Goal: Task Accomplishment & Management: Complete application form

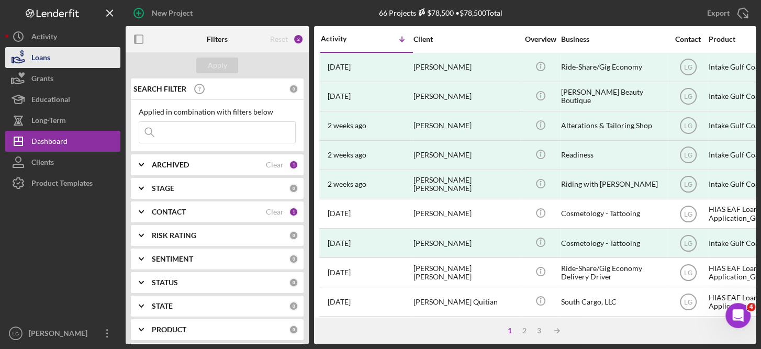
click at [57, 54] on button "Loans" at bounding box center [62, 57] width 115 height 21
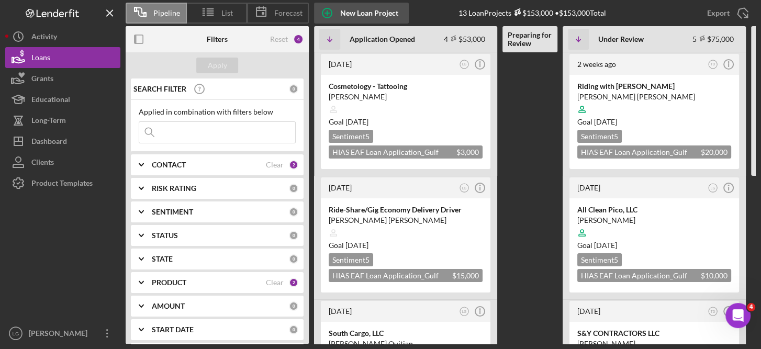
click at [362, 10] on div "New Loan Project" at bounding box center [369, 13] width 58 height 21
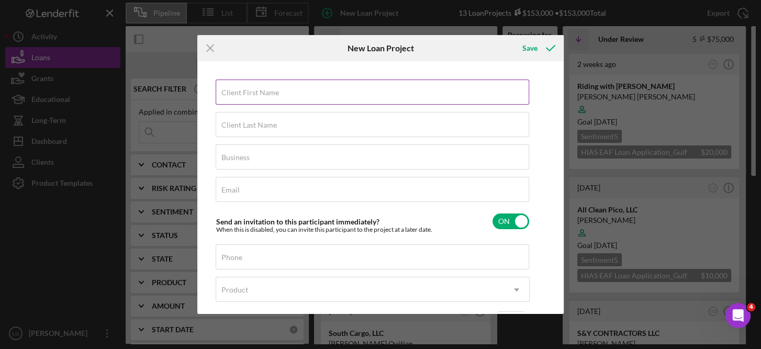
click at [269, 92] on label "Client First Name" at bounding box center [250, 92] width 58 height 8
click at [269, 92] on input "Client First Name" at bounding box center [372, 92] width 313 height 25
type input "[PERSON_NAME]"
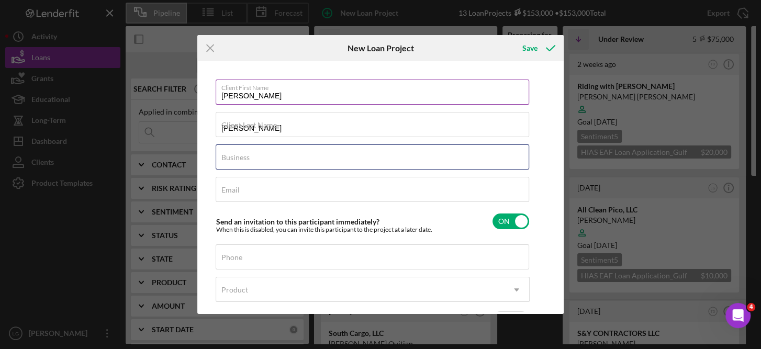
type input "Ride-Share/Gig Economy"
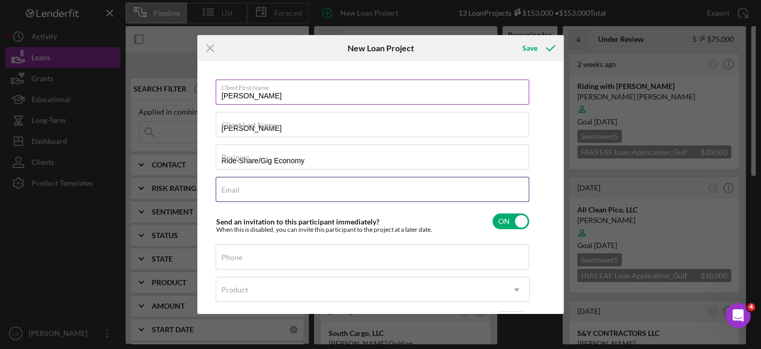
type input "nubort@icloud.com"
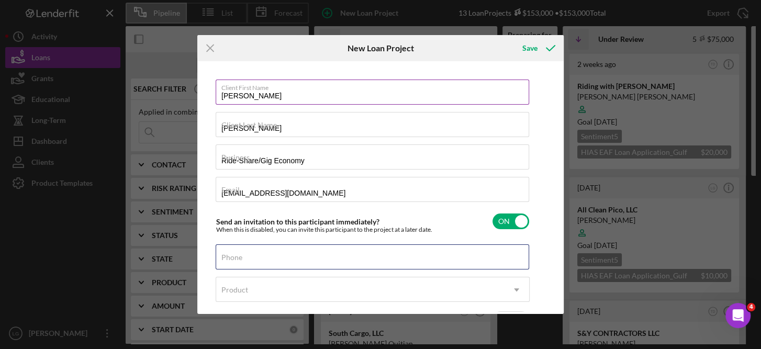
type input "[PHONE_NUMBER]"
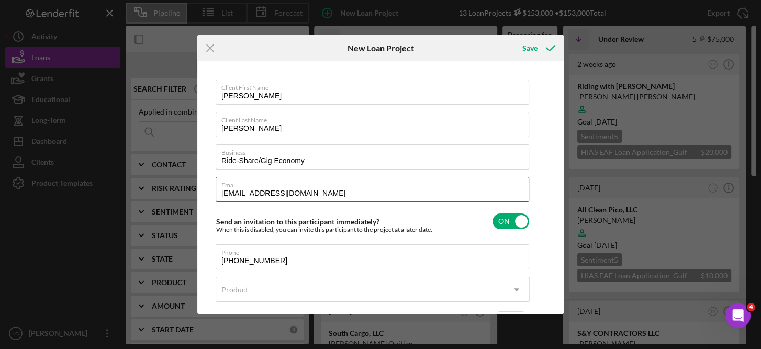
click at [308, 192] on input "nubort@icloud.com" at bounding box center [372, 189] width 313 height 25
type input "n"
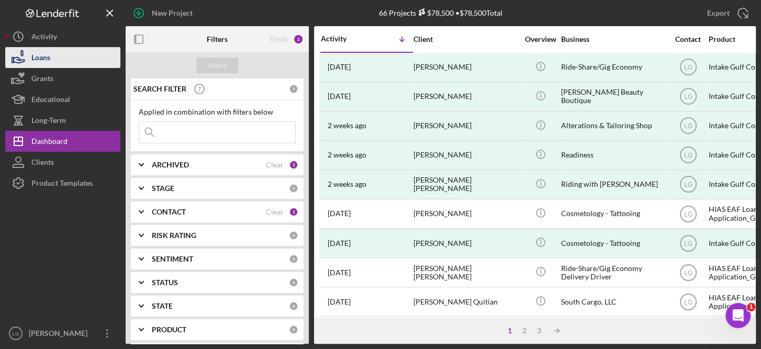
click at [43, 52] on div "Loans" at bounding box center [40, 59] width 19 height 24
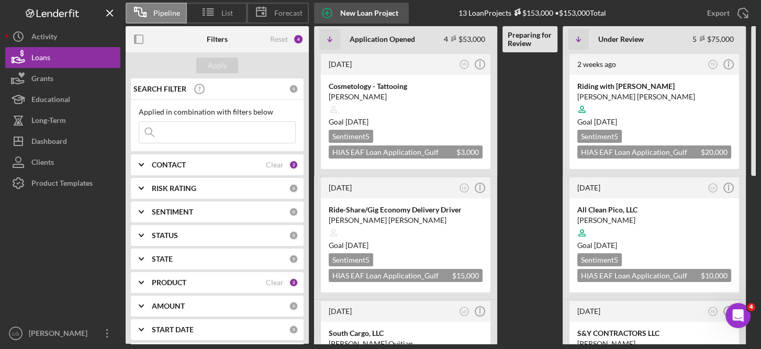
click at [368, 13] on div "New Loan Project" at bounding box center [369, 13] width 58 height 21
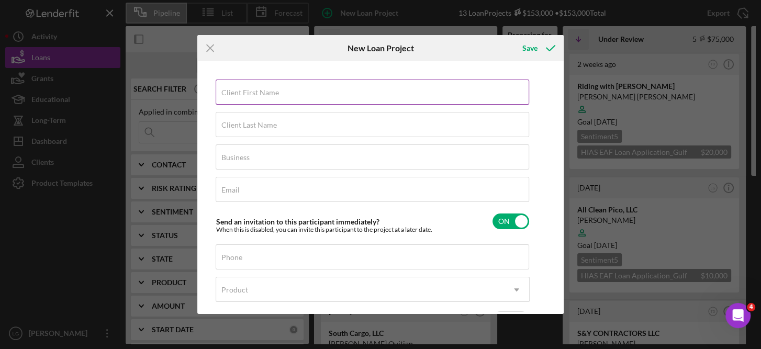
click at [269, 96] on label "Client First Name" at bounding box center [250, 92] width 58 height 8
click at [269, 96] on input "Client First Name" at bounding box center [372, 92] width 313 height 25
type input "[PERSON_NAME]"
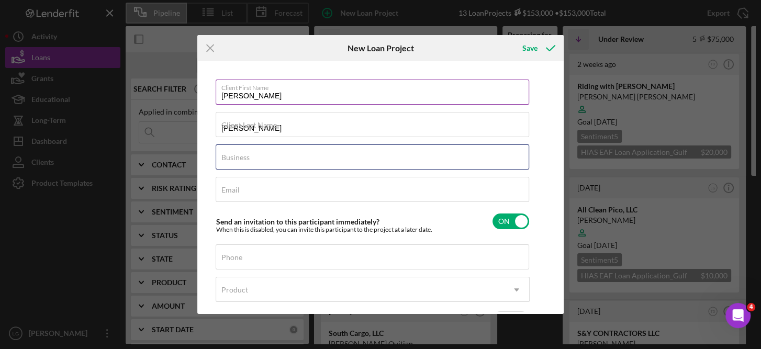
type input "Ride-Share/Gig Economy"
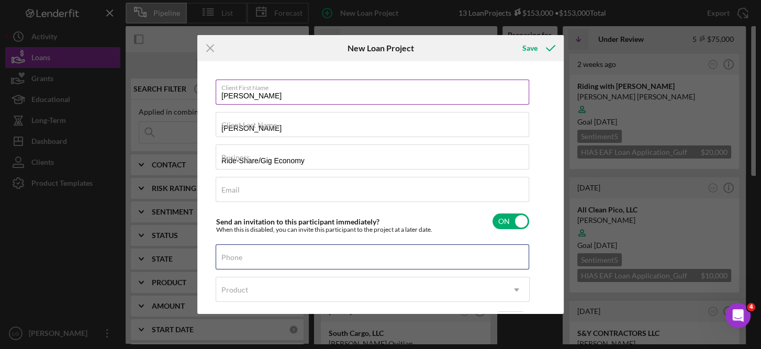
type input "[PHONE_NUMBER]"
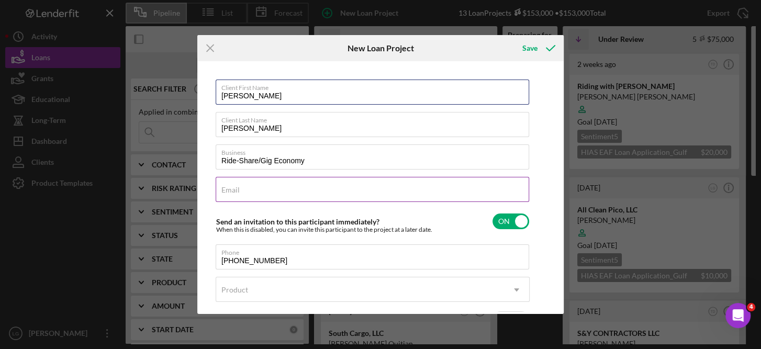
type input "[PERSON_NAME]"
click at [273, 187] on div "Email Required" at bounding box center [373, 190] width 314 height 26
type input "[EMAIL_ADDRESS][DOMAIN_NAME]"
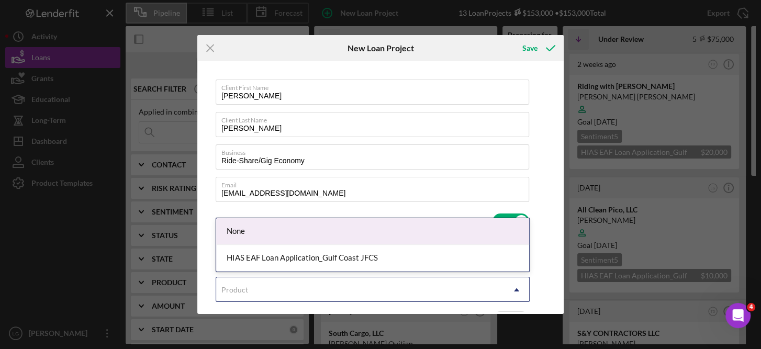
click at [512, 287] on icon "Icon/Dropdown Arrow" at bounding box center [516, 289] width 25 height 25
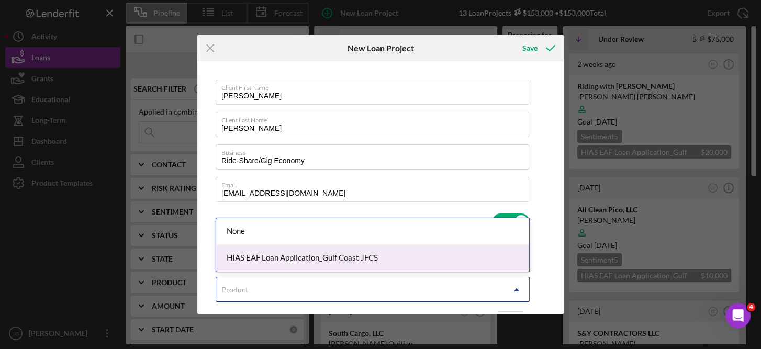
click at [364, 259] on div "HIAS EAF Loan Application_Gulf Coast JFCS" at bounding box center [372, 258] width 313 height 27
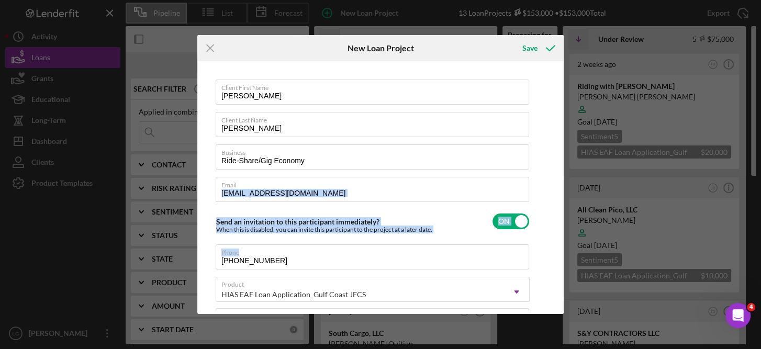
drag, startPoint x: 557, startPoint y: 194, endPoint x: 561, endPoint y: 256, distance: 61.9
click at [561, 256] on div "Client First Name [PERSON_NAME] Client Last Name [PERSON_NAME] Business Ride-Sh…" at bounding box center [380, 187] width 366 height 253
drag, startPoint x: 561, startPoint y: 256, endPoint x: 557, endPoint y: 230, distance: 26.4
click at [557, 230] on div "Client First Name [PERSON_NAME] Client Last Name [PERSON_NAME] Business Ride-Sh…" at bounding box center [380, 188] width 361 height 248
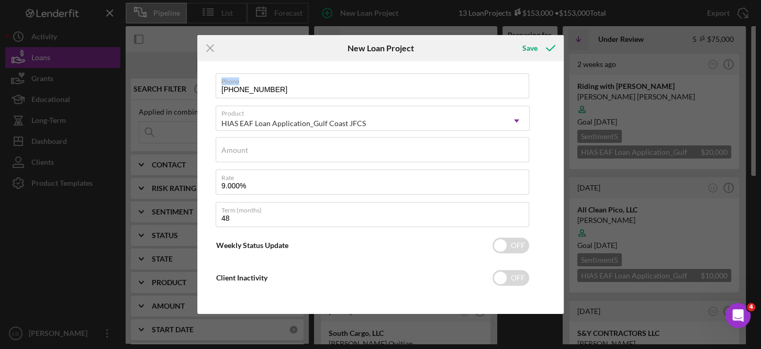
scroll to position [174, 0]
click at [238, 146] on label "Amount" at bounding box center [234, 147] width 27 height 8
click at [238, 146] on input "Amount" at bounding box center [372, 146] width 313 height 25
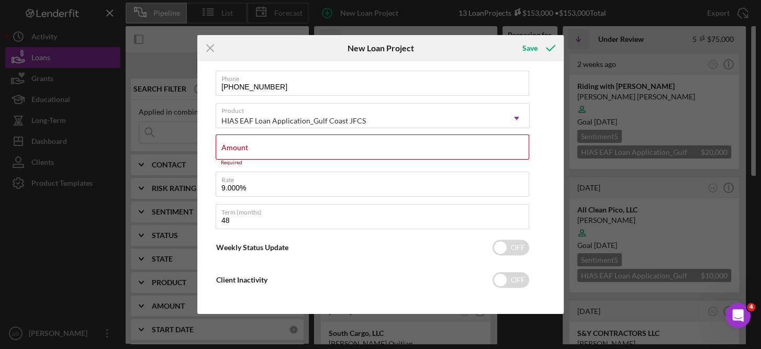
drag, startPoint x: 238, startPoint y: 146, endPoint x: 681, endPoint y: 136, distance: 443.9
click at [681, 136] on div "Icon/Menu Close New Loan Project Save Client First Name [PERSON_NAME] Client La…" at bounding box center [380, 174] width 761 height 349
click at [237, 147] on label "Amount" at bounding box center [234, 147] width 27 height 8
click at [237, 147] on input "Amount" at bounding box center [372, 146] width 313 height 25
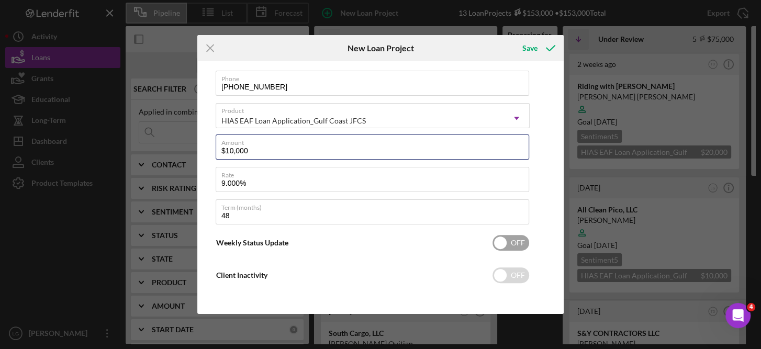
type input "$10,000"
click at [509, 239] on input "checkbox" at bounding box center [510, 243] width 37 height 16
checkbox input "true"
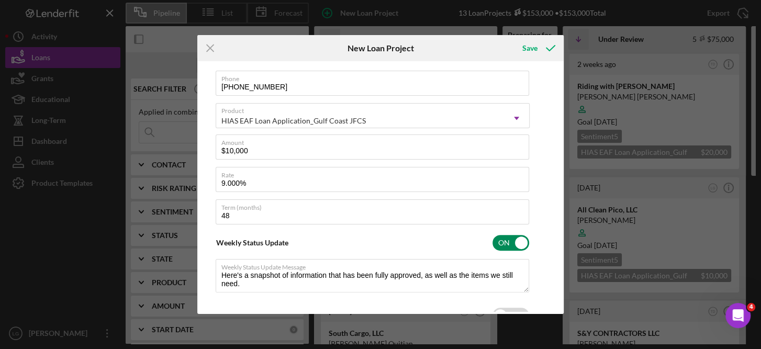
scroll to position [209, 0]
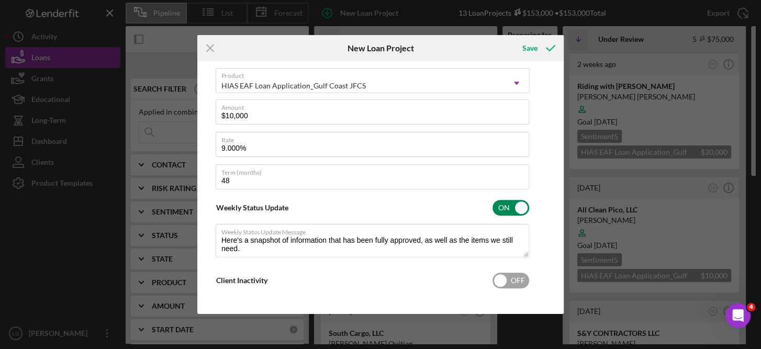
type textarea "Here's a snapshot of information that has been fully approved, as well as the i…"
click at [499, 273] on input "checkbox" at bounding box center [510, 281] width 37 height 16
checkbox input "true"
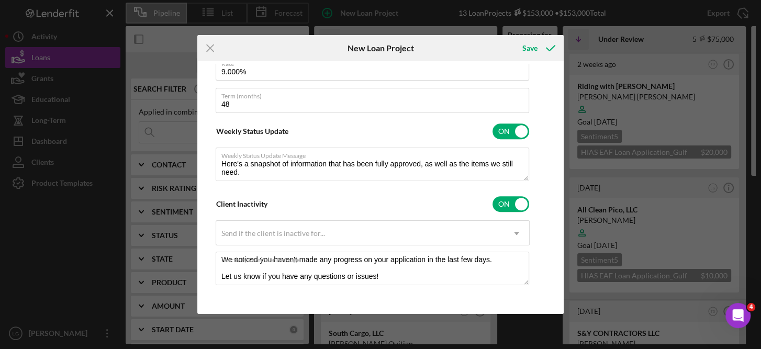
scroll to position [69, 0]
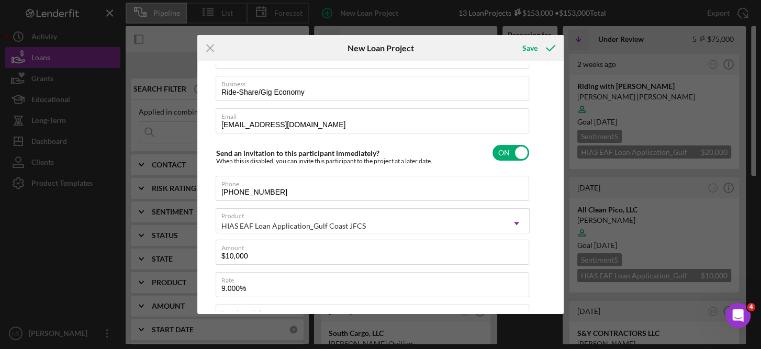
click at [557, 71] on div "Client First Name [PERSON_NAME] Client Last Name [PERSON_NAME] Business Ride-Sh…" at bounding box center [380, 188] width 361 height 248
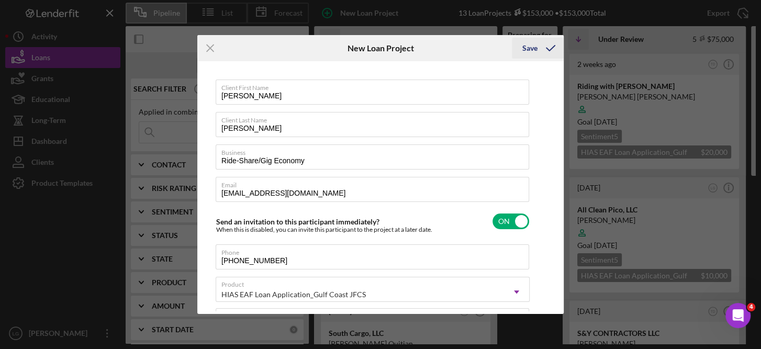
click at [530, 47] on div "Save" at bounding box center [529, 48] width 15 height 21
type textarea "Here's a snapshot of information that has been fully approved, as well as the i…"
checkbox input "false"
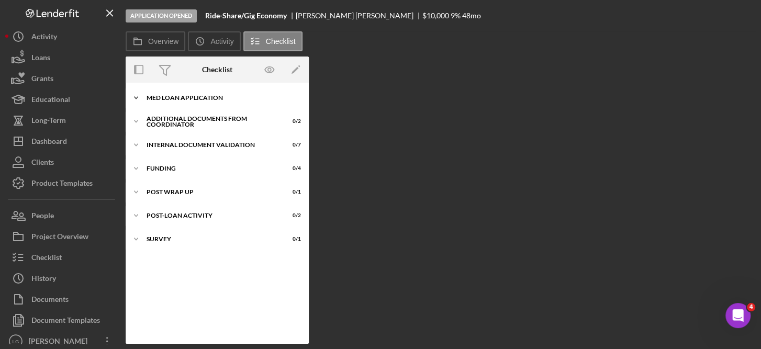
click at [207, 92] on div "Icon/Expander MED Loan Application 0 / 18" at bounding box center [217, 97] width 183 height 21
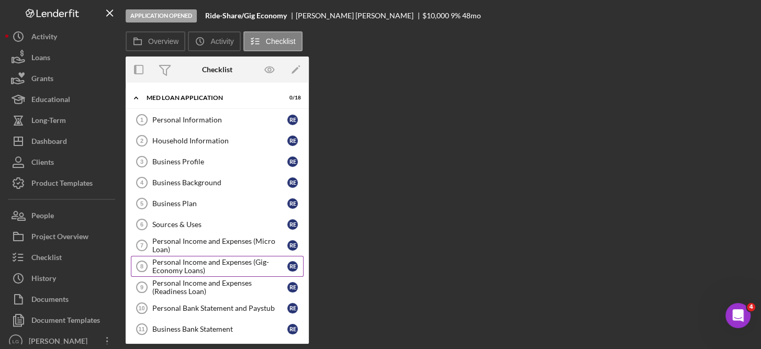
click at [223, 262] on div "Personal Income and Expenses (Gig-Economy Loans)" at bounding box center [219, 266] width 135 height 17
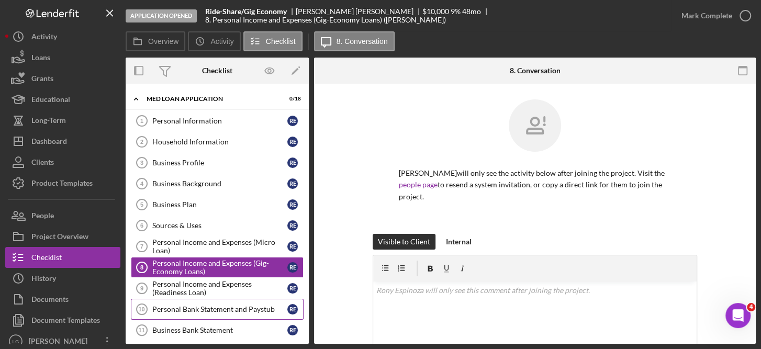
click at [227, 305] on div "Personal Bank Statement and Paystub" at bounding box center [219, 309] width 135 height 8
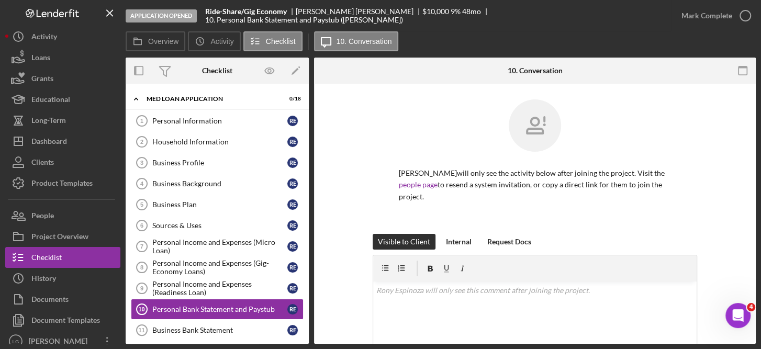
scroll to position [211, 0]
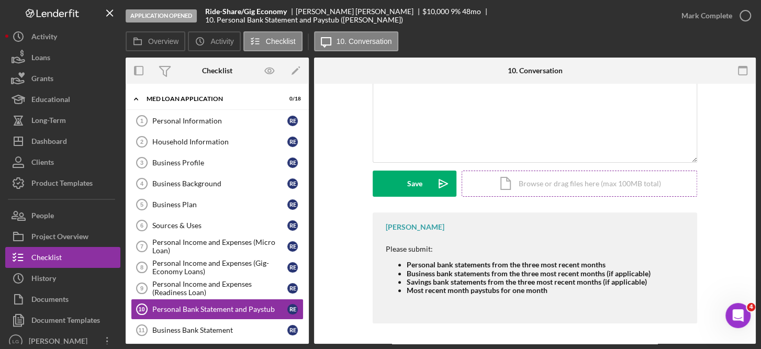
click at [570, 182] on div "Icon/Document Browse or drag files here (max 100MB total) Tap to choose files o…" at bounding box center [579, 184] width 235 height 26
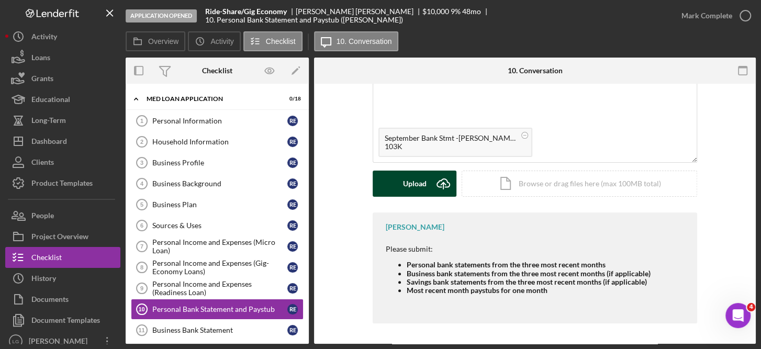
click at [412, 183] on div "Upload" at bounding box center [415, 184] width 24 height 26
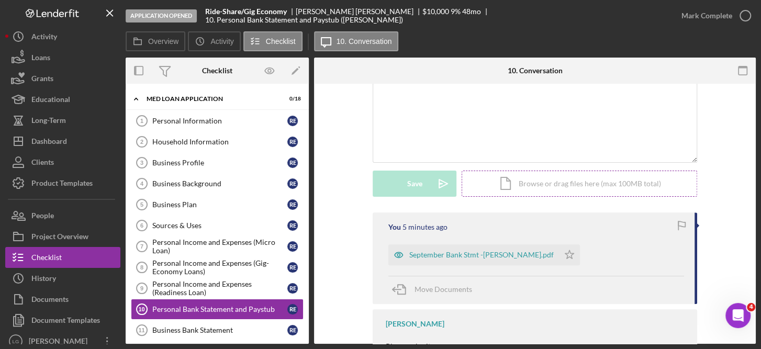
click at [539, 182] on div "Icon/Document Browse or drag files here (max 100MB total) Tap to choose files o…" at bounding box center [579, 184] width 235 height 26
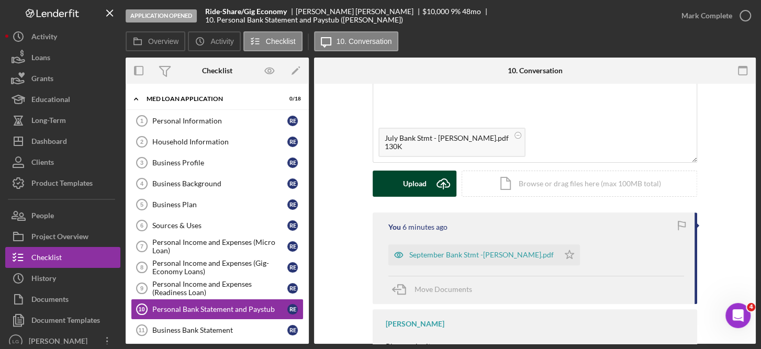
click at [413, 182] on div "Upload" at bounding box center [415, 184] width 24 height 26
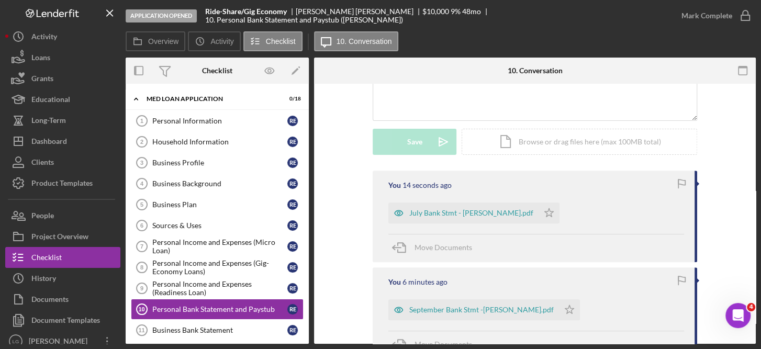
scroll to position [252, 0]
click at [541, 147] on div "Icon/Document Browse or drag files here (max 100MB total) Tap to choose files o…" at bounding box center [579, 143] width 235 height 26
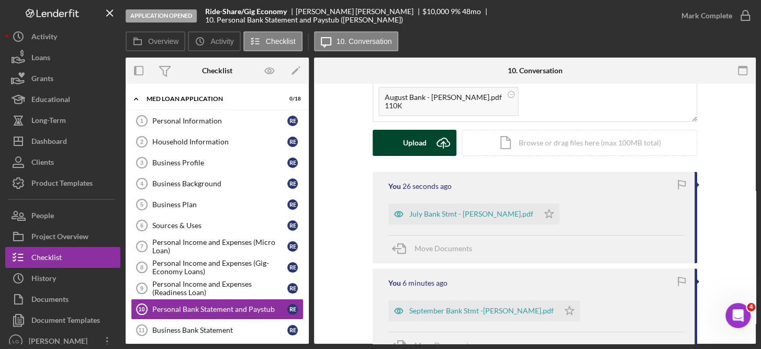
click at [417, 150] on div "Upload" at bounding box center [415, 143] width 24 height 26
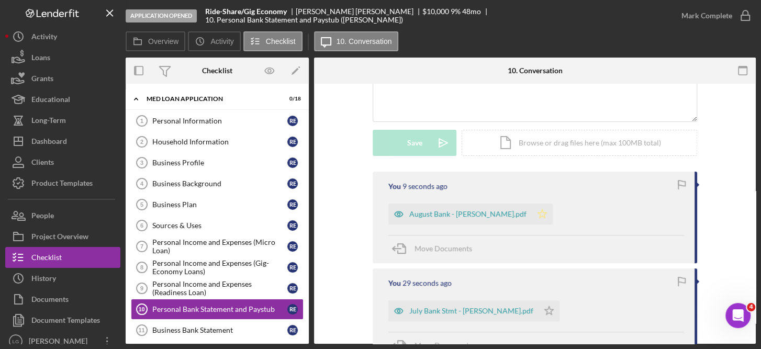
click at [534, 214] on icon "Icon/Star" at bounding box center [542, 214] width 21 height 21
click at [538, 311] on icon "Icon/Star" at bounding box center [548, 310] width 21 height 21
click at [751, 274] on div "[PERSON_NAME] will only see the activity below after joining the project. Visit…" at bounding box center [535, 213] width 442 height 762
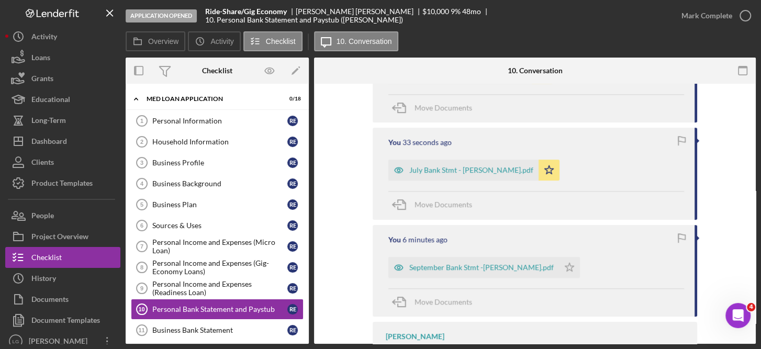
scroll to position [396, 0]
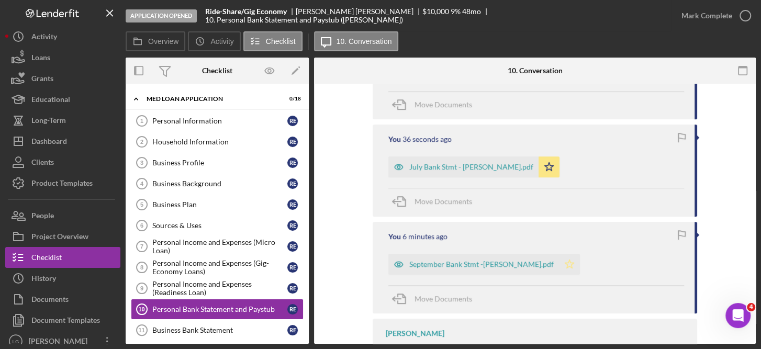
click at [565, 264] on polygon "button" at bounding box center [569, 264] width 9 height 8
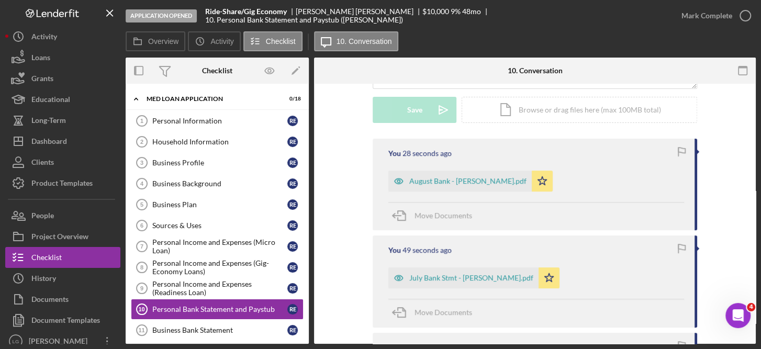
scroll to position [279, 0]
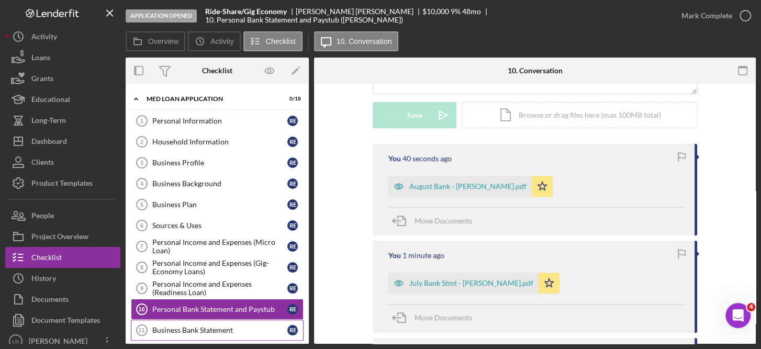
click at [228, 326] on div "Business Bank Statement" at bounding box center [219, 330] width 135 height 8
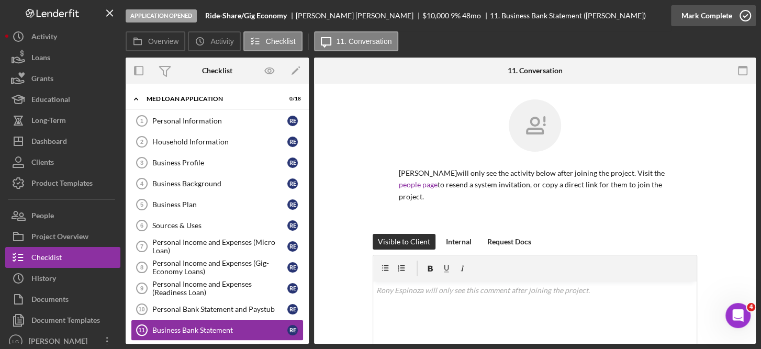
click at [747, 10] on icon "button" at bounding box center [745, 16] width 26 height 26
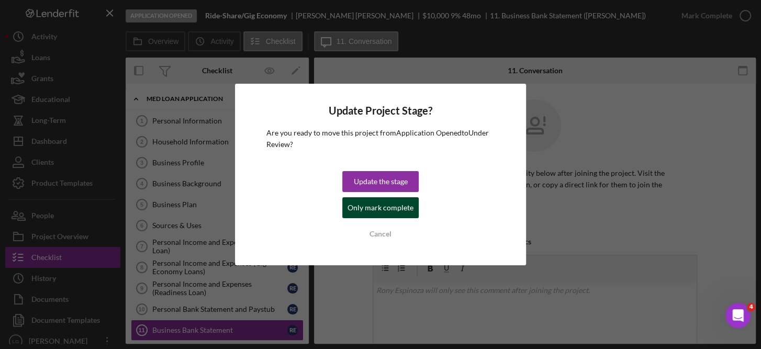
click at [387, 214] on div "Only mark complete" at bounding box center [380, 207] width 66 height 21
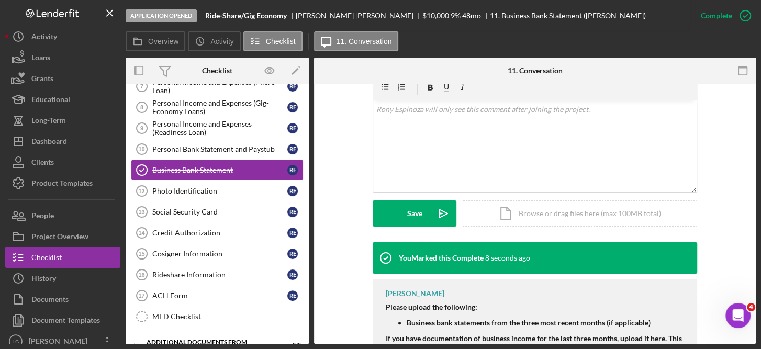
scroll to position [162, 0]
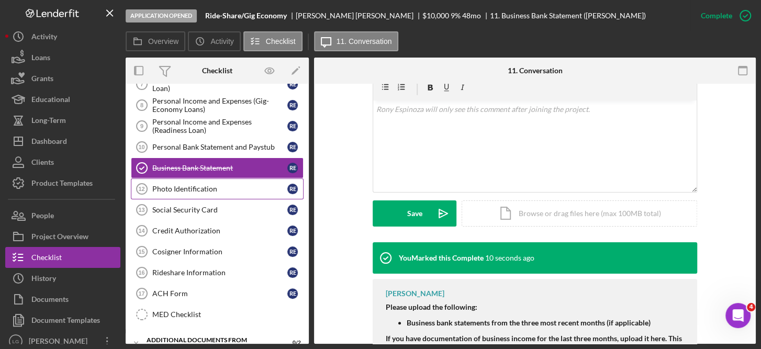
click at [207, 188] on div "Photo Identification" at bounding box center [219, 189] width 135 height 8
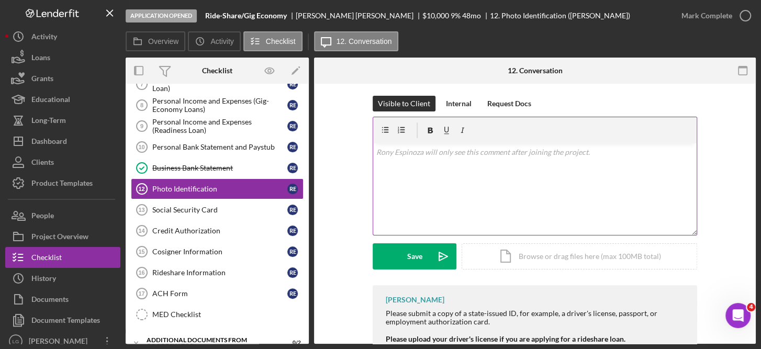
scroll to position [139, 0]
click at [561, 253] on div "Icon/Document Browse or drag files here (max 100MB total) Tap to choose files o…" at bounding box center [579, 256] width 235 height 26
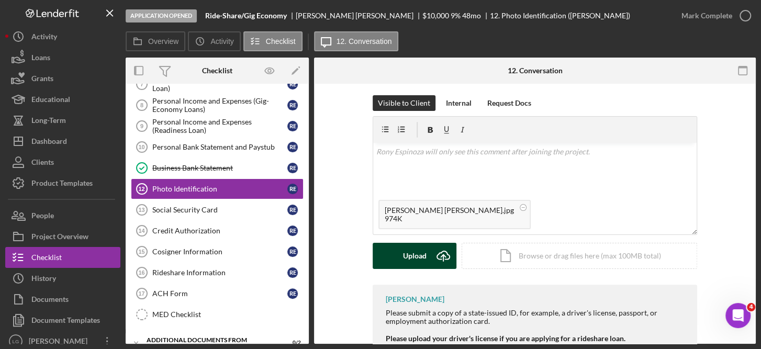
click at [419, 252] on div "Upload" at bounding box center [415, 256] width 24 height 26
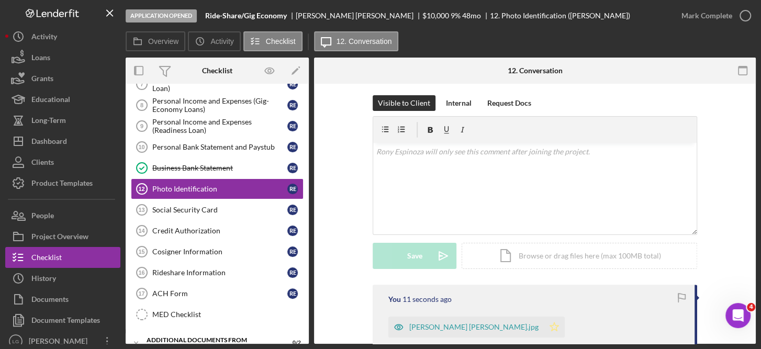
click at [544, 330] on icon "Icon/Star" at bounding box center [554, 327] width 21 height 21
click at [552, 249] on div "Icon/Document Browse or drag files here (max 100MB total) Tap to choose files o…" at bounding box center [579, 256] width 235 height 26
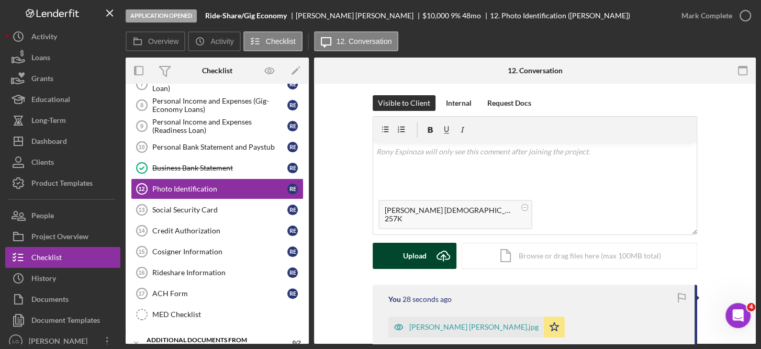
click at [415, 255] on div "Upload" at bounding box center [415, 256] width 24 height 26
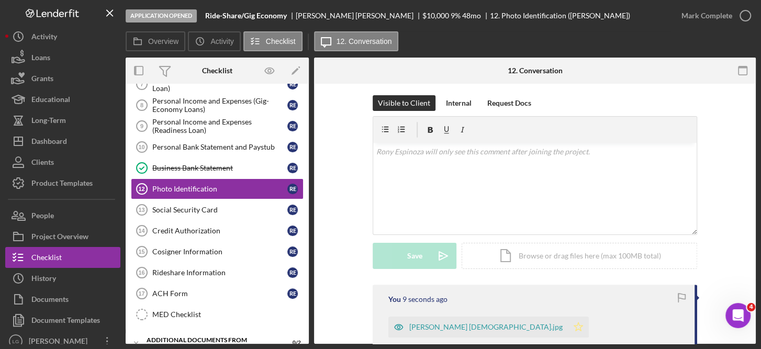
click at [568, 325] on icon "Icon/Star" at bounding box center [578, 327] width 21 height 21
click at [743, 13] on icon "button" at bounding box center [745, 16] width 26 height 26
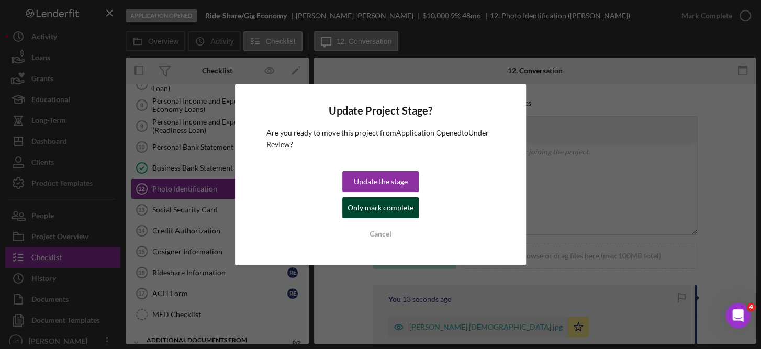
click at [383, 205] on div "Only mark complete" at bounding box center [380, 207] width 66 height 21
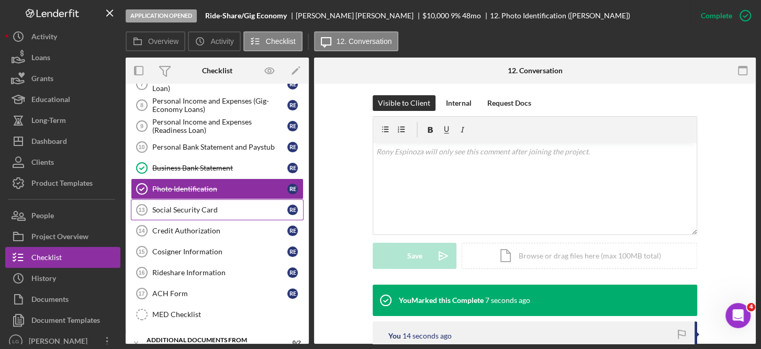
click at [176, 207] on div "Social Security Card" at bounding box center [219, 210] width 135 height 8
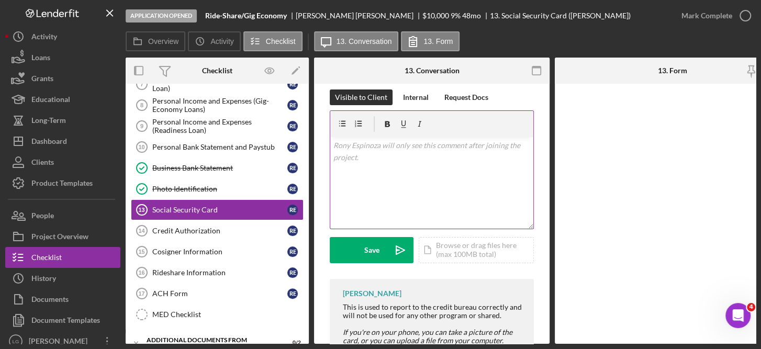
scroll to position [156, 0]
click at [474, 252] on div "Icon/Document Browse or drag files here (max 100MB total) Tap to choose files o…" at bounding box center [476, 251] width 115 height 26
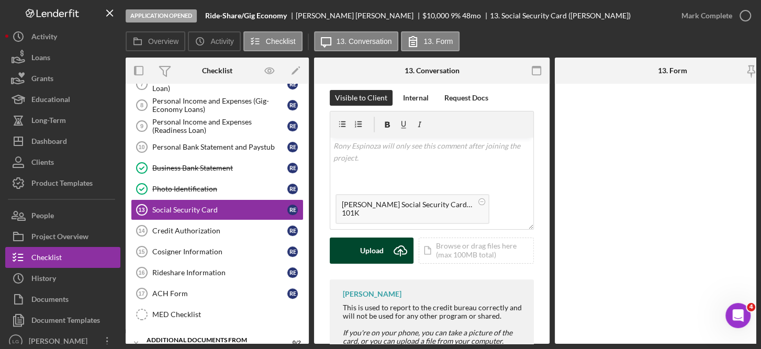
click at [380, 256] on div "Upload" at bounding box center [372, 251] width 24 height 26
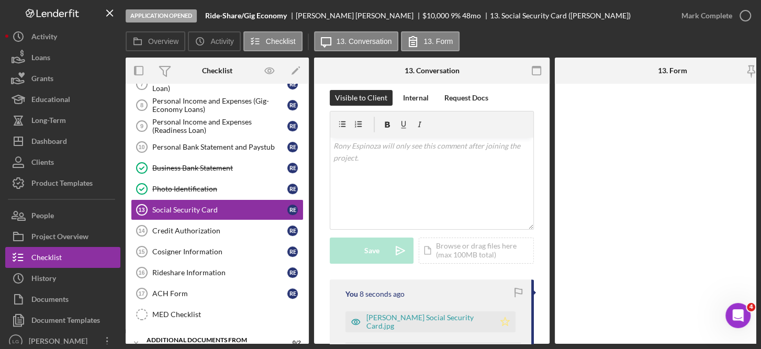
click at [508, 320] on icon "Icon/Star" at bounding box center [505, 321] width 21 height 21
click at [746, 18] on icon "button" at bounding box center [745, 16] width 26 height 26
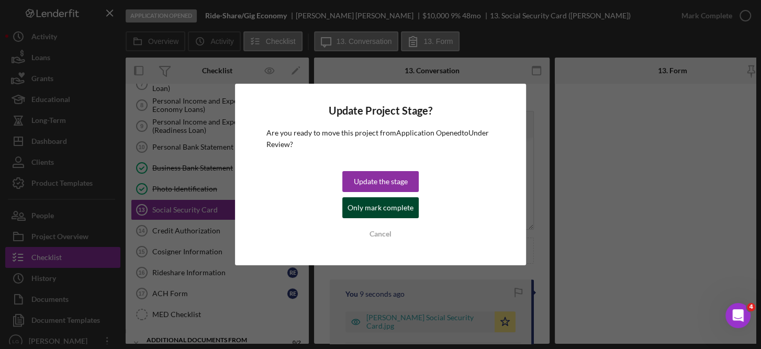
click at [388, 210] on div "Only mark complete" at bounding box center [380, 207] width 66 height 21
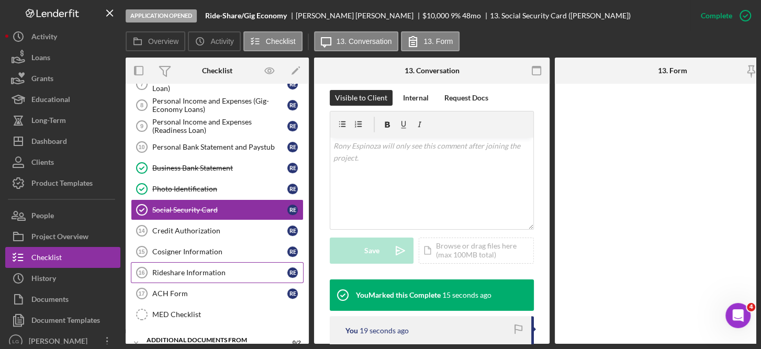
click at [221, 268] on div "Rideshare Information" at bounding box center [219, 272] width 135 height 8
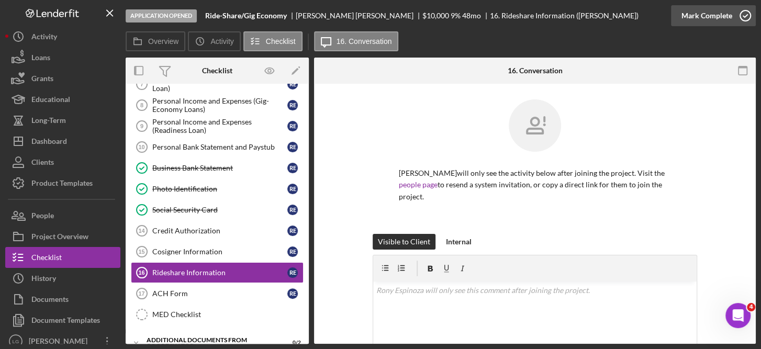
click at [743, 10] on icon "button" at bounding box center [745, 16] width 26 height 26
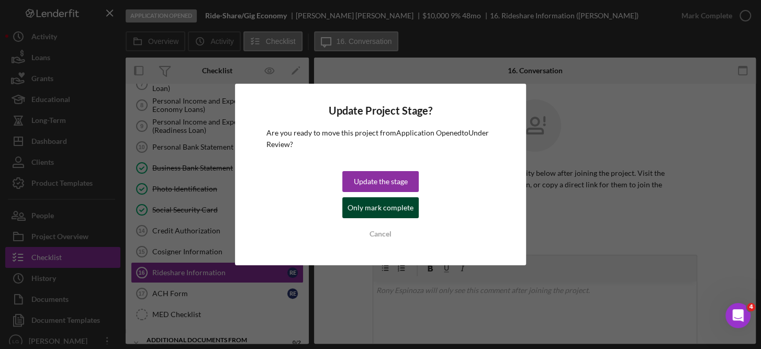
click at [397, 204] on div "Only mark complete" at bounding box center [380, 207] width 66 height 21
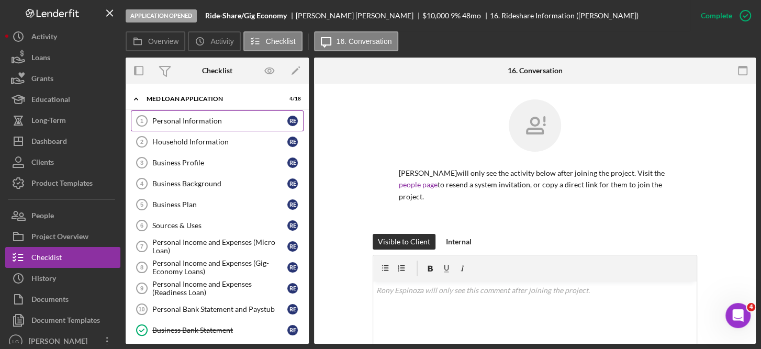
click at [205, 117] on div "Personal Information" at bounding box center [219, 121] width 135 height 8
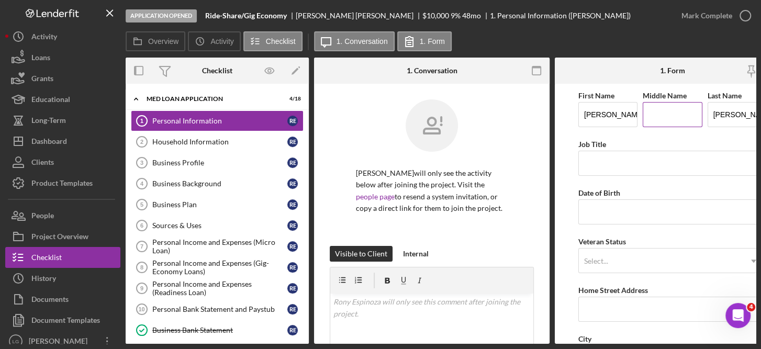
click at [660, 118] on input "Middle Name" at bounding box center [672, 114] width 59 height 25
type input "[PERSON_NAME]"
click at [747, 115] on input "[PERSON_NAME]" at bounding box center [736, 114] width 59 height 25
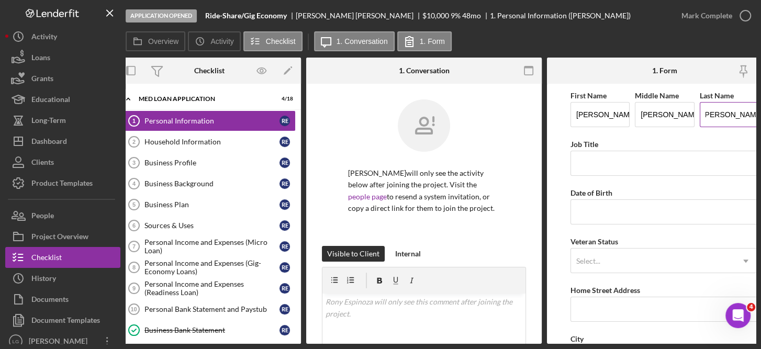
scroll to position [0, 6]
type input "[PERSON_NAME]"
click at [626, 160] on input "Job Title" at bounding box center [664, 163] width 188 height 25
type input "Factory Worker"
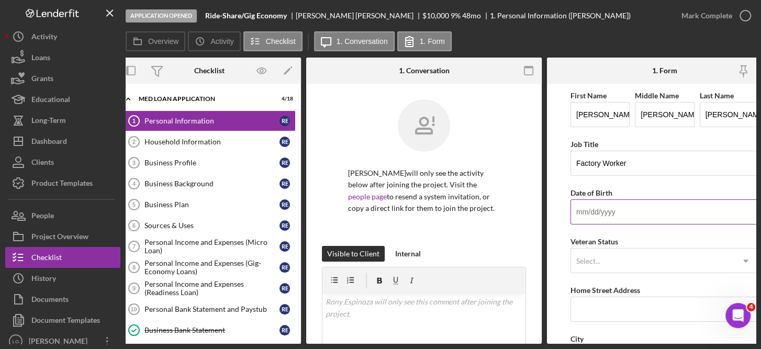
click at [611, 211] on input "Date of Birth" at bounding box center [664, 211] width 188 height 25
click at [592, 214] on input "Date of Birth" at bounding box center [664, 211] width 188 height 25
type input "[DATE]"
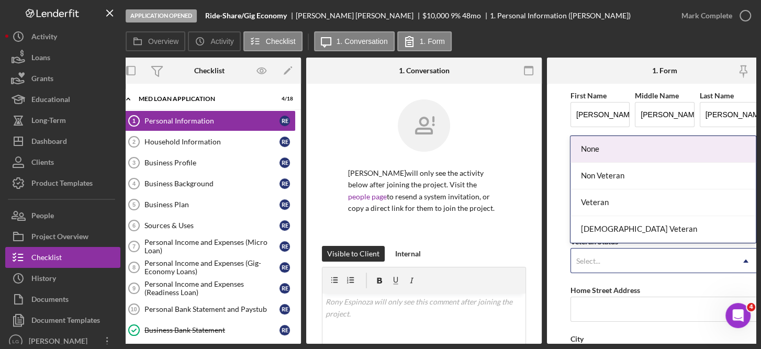
click at [744, 257] on icon "Icon/Dropdown Arrow" at bounding box center [745, 261] width 25 height 25
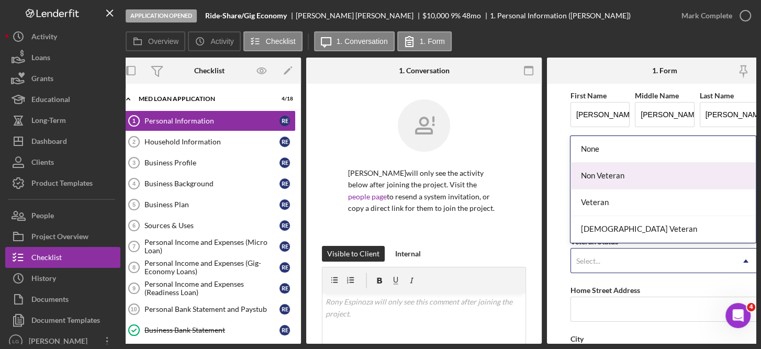
click at [609, 174] on div "Non Veteran" at bounding box center [662, 176] width 185 height 27
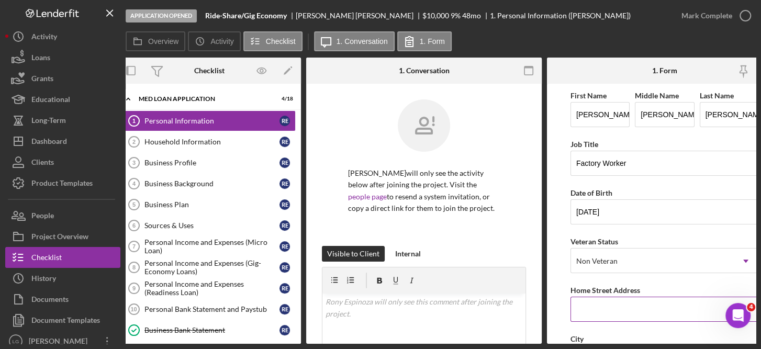
click at [596, 309] on input "Home Street Address" at bounding box center [664, 309] width 188 height 25
type input "[STREET_ADDRESS]"
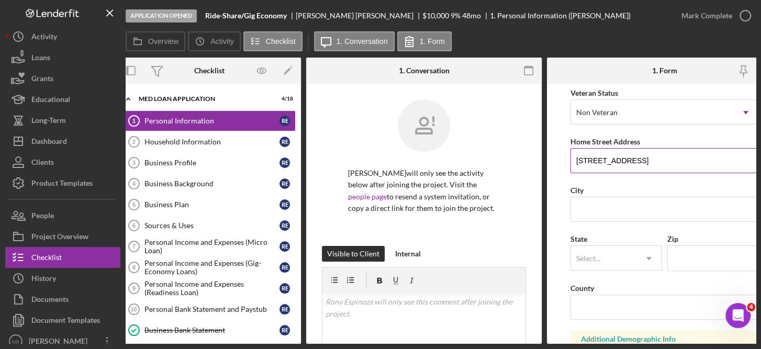
scroll to position [149, 0]
click at [614, 198] on input "City" at bounding box center [664, 208] width 188 height 25
type input "Largo"
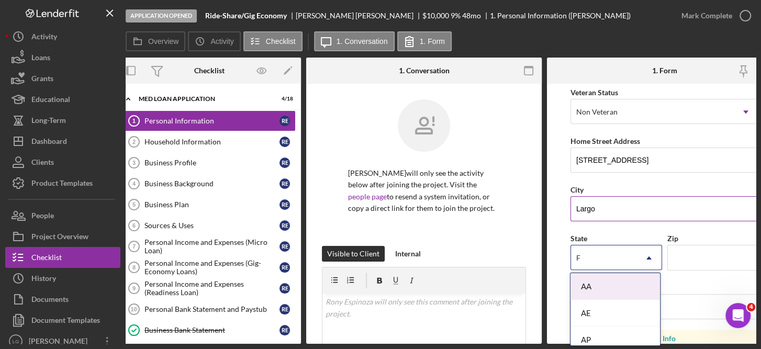
type input "FL"
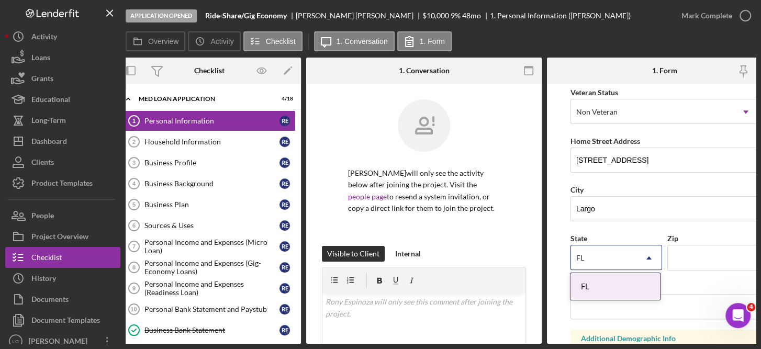
click at [588, 296] on div "FL" at bounding box center [614, 286] width 89 height 27
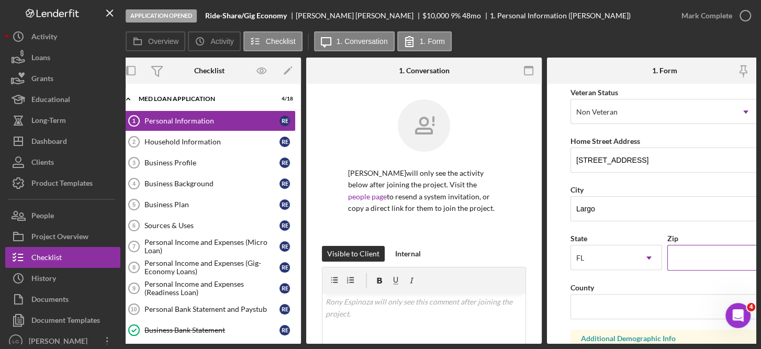
click at [709, 260] on input "Zip" at bounding box center [713, 257] width 92 height 25
type input "33778"
click at [604, 307] on input "County" at bounding box center [664, 306] width 188 height 25
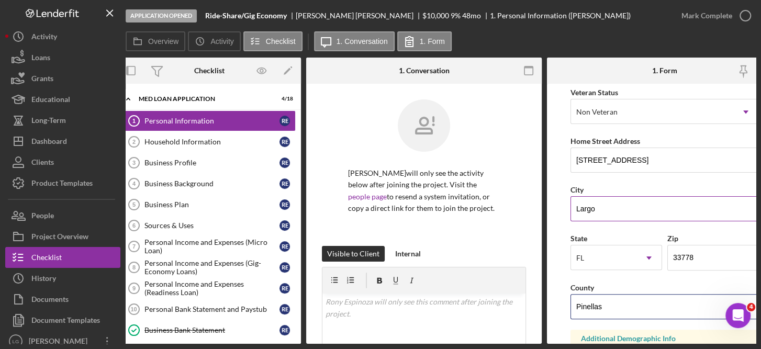
type input "Pinellas"
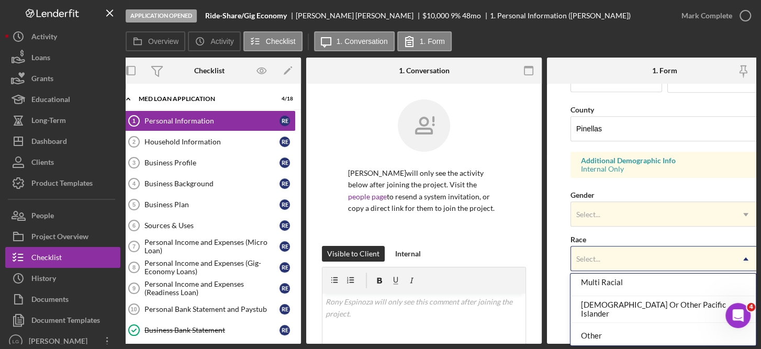
scroll to position [92, 0]
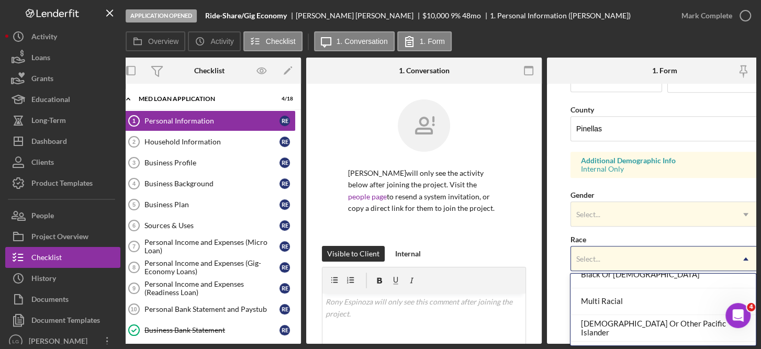
click at [617, 306] on div "Multi Racial" at bounding box center [662, 301] width 185 height 27
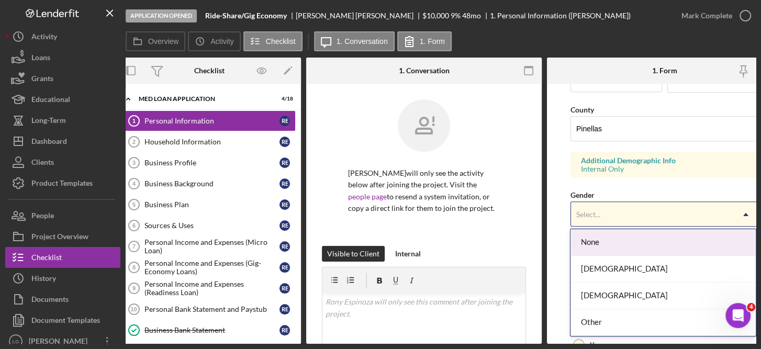
click at [606, 297] on div "[DEMOGRAPHIC_DATA]" at bounding box center [662, 296] width 185 height 27
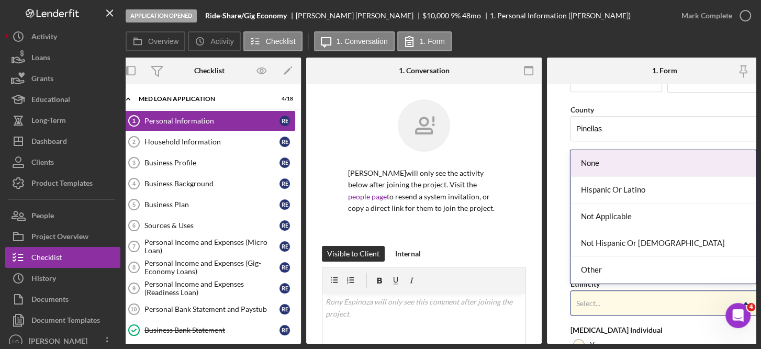
click at [642, 196] on div "Hispanic Or Latino" at bounding box center [662, 190] width 185 height 27
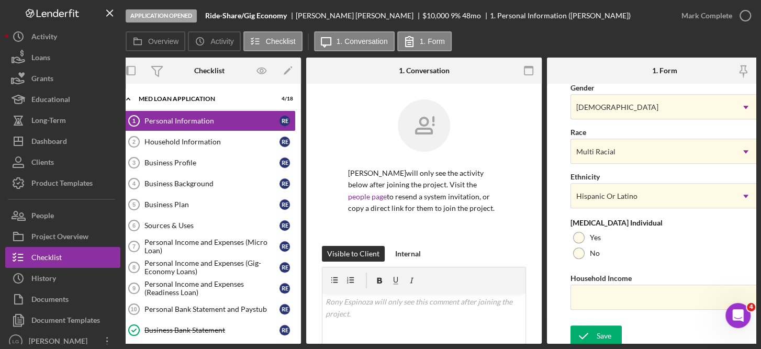
scroll to position [439, 0]
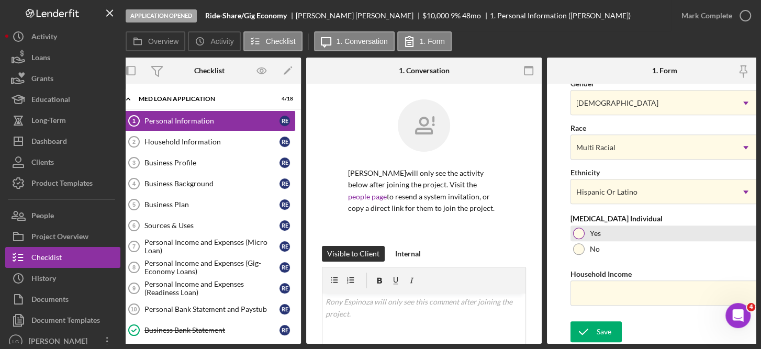
click at [599, 229] on label "Yes" at bounding box center [595, 233] width 11 height 8
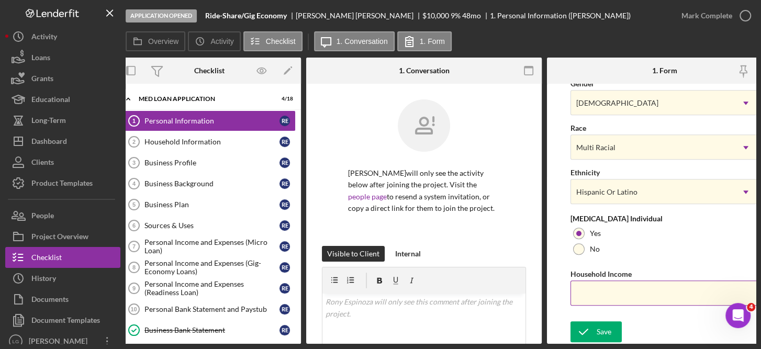
click at [598, 290] on input "Household Income" at bounding box center [664, 292] width 188 height 25
type input "$56,000"
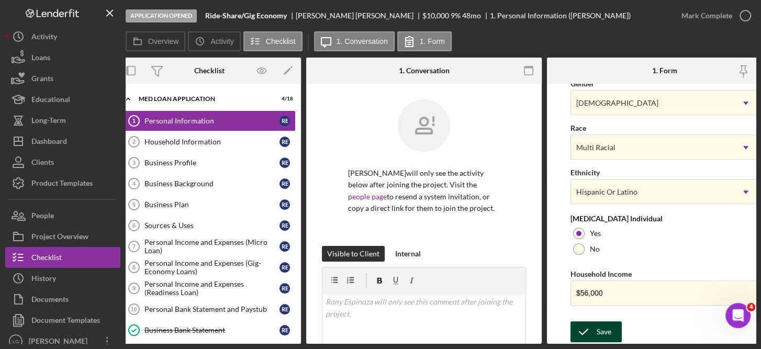
click at [604, 329] on div "Save" at bounding box center [604, 331] width 15 height 21
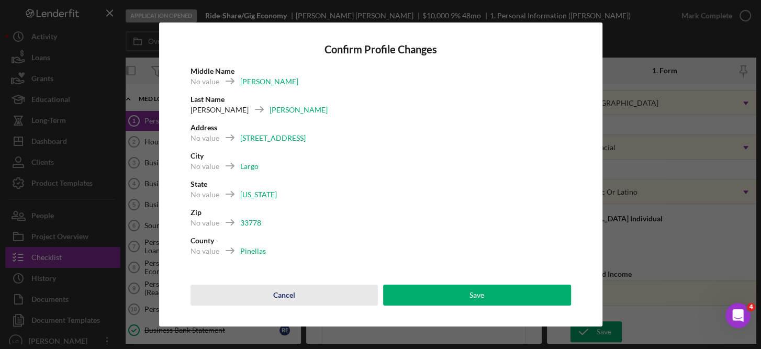
click at [310, 290] on button "Cancel" at bounding box center [284, 295] width 188 height 21
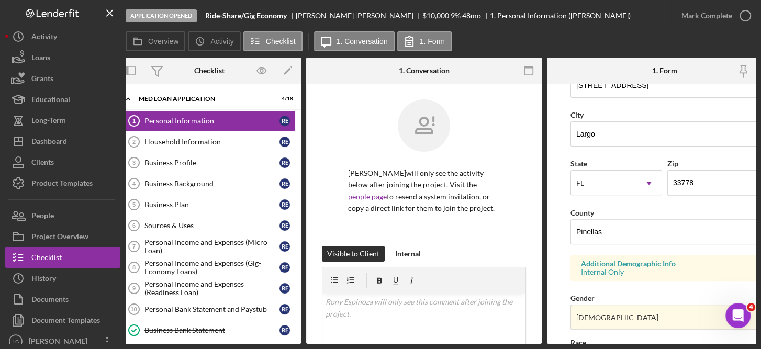
scroll to position [210, 0]
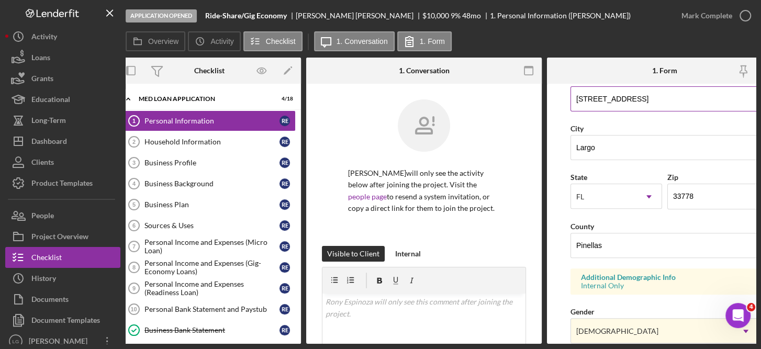
click at [694, 99] on input "[STREET_ADDRESS]" at bounding box center [664, 98] width 188 height 25
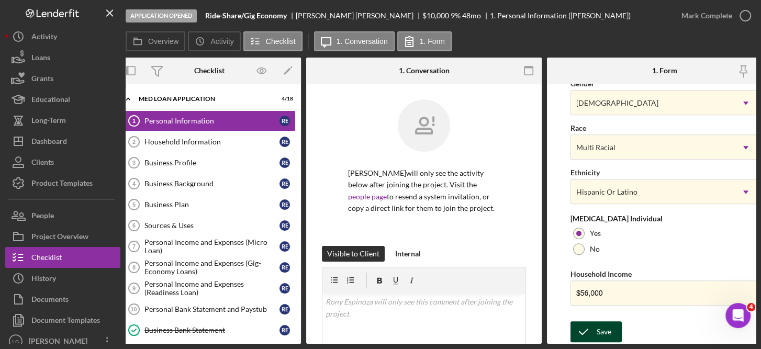
type input "[STREET_ADDRESS]"
click at [600, 336] on div "Save" at bounding box center [604, 331] width 15 height 21
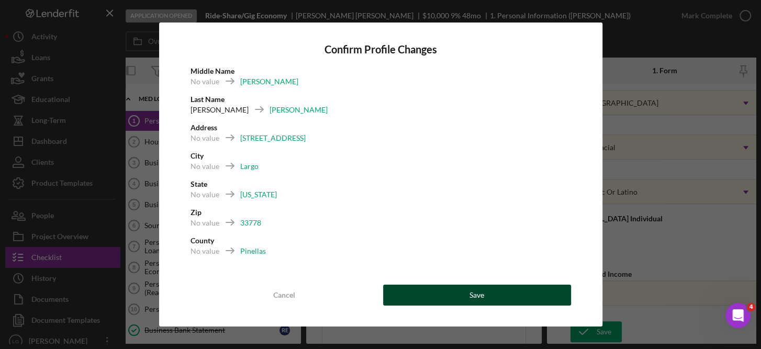
click at [487, 300] on button "Save" at bounding box center [477, 295] width 188 height 21
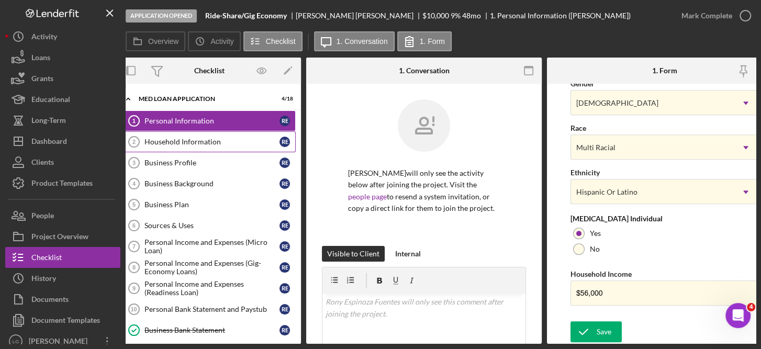
click at [208, 144] on div "Household Information" at bounding box center [211, 142] width 135 height 8
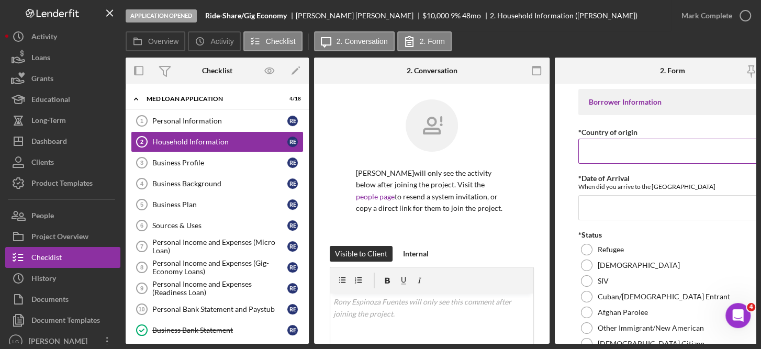
click at [601, 153] on input "*Country of origin" at bounding box center [672, 151] width 188 height 25
type input "[GEOGRAPHIC_DATA]"
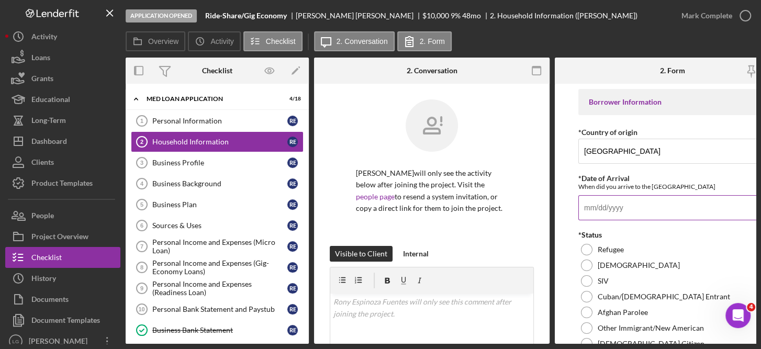
click at [621, 201] on input "*Date of Arrival" at bounding box center [672, 207] width 188 height 25
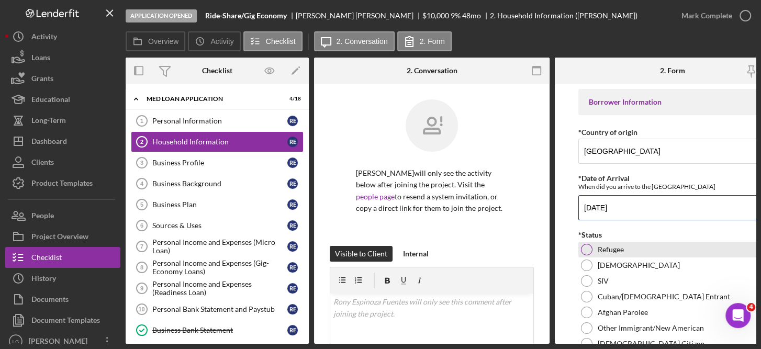
type input "[DATE]"
click at [617, 251] on label "Refugee" at bounding box center [611, 249] width 26 height 8
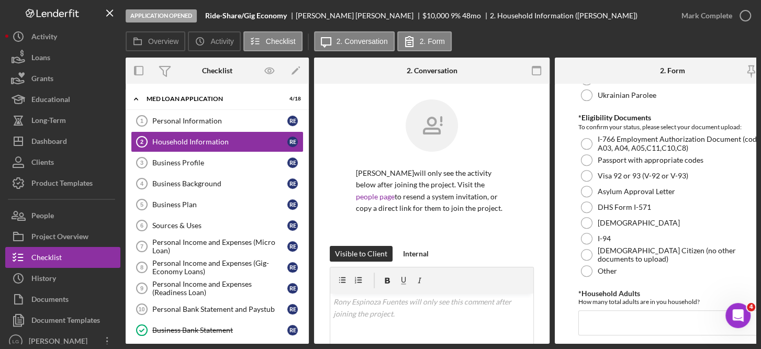
scroll to position [266, 0]
click at [630, 223] on label "[DEMOGRAPHIC_DATA]" at bounding box center [639, 221] width 82 height 8
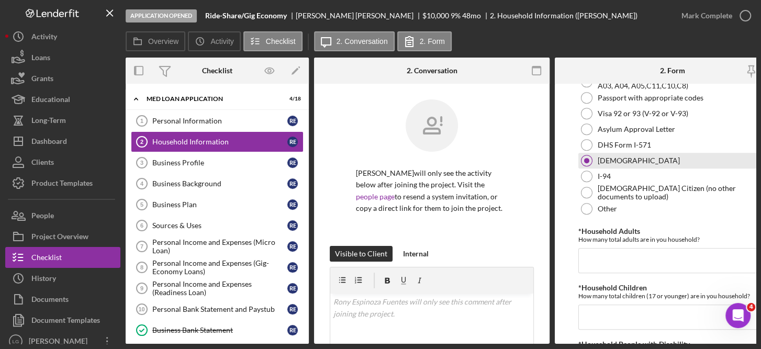
scroll to position [341, 0]
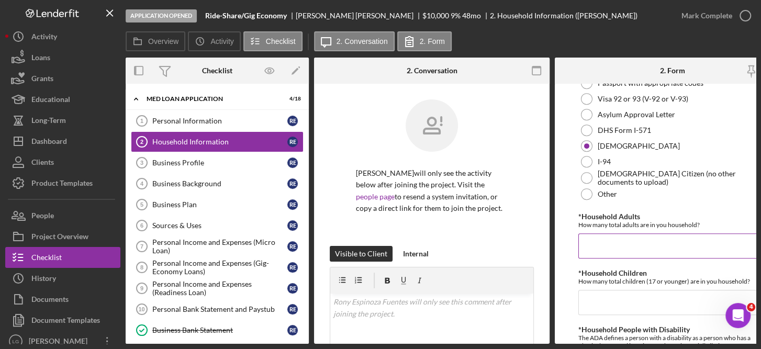
click at [614, 246] on input "*Household Adults" at bounding box center [672, 245] width 188 height 25
type input "2"
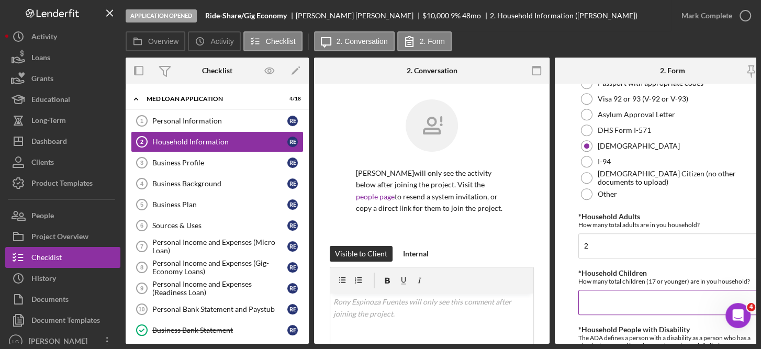
click at [611, 301] on input "*Household Children" at bounding box center [672, 302] width 188 height 25
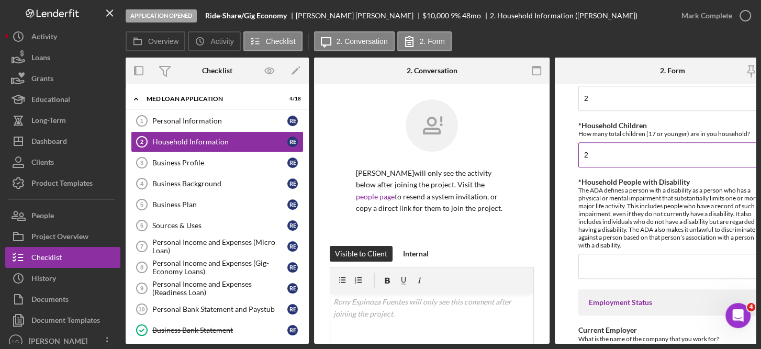
scroll to position [496, 0]
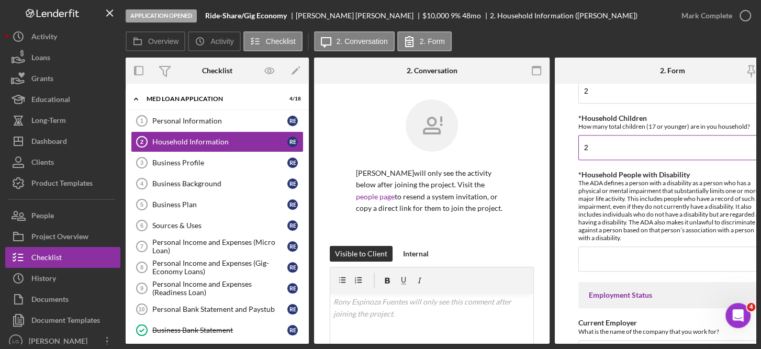
type input "2"
click at [611, 266] on input "*Household People with Disability" at bounding box center [672, 258] width 188 height 25
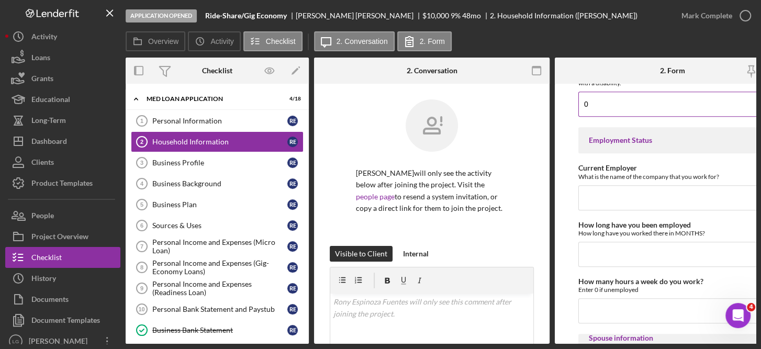
scroll to position [658, 0]
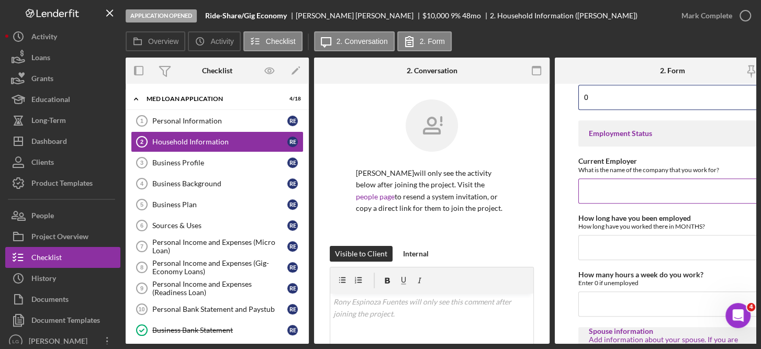
type input "0"
click at [612, 190] on input "Current Employer" at bounding box center [672, 190] width 188 height 25
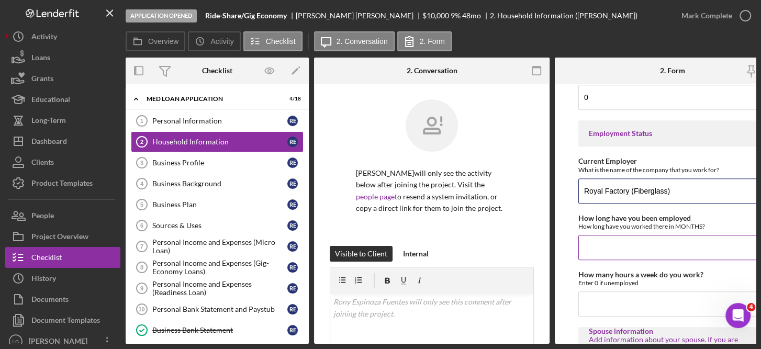
type input "Royal Factory (Fiberglass)"
click at [606, 244] on input "How long have you been employed" at bounding box center [672, 247] width 188 height 25
type input "24"
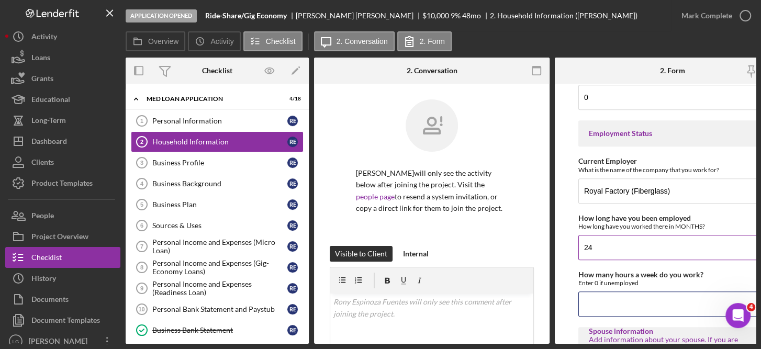
scroll to position [0, 8]
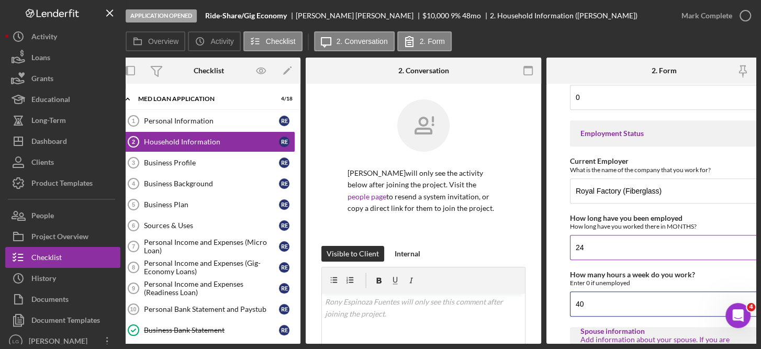
type input "40"
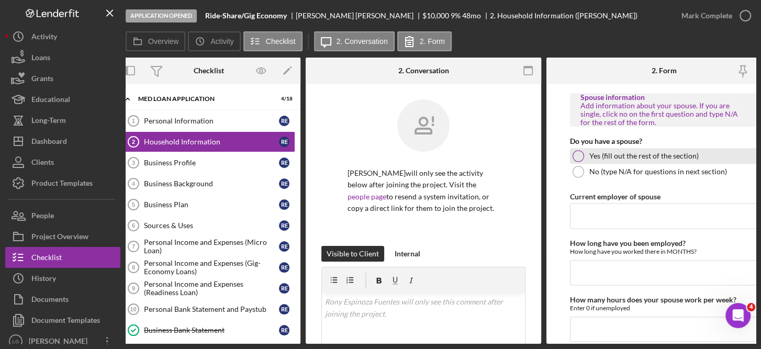
click at [596, 152] on label "Yes (fill out the rest of the section)" at bounding box center [643, 156] width 109 height 8
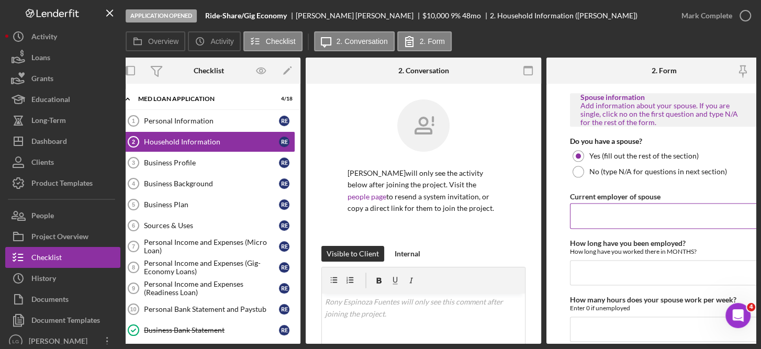
click at [589, 216] on input "Current employer of spouse" at bounding box center [664, 215] width 188 height 25
type input "[GEOGRAPHIC_DATA]"
click at [615, 269] on input "How long have you been employed?" at bounding box center [664, 272] width 188 height 25
type input "2"
type input "19"
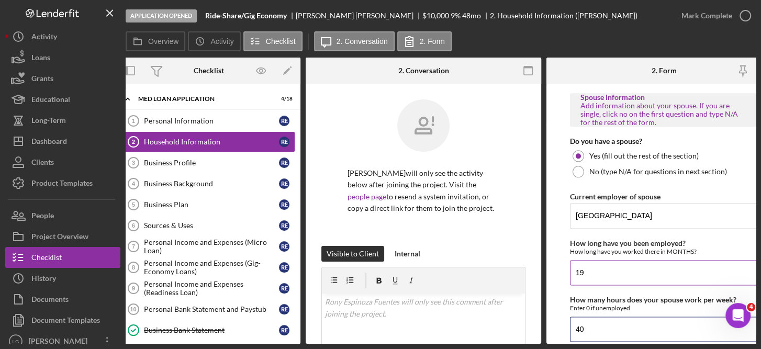
type input "40"
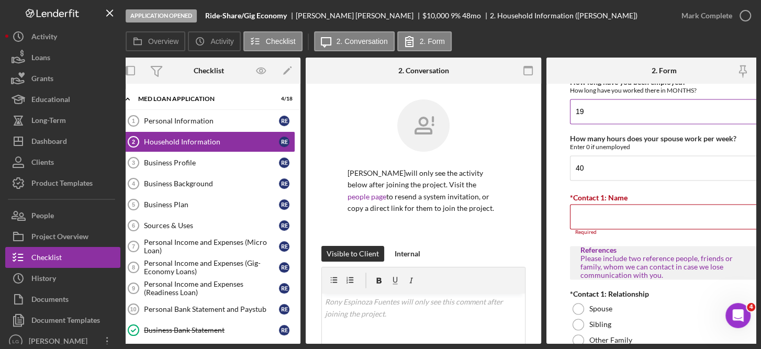
click at [612, 104] on input "19" at bounding box center [664, 111] width 188 height 25
type input "18"
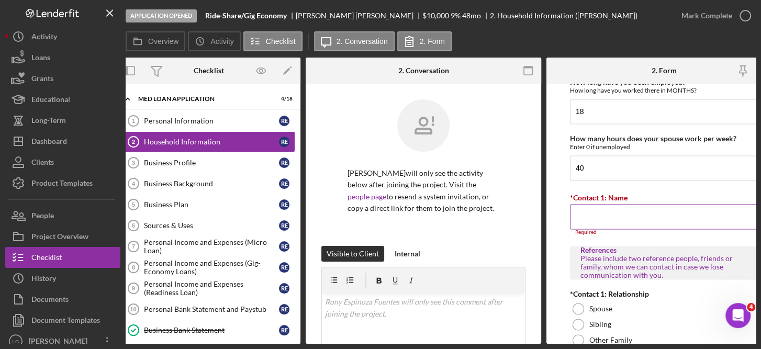
click at [591, 210] on input "*Contact 1: Name" at bounding box center [664, 216] width 188 height 25
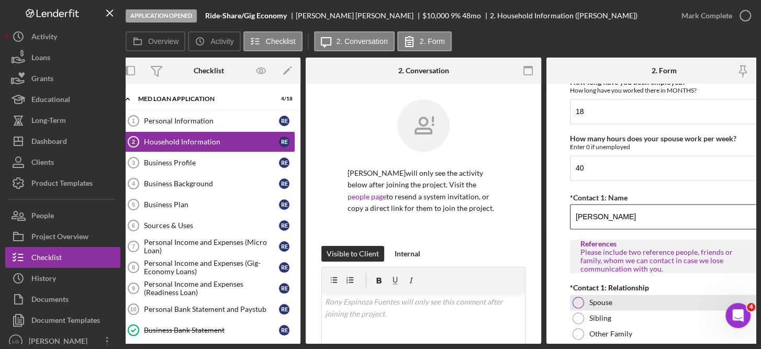
type input "[PERSON_NAME]"
click at [588, 304] on div "Spouse" at bounding box center [664, 303] width 188 height 16
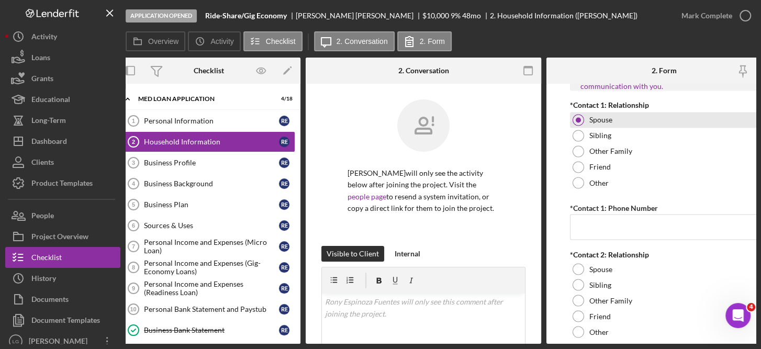
scroll to position [1248, 0]
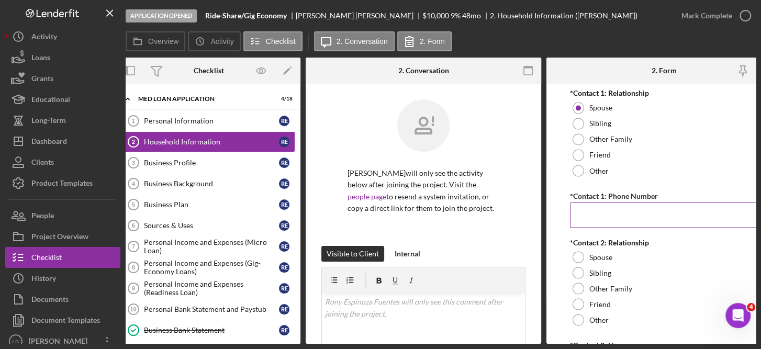
click at [593, 211] on input "*Contact 1: Phone Number" at bounding box center [664, 214] width 188 height 25
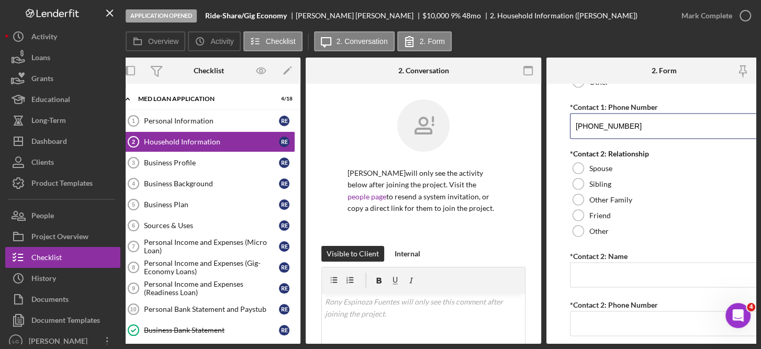
scroll to position [1344, 0]
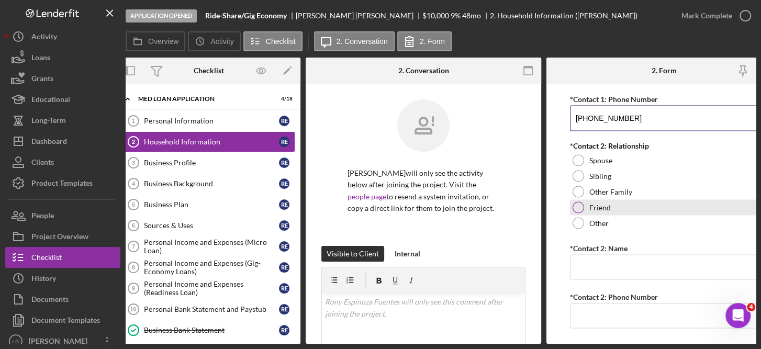
type input "[PHONE_NUMBER]"
click at [589, 203] on label "Friend" at bounding box center [599, 207] width 21 height 8
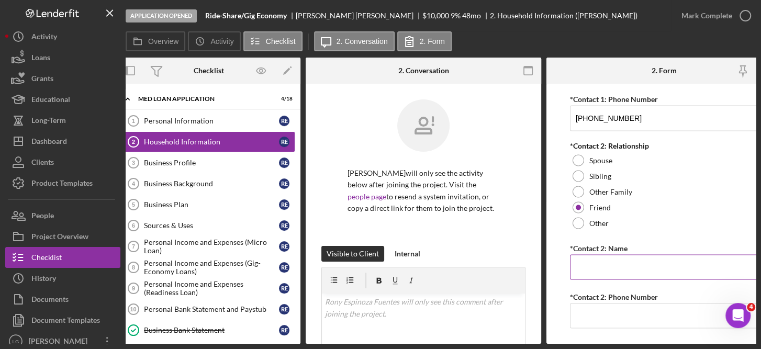
click at [596, 265] on input "*Contact 2: Name" at bounding box center [664, 266] width 188 height 25
type input "Cisnelly [PERSON_NAME]"
type input "[PHONE_NUMBER]"
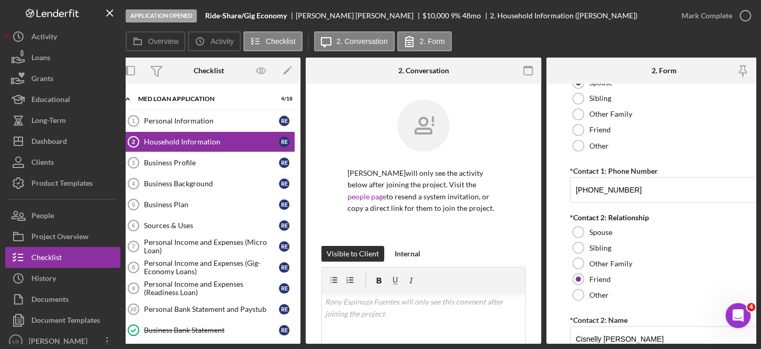
scroll to position [1365, 0]
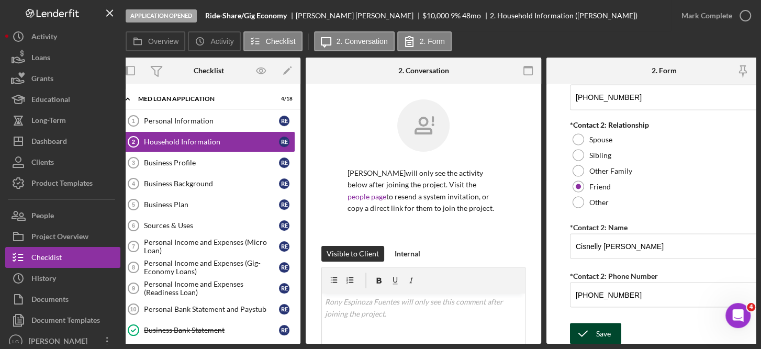
click at [603, 327] on div "Save" at bounding box center [603, 333] width 15 height 21
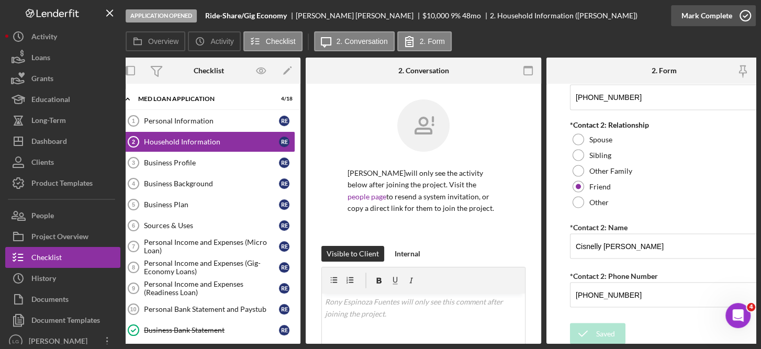
click at [738, 26] on icon "button" at bounding box center [745, 16] width 26 height 26
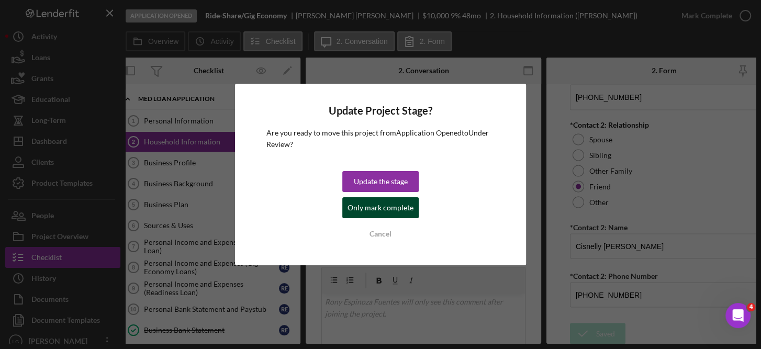
click at [397, 207] on div "Only mark complete" at bounding box center [380, 207] width 66 height 21
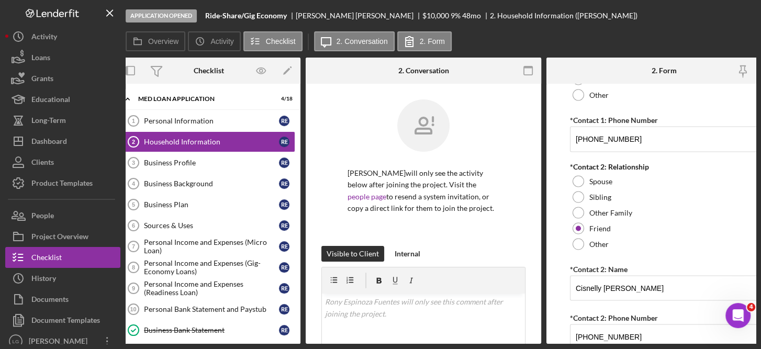
scroll to position [1407, 0]
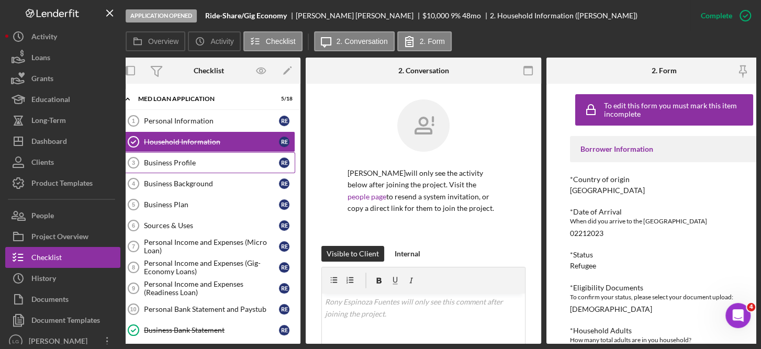
click at [179, 165] on div "Business Profile" at bounding box center [211, 163] width 135 height 8
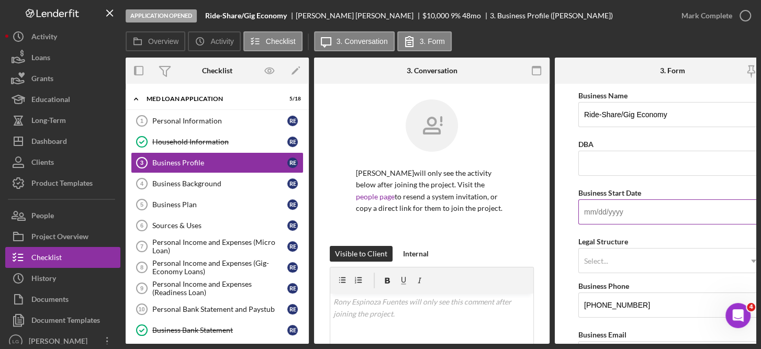
click at [610, 211] on input "Business Start Date" at bounding box center [672, 211] width 188 height 25
type input "0m/dd/yyyy"
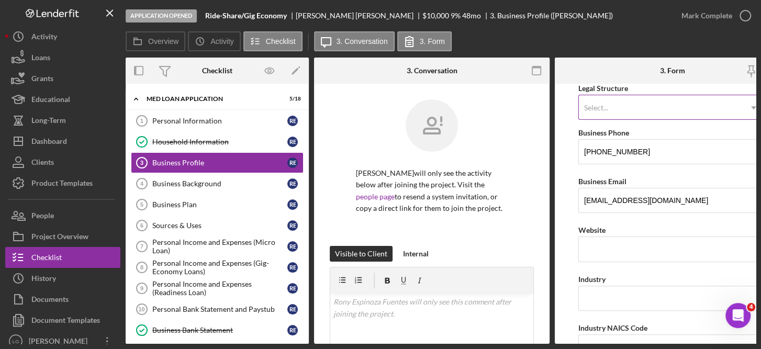
type input "[DATE]"
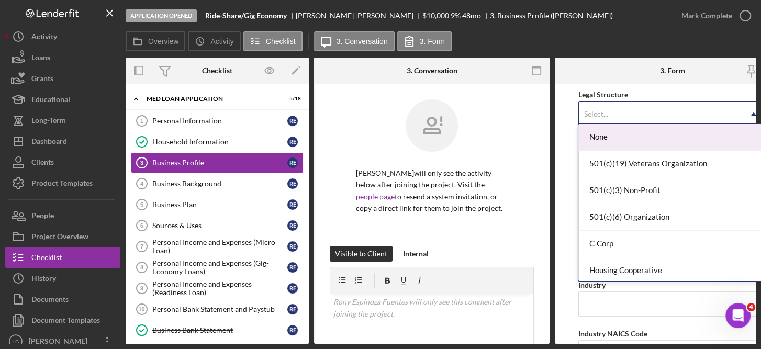
scroll to position [159, 0]
click at [607, 139] on div "None" at bounding box center [670, 137] width 185 height 27
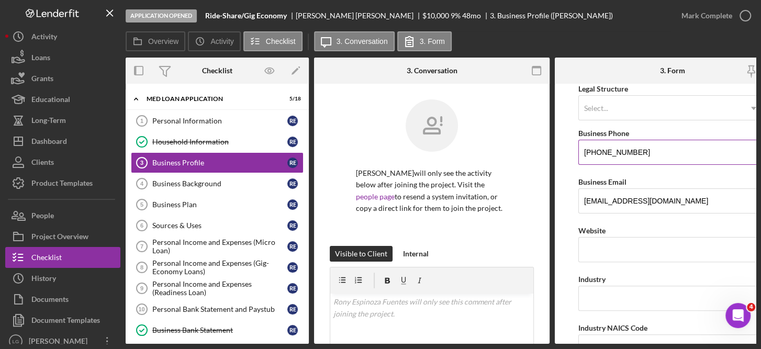
click at [656, 149] on input "[PHONE_NUMBER]" at bounding box center [672, 152] width 188 height 25
click at [637, 246] on input "Website" at bounding box center [672, 249] width 188 height 25
type input "n/a"
click at [602, 299] on input "Industry" at bounding box center [672, 298] width 188 height 25
type input "Gig Economy/Ride-Share"
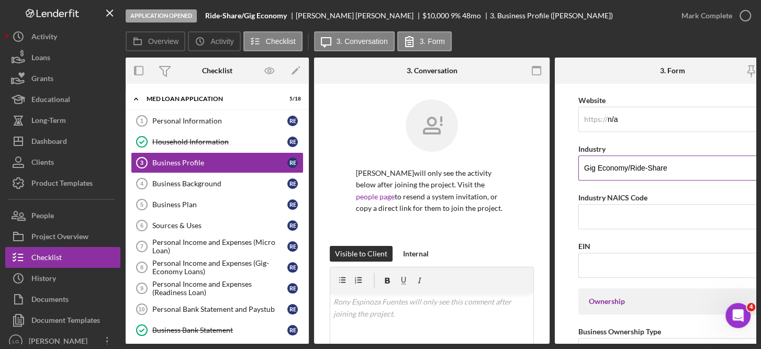
scroll to position [302, 0]
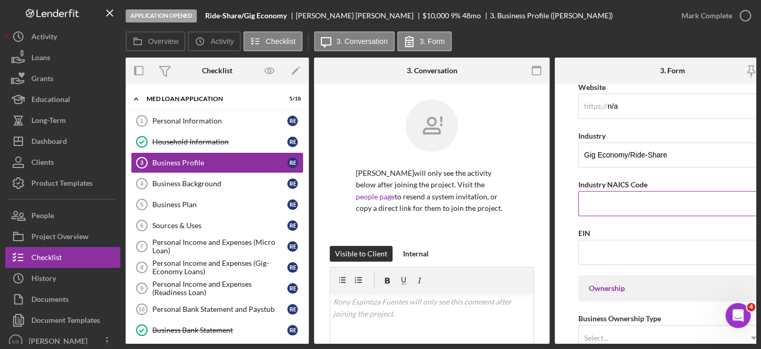
click at [615, 200] on input "Industry NAICS Code" at bounding box center [672, 203] width 188 height 25
type input "485310"
click at [619, 252] on input "EIN" at bounding box center [672, 252] width 188 height 25
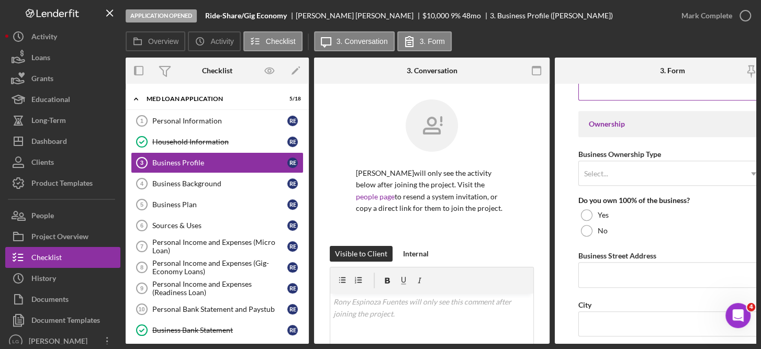
scroll to position [0, 35]
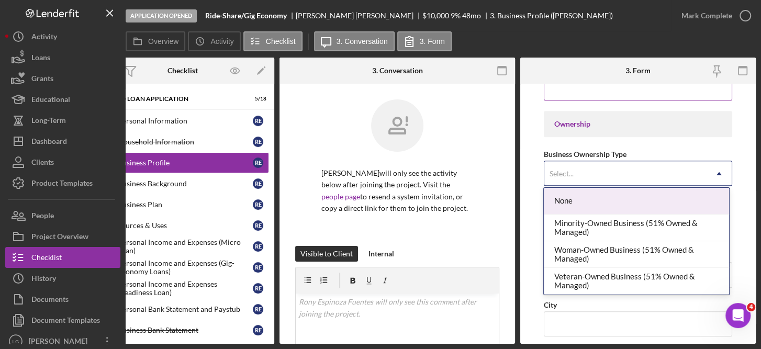
click at [566, 207] on div "None" at bounding box center [636, 201] width 185 height 27
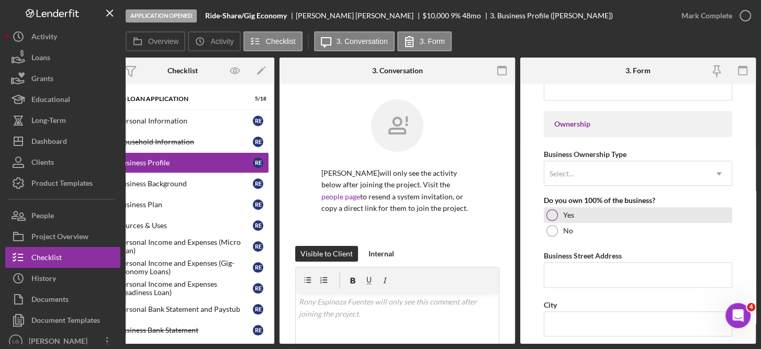
click at [568, 216] on label "Yes" at bounding box center [568, 215] width 11 height 8
click at [593, 272] on input "Business Street Address" at bounding box center [638, 274] width 188 height 25
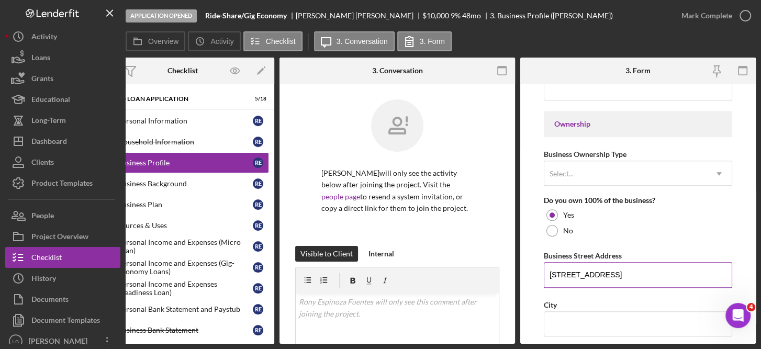
type input "[STREET_ADDRESS]"
click at [609, 320] on input "City" at bounding box center [638, 323] width 188 height 25
type input "Largo"
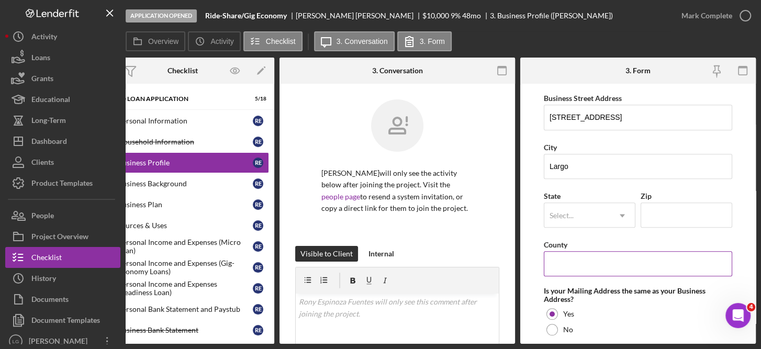
click at [586, 264] on input "County" at bounding box center [638, 263] width 188 height 25
type input "Pinellas"
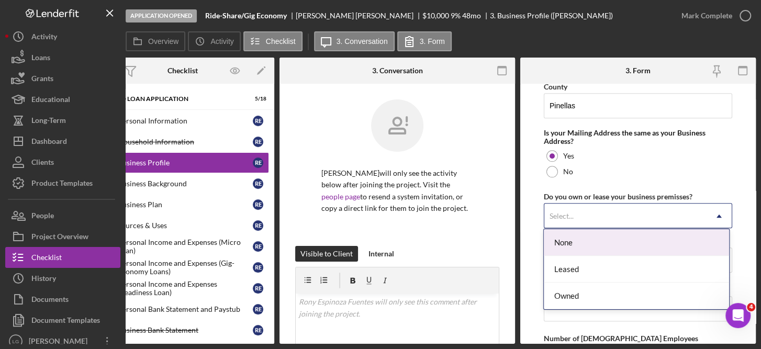
click at [582, 267] on div "Leased" at bounding box center [636, 269] width 185 height 27
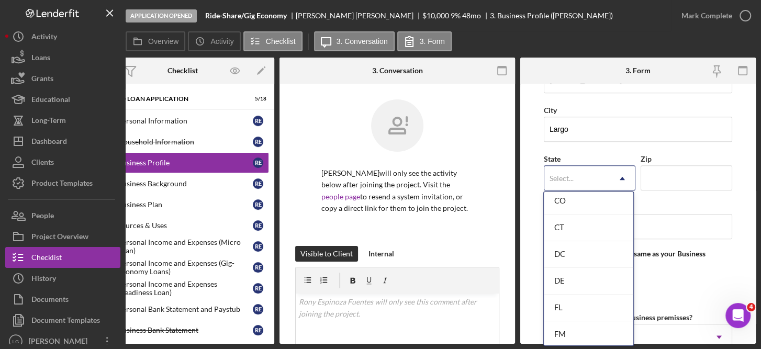
scroll to position [326, 0]
click at [565, 300] on div "FL" at bounding box center [588, 306] width 89 height 27
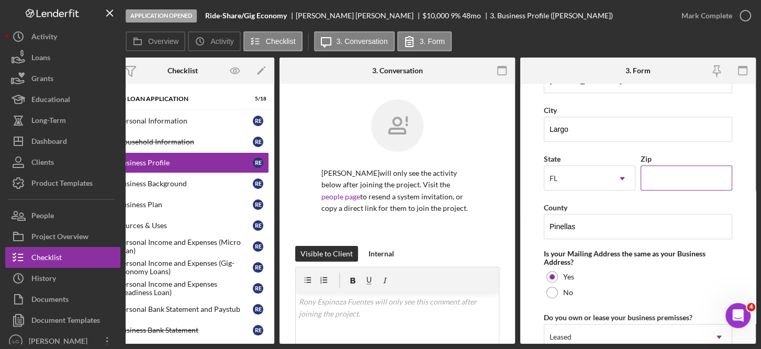
click at [677, 176] on input "Zip" at bounding box center [687, 177] width 92 height 25
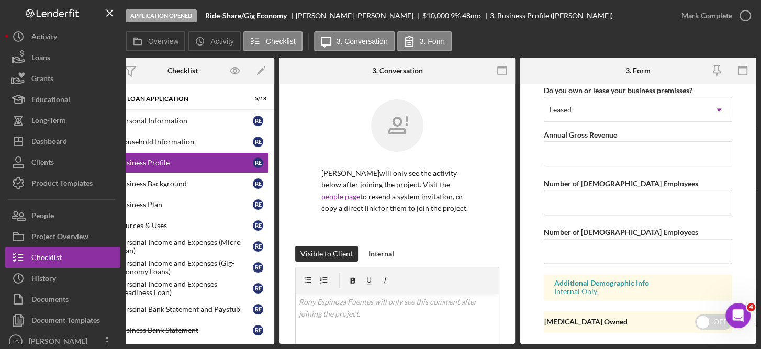
scroll to position [889, 0]
type input "33778"
click at [596, 150] on input "Annual Gross Revenue" at bounding box center [638, 153] width 188 height 25
click at [614, 198] on input "Number of [DEMOGRAPHIC_DATA] Employees" at bounding box center [638, 201] width 188 height 25
click at [604, 151] on input "$33,000" at bounding box center [638, 153] width 188 height 25
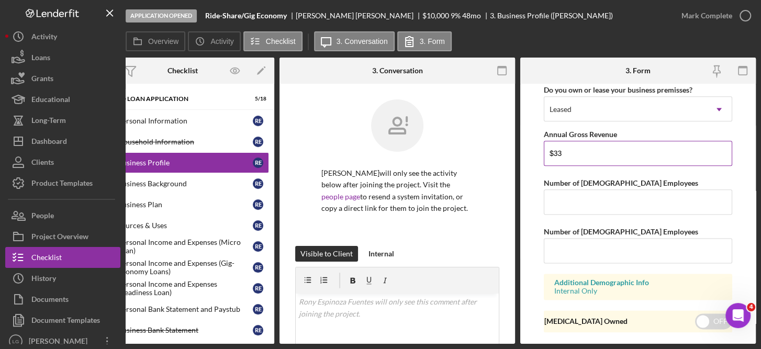
type input "$3"
type input "$14,000"
click at [582, 200] on input "Number of [DEMOGRAPHIC_DATA] Employees" at bounding box center [638, 201] width 188 height 25
type input "0"
click at [570, 246] on input "Number of [DEMOGRAPHIC_DATA] Employees" at bounding box center [638, 250] width 188 height 25
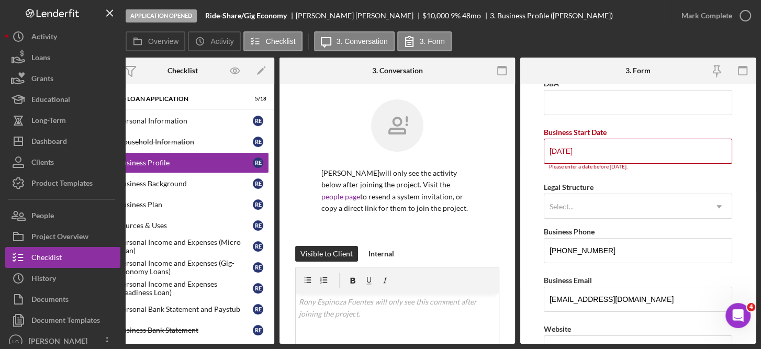
scroll to position [0, 0]
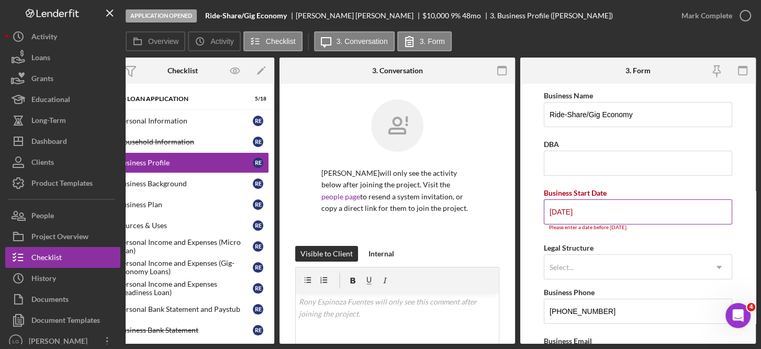
type input "1"
click at [608, 209] on input "[DATE]" at bounding box center [638, 211] width 188 height 25
type input "1m/dd/yyyy"
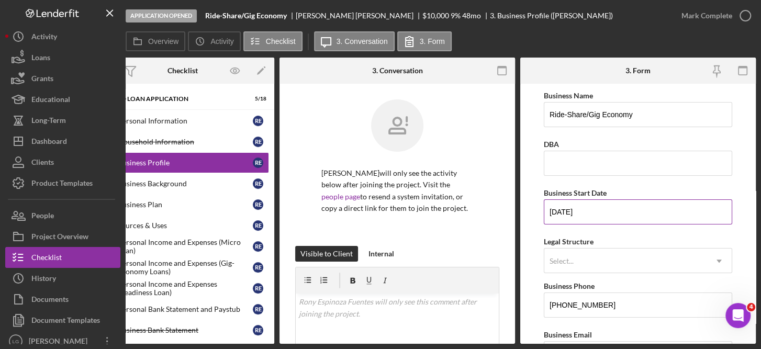
type input "[DATE]"
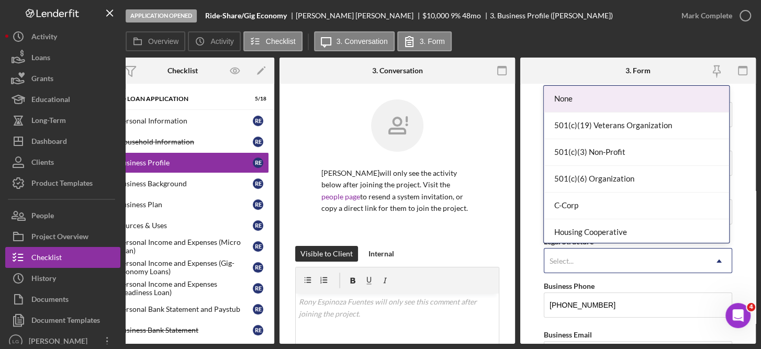
click at [715, 259] on icon "Icon/Dropdown Arrow" at bounding box center [718, 261] width 25 height 25
click at [576, 98] on div "None" at bounding box center [636, 99] width 185 height 27
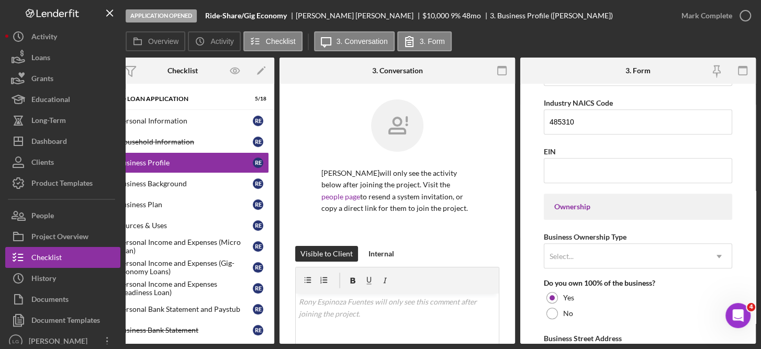
scroll to position [380, 0]
click at [701, 218] on div "Business Name Ride-Share/Gig Economy DBA Business Start Date [DATE] Legal Struc…" at bounding box center [638, 277] width 188 height 1137
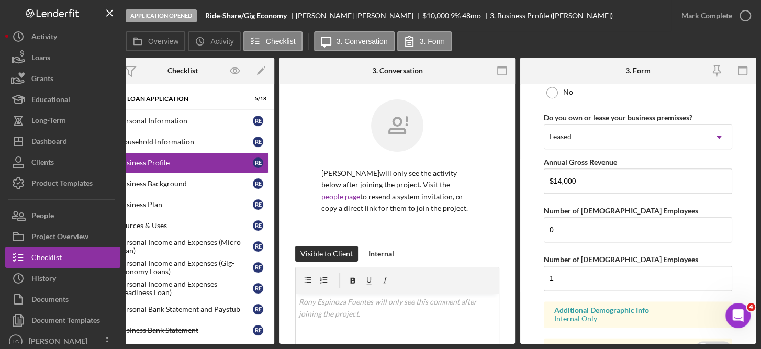
scroll to position [868, 0]
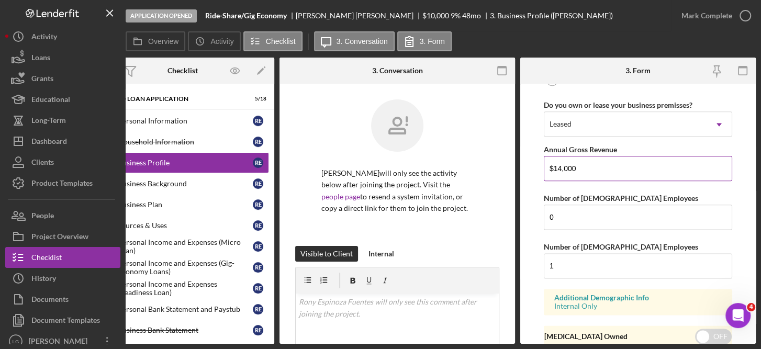
click at [586, 163] on input "$14,000" at bounding box center [638, 168] width 188 height 25
type input "$12,000"
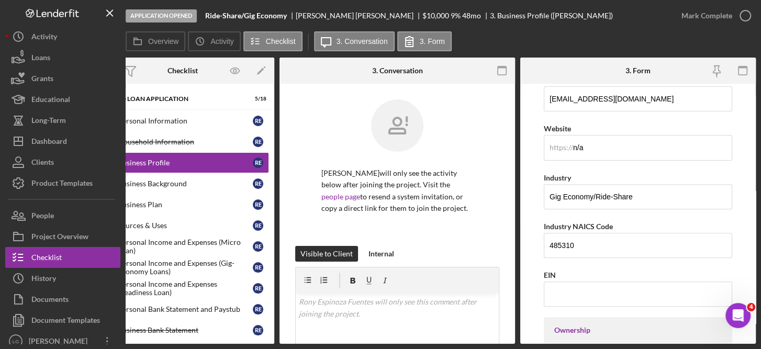
scroll to position [266, 0]
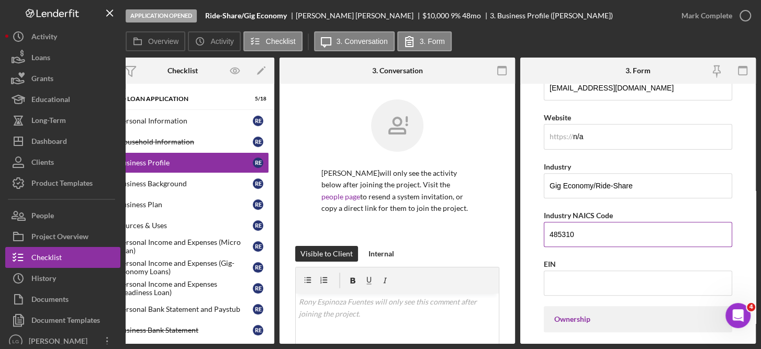
click at [587, 237] on input "485310" at bounding box center [638, 234] width 188 height 25
type input "485310"
click at [717, 257] on div "EIN" at bounding box center [638, 263] width 188 height 13
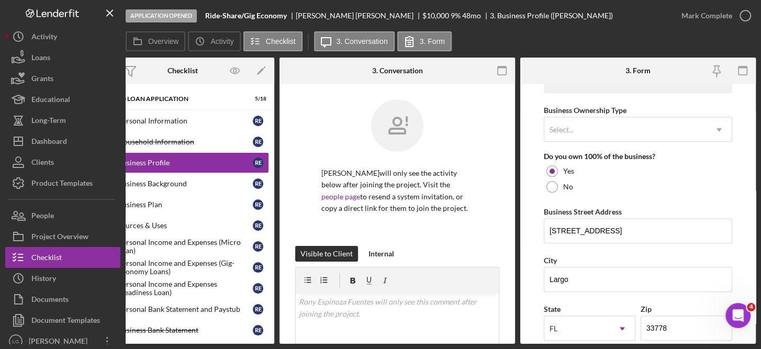
scroll to position [507, 0]
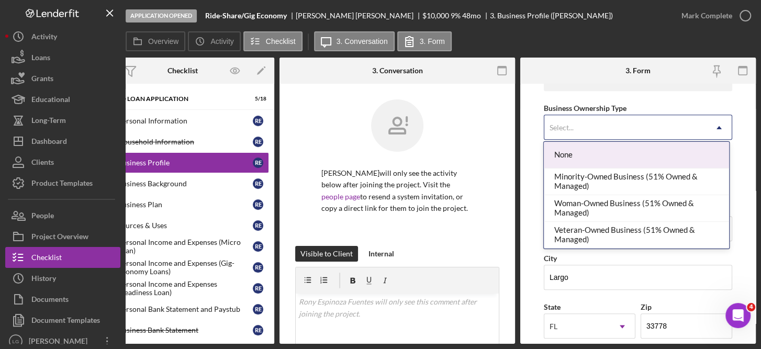
click at [638, 152] on div "None" at bounding box center [636, 155] width 185 height 27
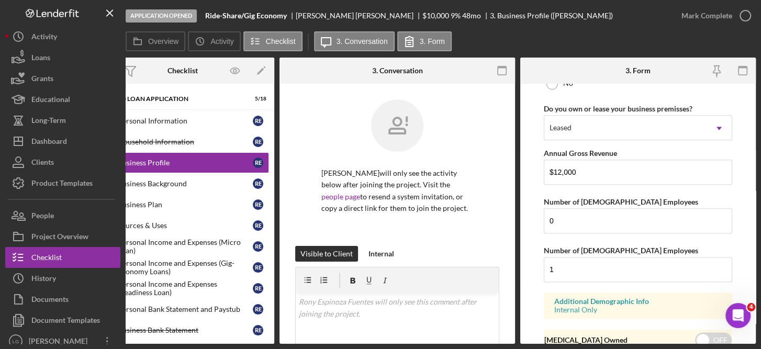
scroll to position [908, 0]
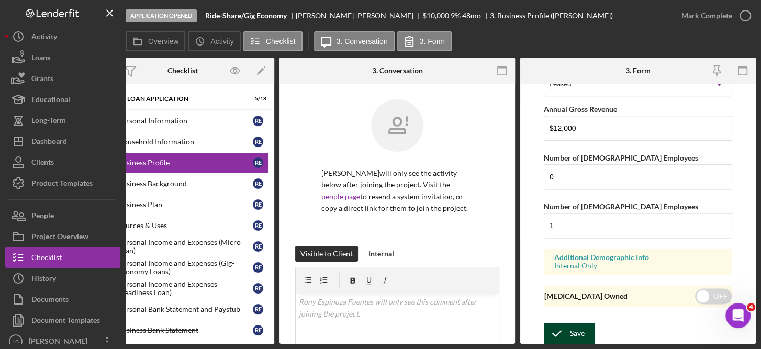
click at [576, 331] on div "Save" at bounding box center [577, 333] width 15 height 21
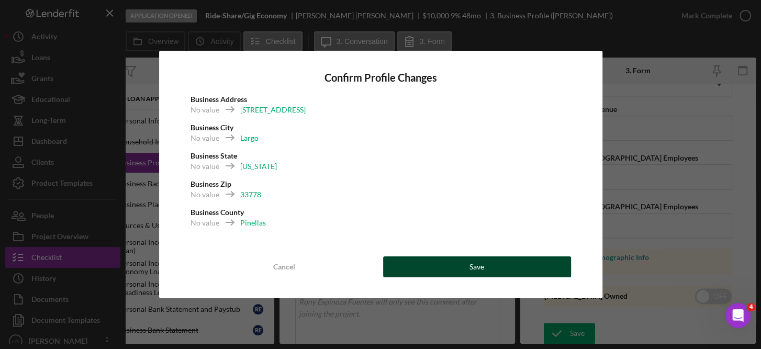
click at [506, 264] on button "Save" at bounding box center [477, 266] width 188 height 21
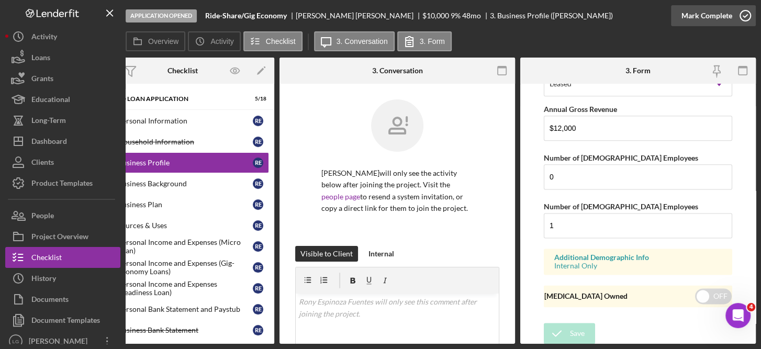
click at [747, 18] on icon "button" at bounding box center [745, 16] width 26 height 26
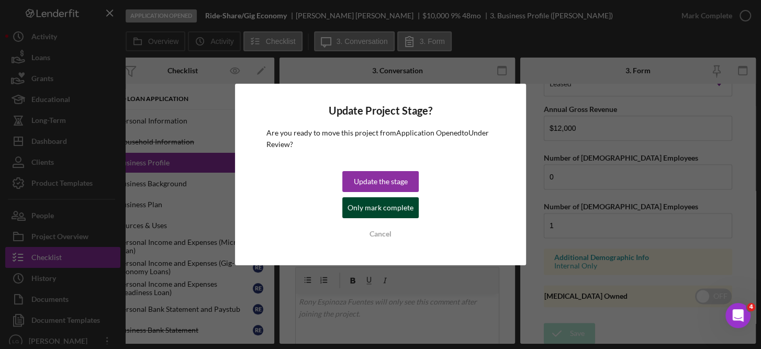
click at [405, 212] on div "Only mark complete" at bounding box center [380, 207] width 66 height 21
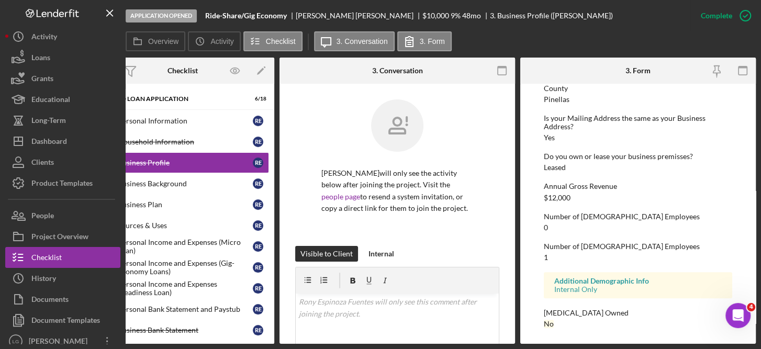
scroll to position [0, 0]
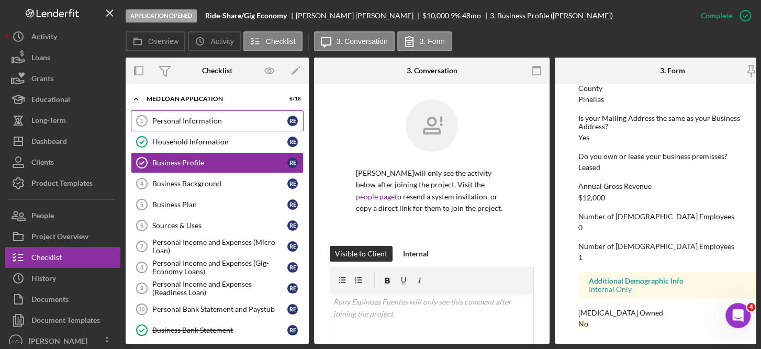
click at [199, 120] on div "Personal Information" at bounding box center [219, 121] width 135 height 8
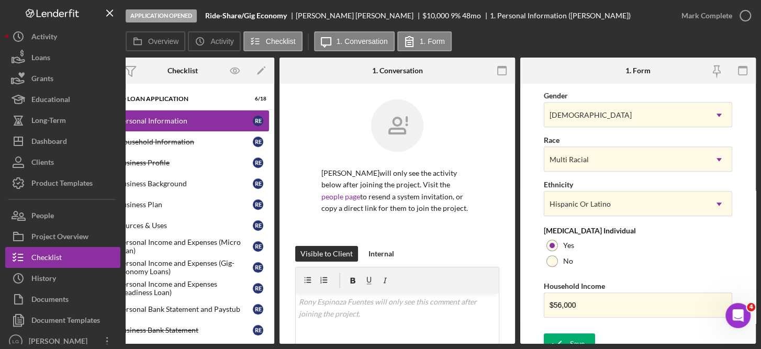
scroll to position [439, 0]
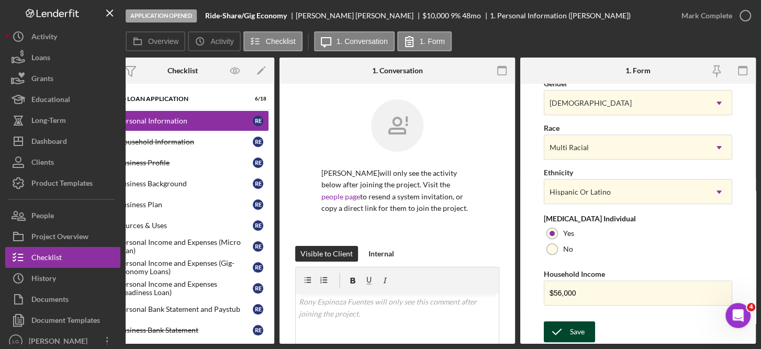
click at [572, 328] on div "Save" at bounding box center [577, 331] width 15 height 21
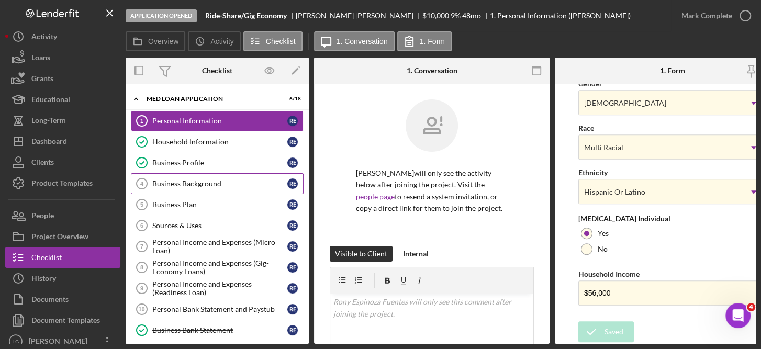
click at [214, 181] on div "Business Background" at bounding box center [219, 183] width 135 height 8
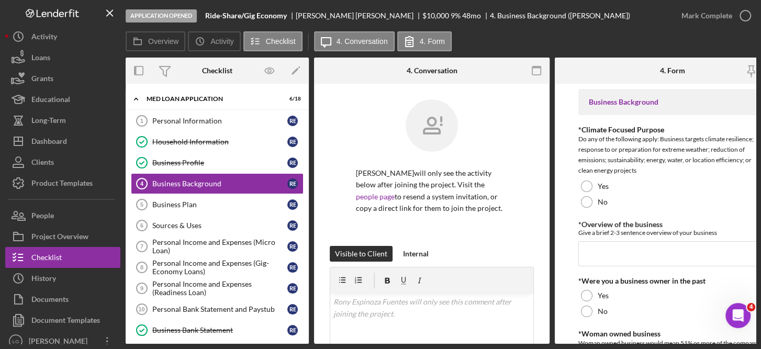
click at [492, 246] on div "[PERSON_NAME] will only see the activity below after joining the project. Visit…" at bounding box center [432, 172] width 204 height 147
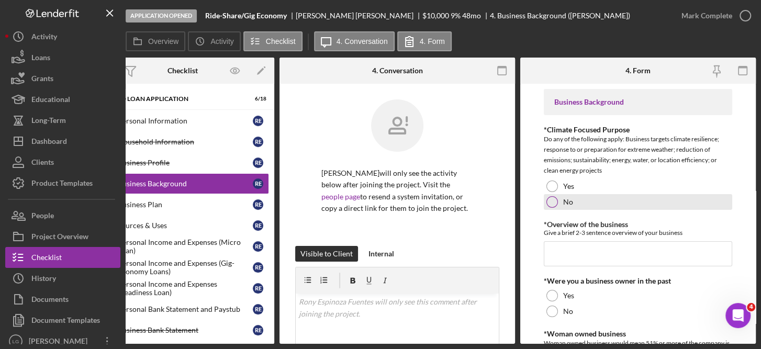
click at [570, 207] on div "No" at bounding box center [638, 202] width 188 height 16
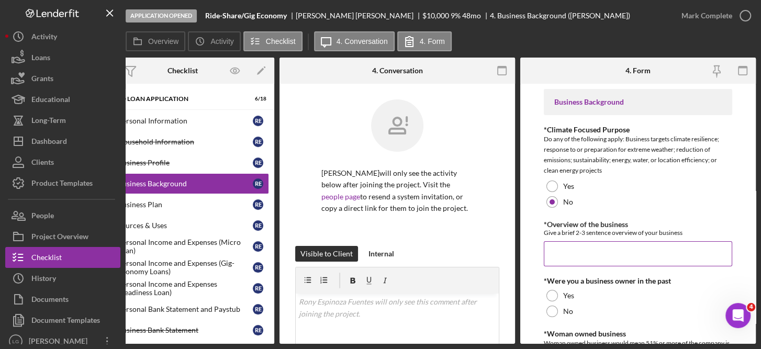
click at [578, 253] on input "*Overview of the business" at bounding box center [638, 253] width 188 height 25
type input "I"
click at [655, 253] on input "My business will be a DoorDash business where I focus on my food service delive…" at bounding box center [638, 253] width 188 height 25
click at [694, 254] on input "My business will be a DoorDash business where I focus on my food service delive…" at bounding box center [638, 253] width 188 height 25
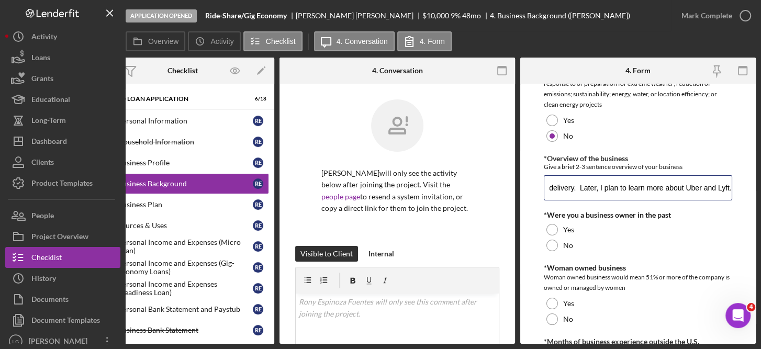
scroll to position [109, 0]
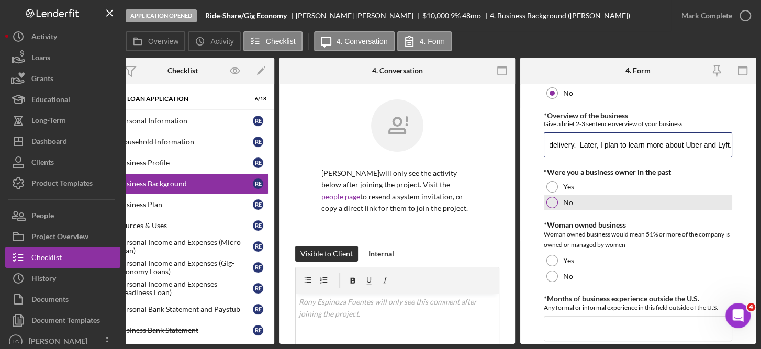
type input "My business will be a DoorDash business where I focus on my food service delive…"
click at [554, 209] on div "No" at bounding box center [638, 203] width 188 height 16
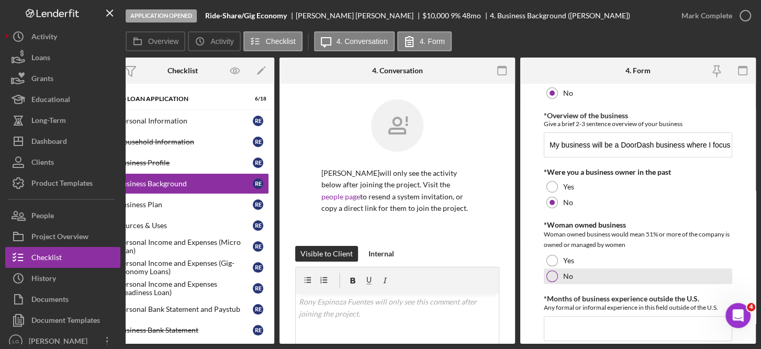
click at [557, 282] on div "No" at bounding box center [638, 276] width 188 height 16
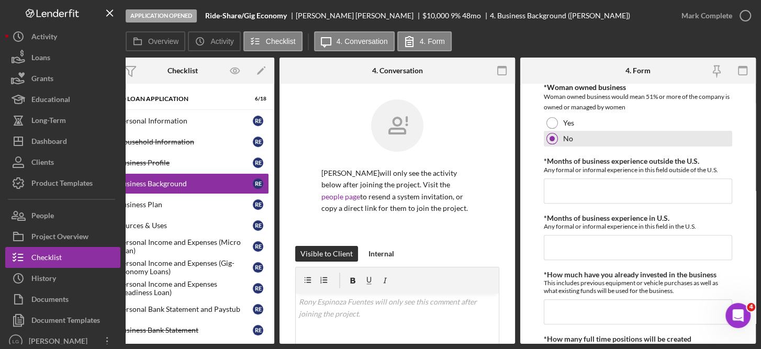
scroll to position [245, 0]
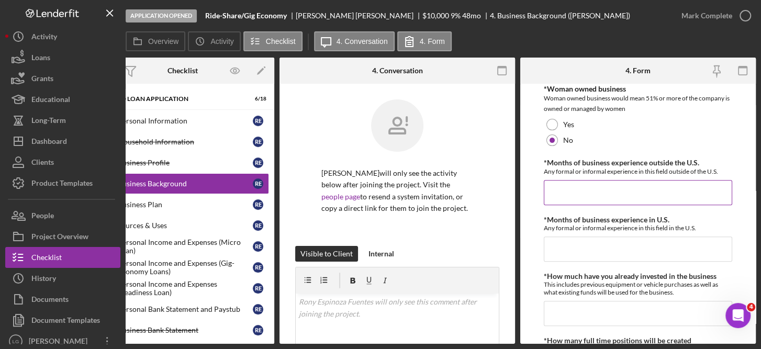
click at [599, 194] on input "*Months of business experience outside the U.S." at bounding box center [638, 192] width 188 height 25
type input "0"
click at [572, 249] on input "*Months of business experience in U.S." at bounding box center [638, 249] width 188 height 25
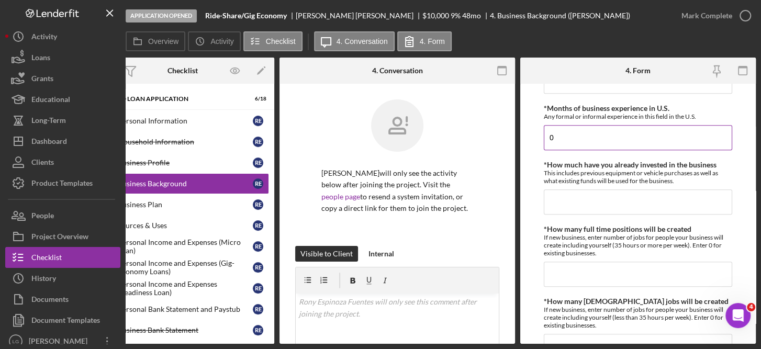
scroll to position [360, 0]
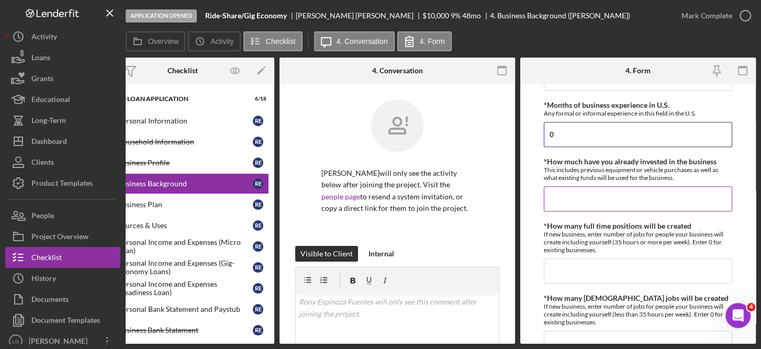
type input "0"
click at [574, 201] on input "*How much have you already invested in the business" at bounding box center [638, 198] width 188 height 25
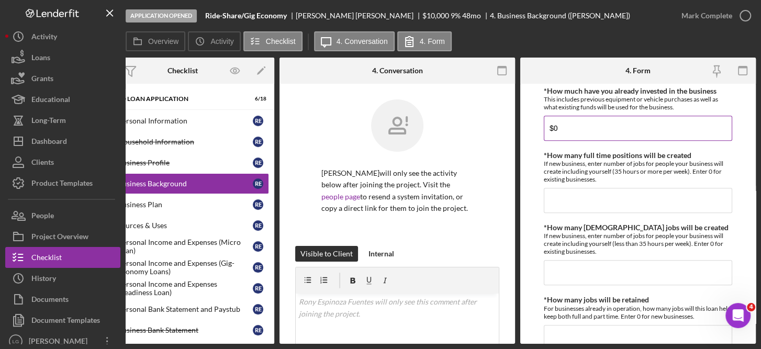
scroll to position [432, 0]
type input "$0"
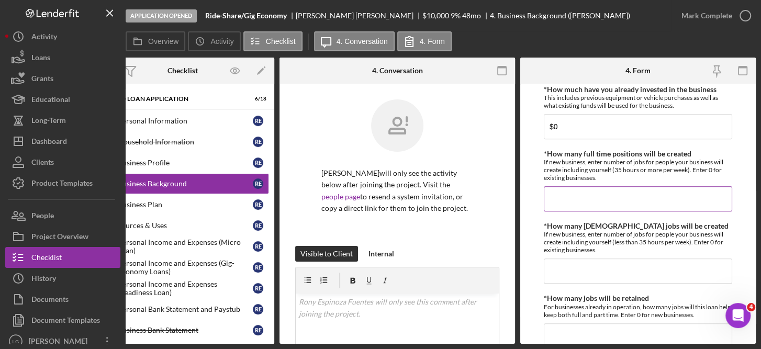
click at [572, 196] on input "*How many full time positions will be created" at bounding box center [638, 198] width 188 height 25
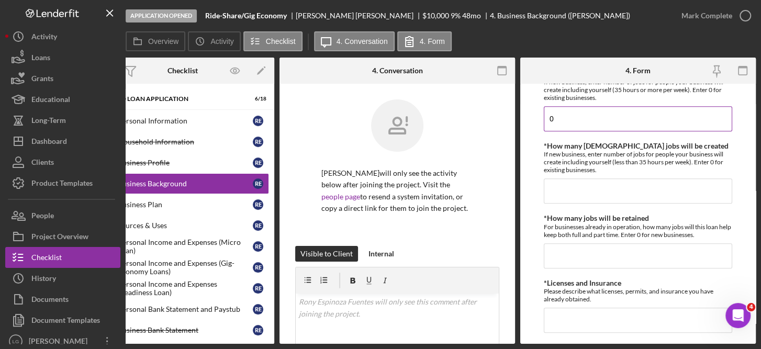
scroll to position [515, 0]
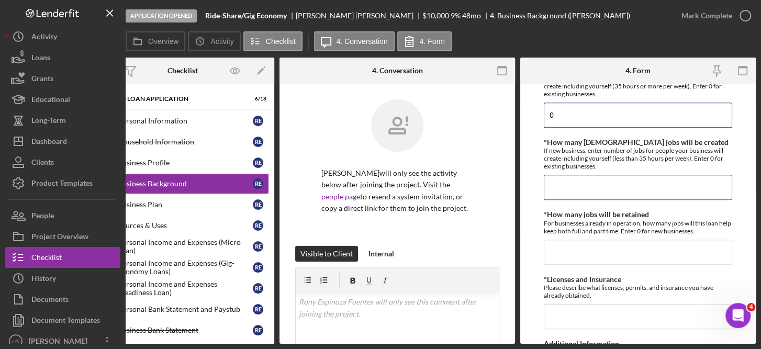
type input "0"
click at [574, 189] on input "*How many [DEMOGRAPHIC_DATA] jobs will be created" at bounding box center [638, 187] width 188 height 25
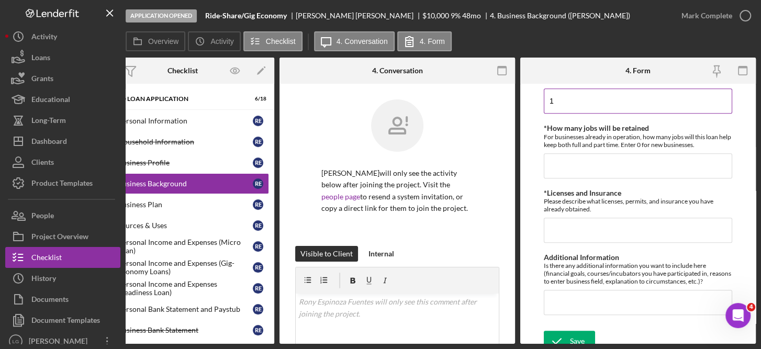
scroll to position [604, 0]
type input "1"
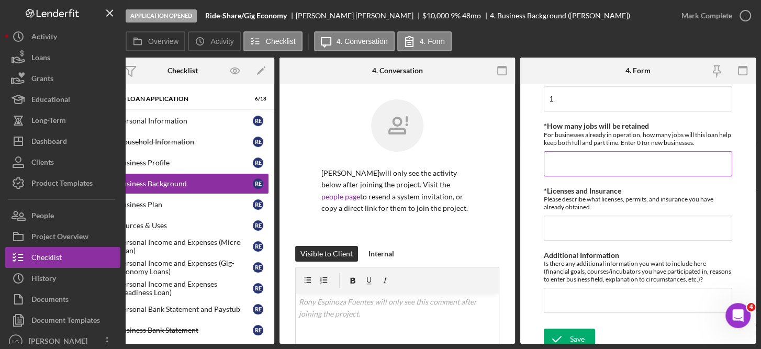
click at [578, 164] on input "*How many jobs will be retained" at bounding box center [638, 163] width 188 height 25
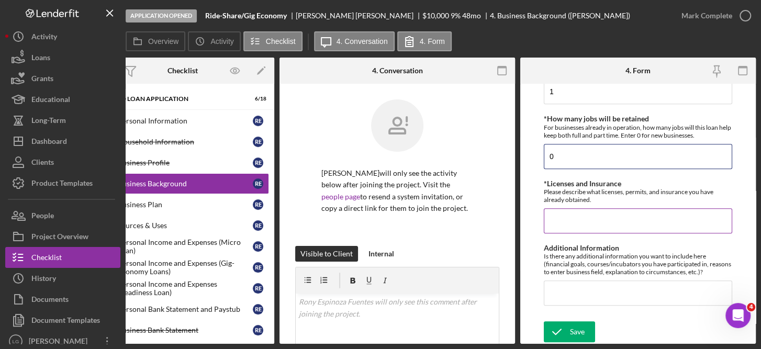
type input "0"
click at [581, 215] on input "*Licenses and Insurance" at bounding box center [638, 220] width 188 height 25
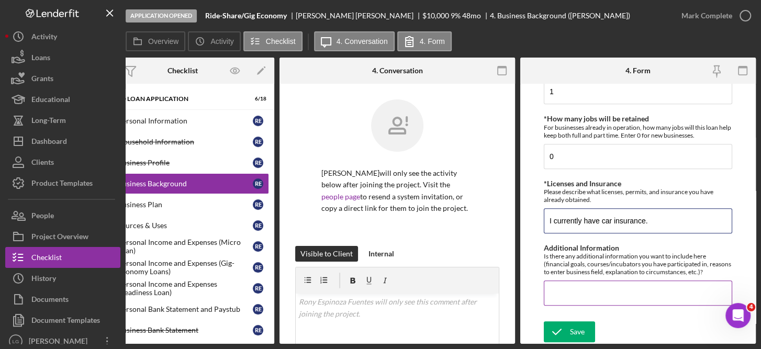
type input "I currently have car insurance."
click at [554, 290] on input "Additional Information" at bounding box center [638, 292] width 188 height 25
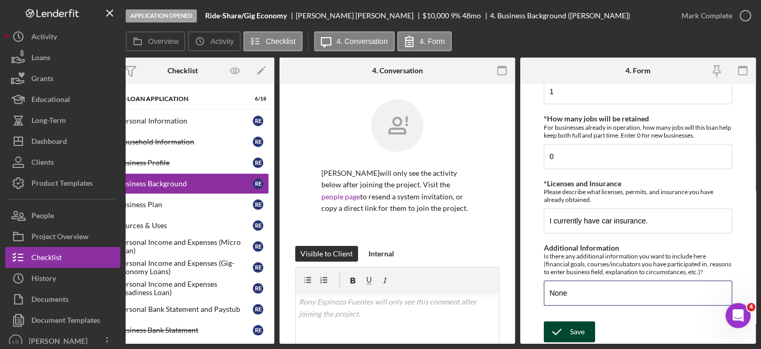
type input "None"
click at [578, 331] on div "Save" at bounding box center [577, 331] width 15 height 21
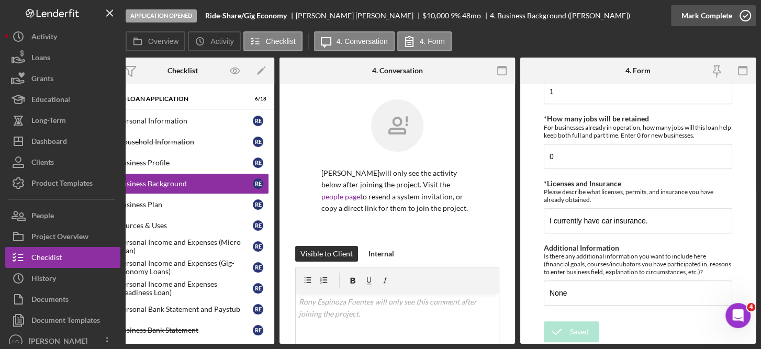
click at [742, 15] on icon "button" at bounding box center [745, 16] width 26 height 26
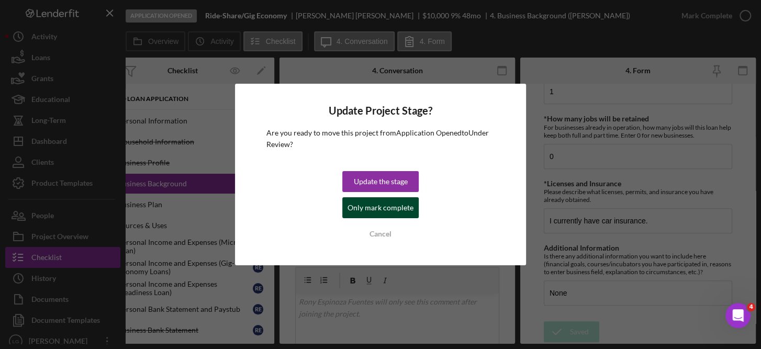
click at [405, 216] on div "Only mark complete" at bounding box center [380, 207] width 66 height 21
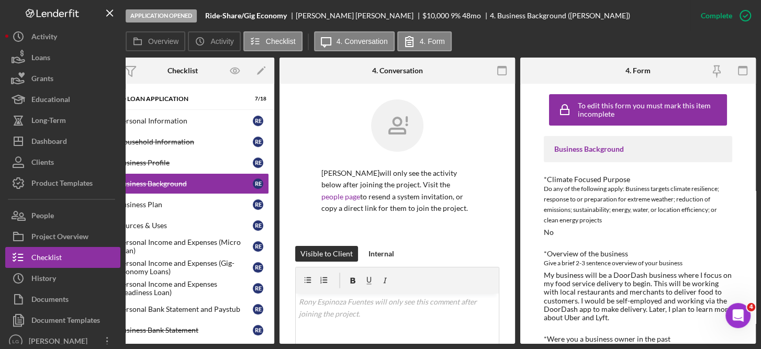
scroll to position [0, 0]
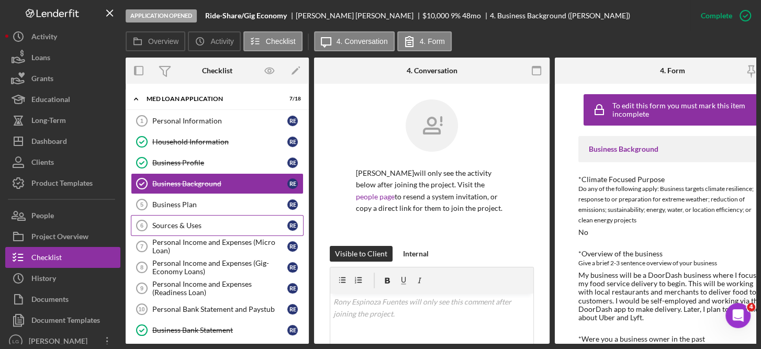
click at [178, 221] on div "Sources & Uses" at bounding box center [219, 225] width 135 height 8
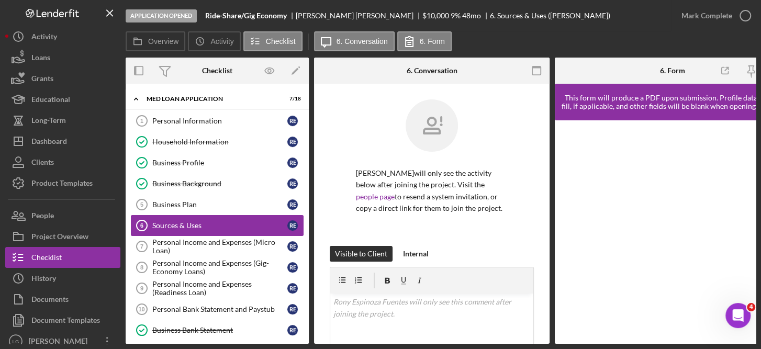
scroll to position [0, 35]
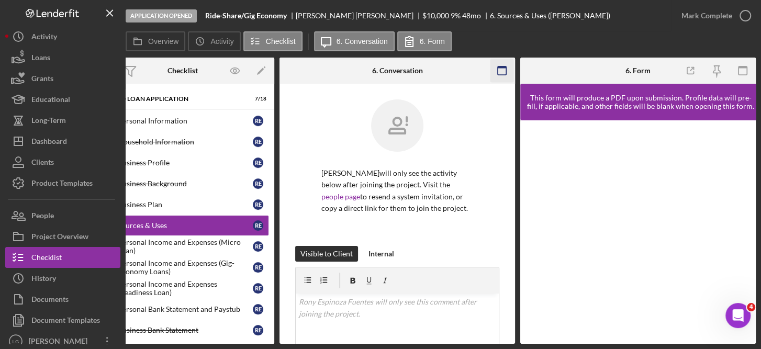
click at [506, 73] on rect "button" at bounding box center [502, 70] width 8 height 8
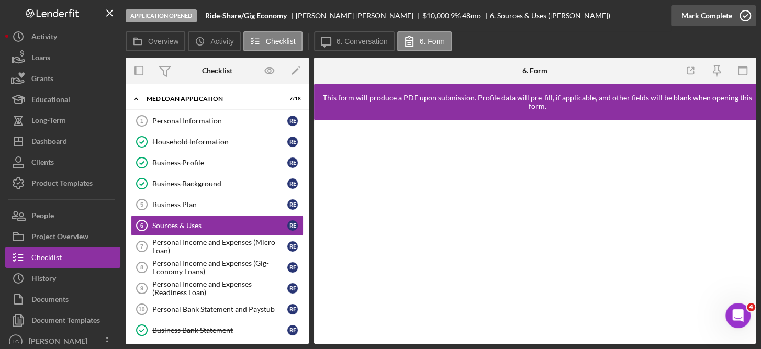
click at [737, 24] on icon "button" at bounding box center [745, 16] width 26 height 26
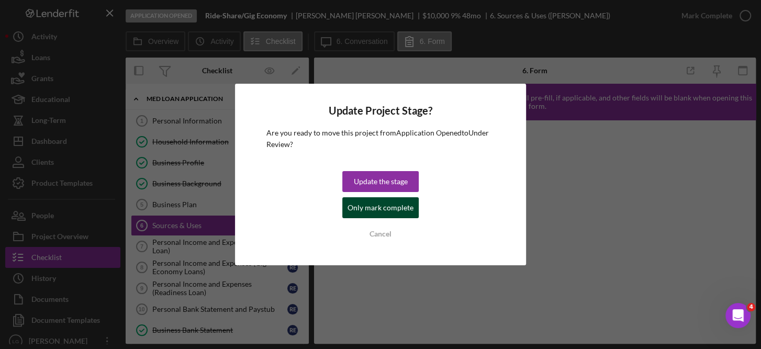
click at [390, 215] on div "Only mark complete" at bounding box center [380, 207] width 66 height 21
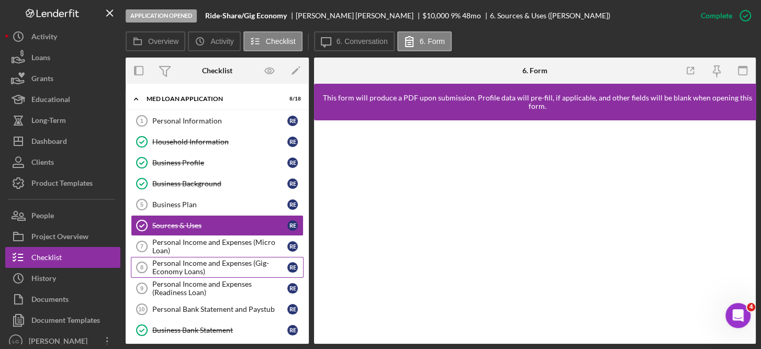
click at [245, 263] on div "Personal Income and Expenses (Gig-Economy Loans)" at bounding box center [219, 267] width 135 height 17
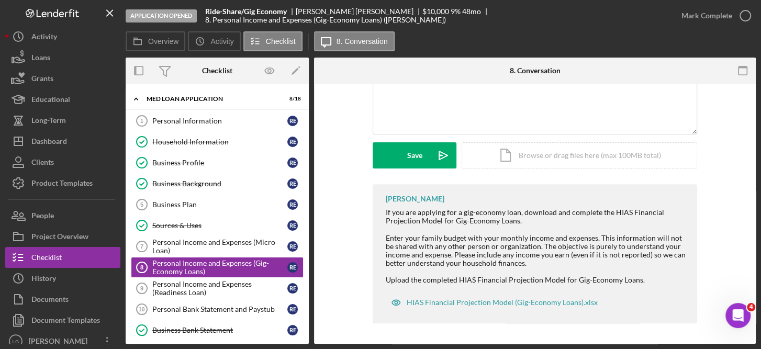
scroll to position [239, 0]
click at [545, 301] on div "HIAS Financial Projection Model (Gig-Economy Loans).xlsx" at bounding box center [502, 302] width 191 height 8
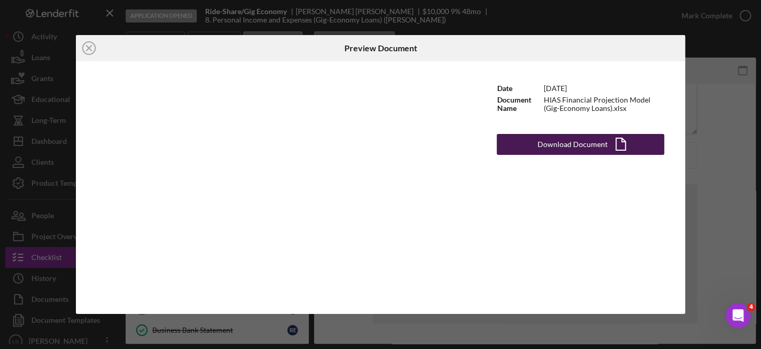
click at [582, 144] on div "Download Document" at bounding box center [572, 144] width 70 height 21
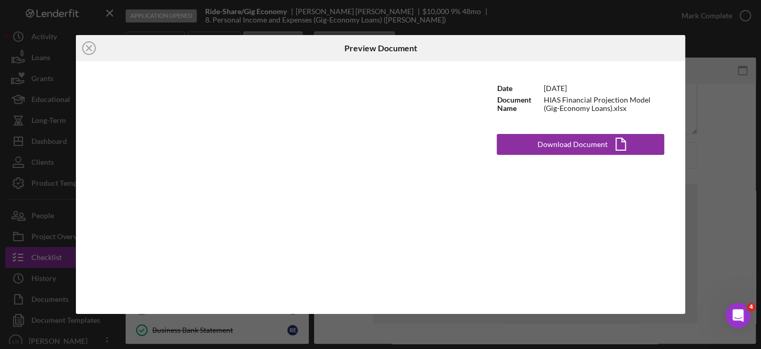
click at [726, 47] on div "Icon/Close Preview Document Date [DATE] Document Name HIAS Financial Projection…" at bounding box center [380, 174] width 761 height 349
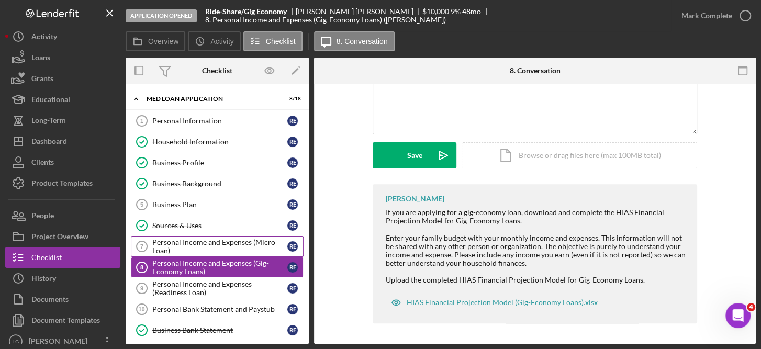
click at [260, 240] on div "Personal Income and Expenses (Micro Loan)" at bounding box center [219, 246] width 135 height 17
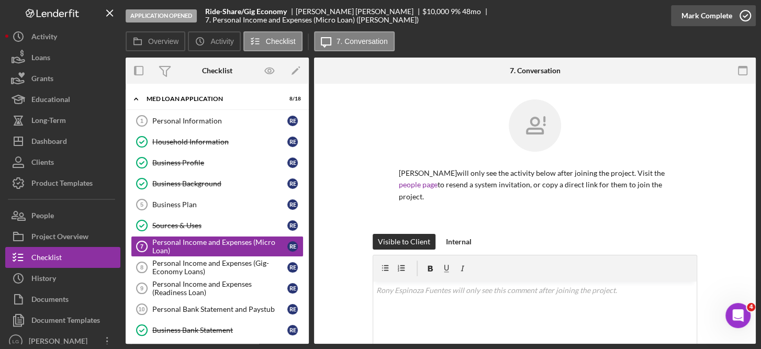
click at [745, 16] on icon "button" at bounding box center [745, 16] width 26 height 26
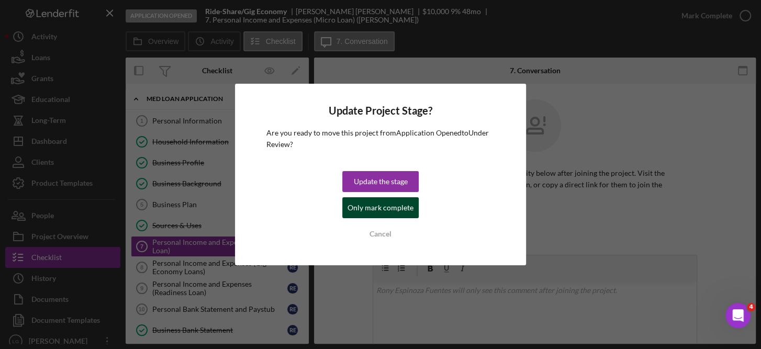
click at [395, 204] on div "Only mark complete" at bounding box center [380, 207] width 66 height 21
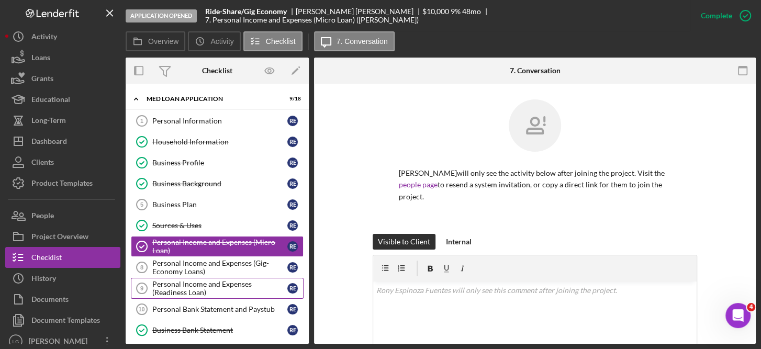
click at [222, 280] on div "Personal Income and Expenses (Readiness Loan)" at bounding box center [219, 288] width 135 height 17
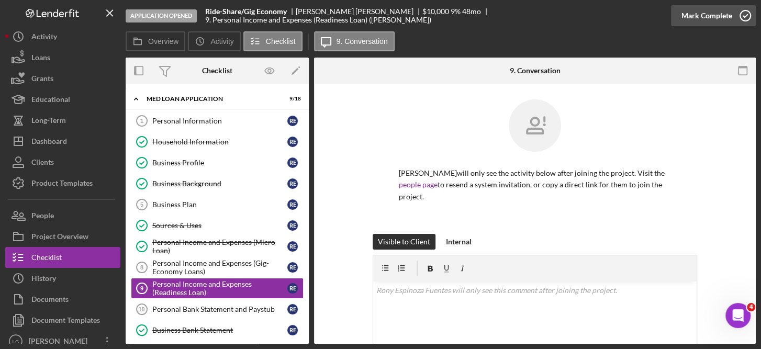
click at [743, 12] on icon "button" at bounding box center [745, 16] width 26 height 26
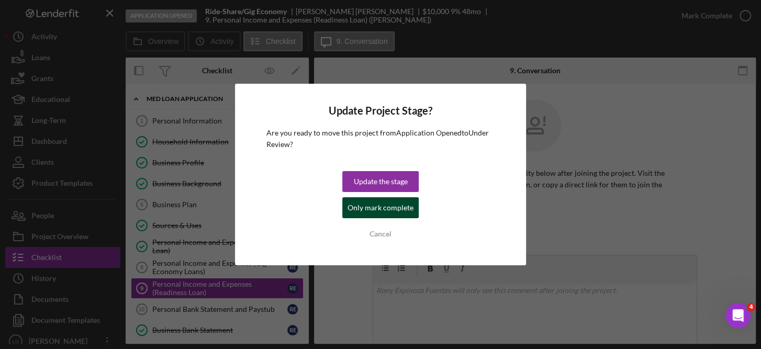
click at [398, 206] on div "Only mark complete" at bounding box center [380, 207] width 66 height 21
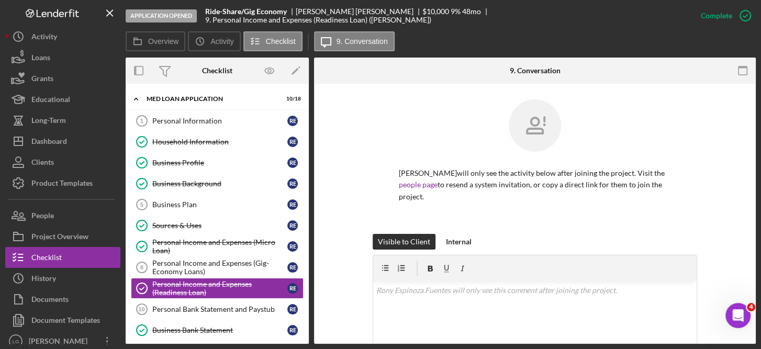
scroll to position [228, 0]
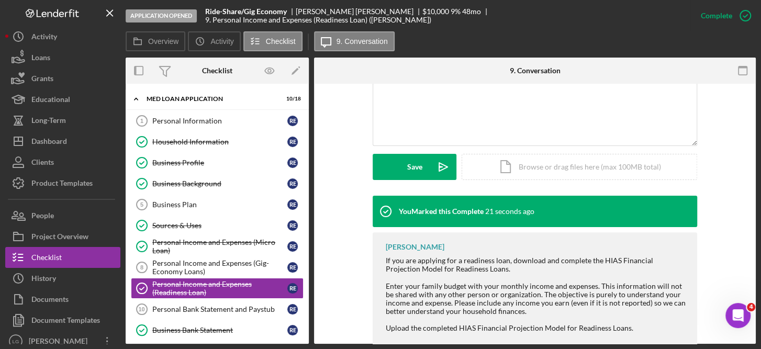
click at [303, 334] on div "Personal Information 1 Personal Information R E Household Information Household…" at bounding box center [217, 301] width 183 height 382
click at [305, 325] on div "Personal Information 1 Personal Information R E Household Information Household…" at bounding box center [217, 301] width 183 height 382
click at [305, 245] on div "Personal Information 1 Personal Information R E Household Information Household…" at bounding box center [217, 301] width 183 height 382
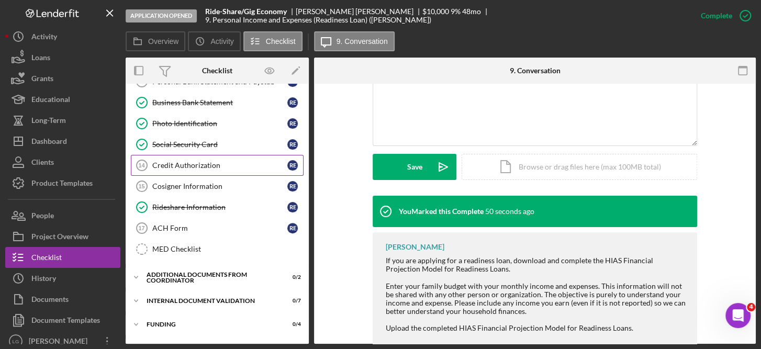
click at [197, 161] on div "Credit Authorization" at bounding box center [219, 165] width 135 height 8
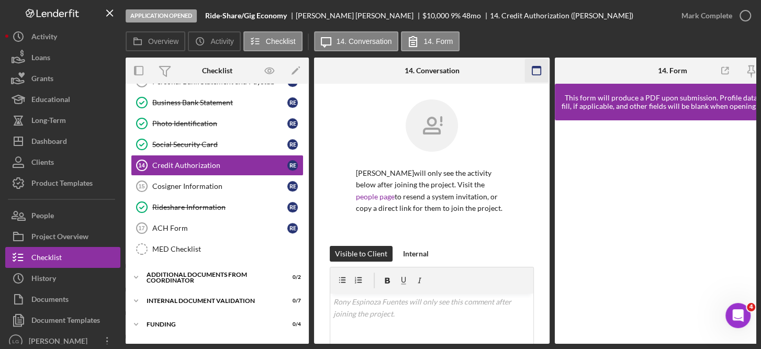
click at [537, 69] on icon "button" at bounding box center [537, 71] width 24 height 24
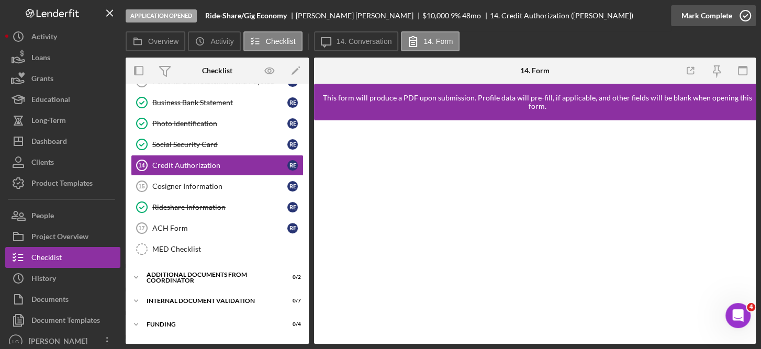
click at [747, 13] on icon "button" at bounding box center [745, 16] width 26 height 26
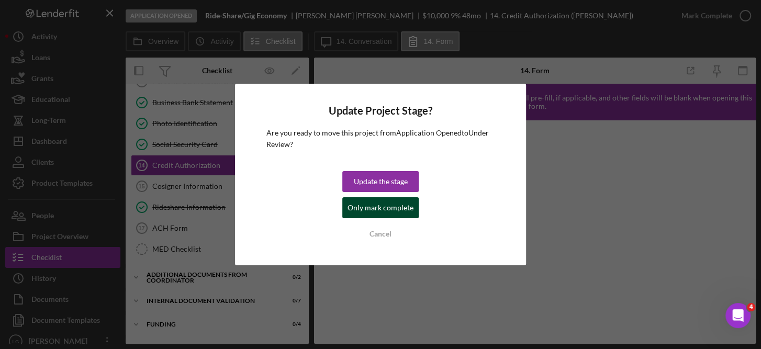
click at [406, 203] on div "Only mark complete" at bounding box center [380, 207] width 66 height 21
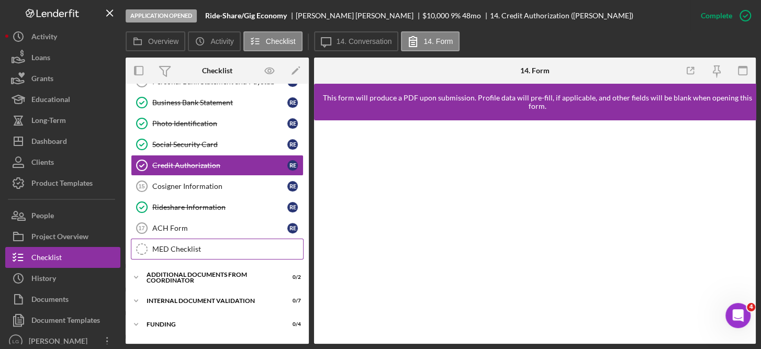
click at [183, 239] on link "MED Checklist MED Checklist" at bounding box center [217, 249] width 173 height 21
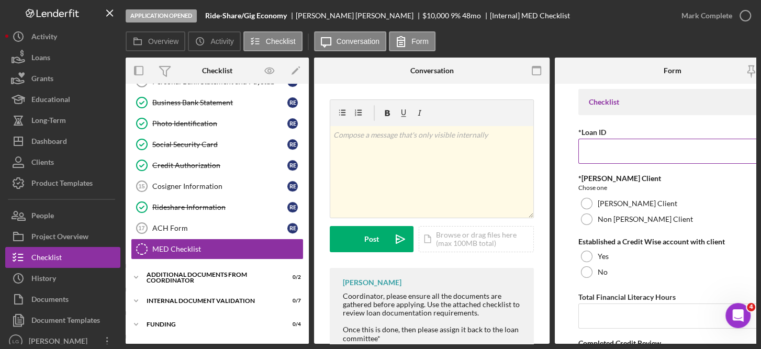
click at [625, 151] on input "*Loan ID" at bounding box center [672, 151] width 188 height 25
type input "JfCSFY2539"
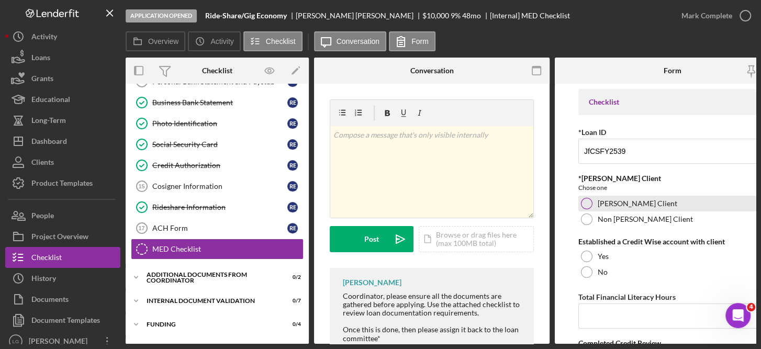
click at [623, 206] on label "[PERSON_NAME] Client" at bounding box center [638, 203] width 80 height 8
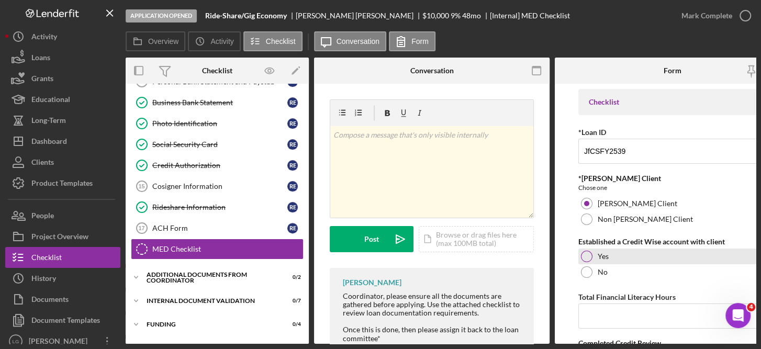
click at [598, 255] on label "Yes" at bounding box center [603, 256] width 11 height 8
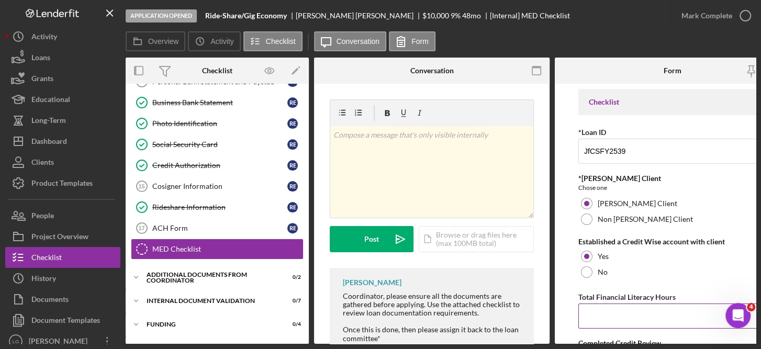
click at [611, 316] on input "Total Financial Literacy Hours" at bounding box center [672, 316] width 188 height 25
type input "1"
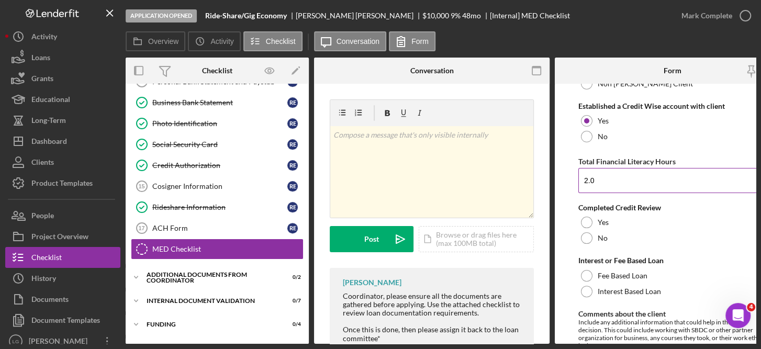
scroll to position [142, 0]
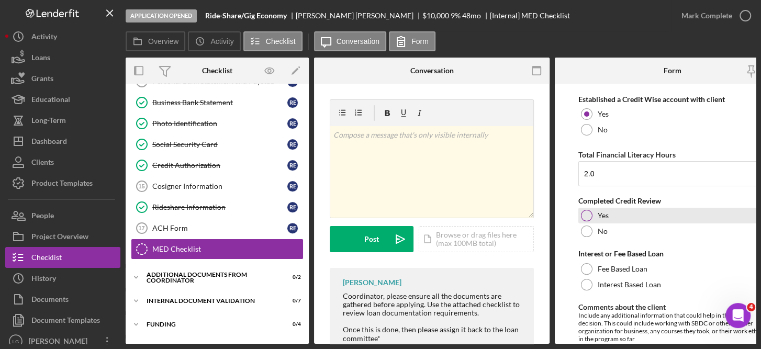
type input "2"
click at [584, 215] on div at bounding box center [587, 216] width 12 height 12
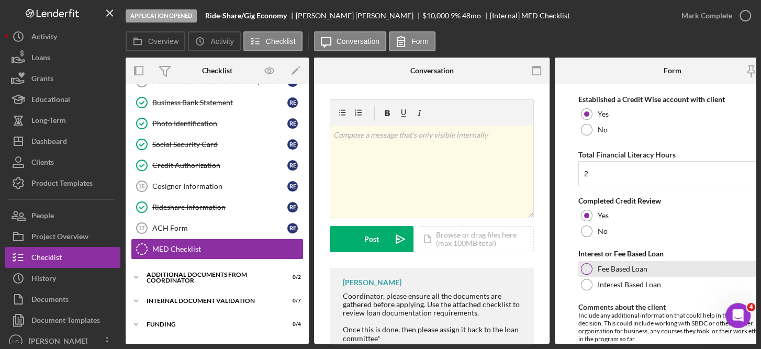
click at [586, 270] on div at bounding box center [587, 269] width 12 height 12
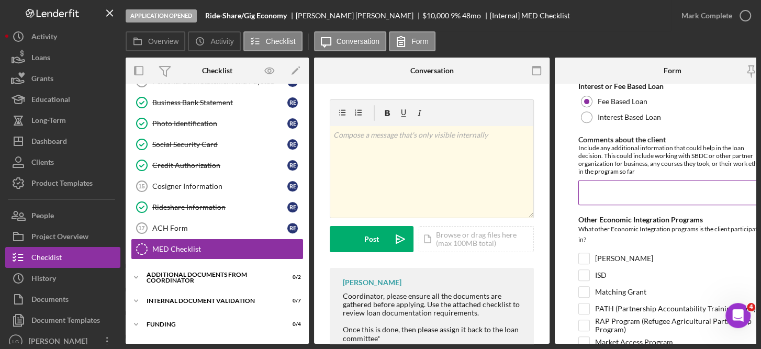
scroll to position [0, 35]
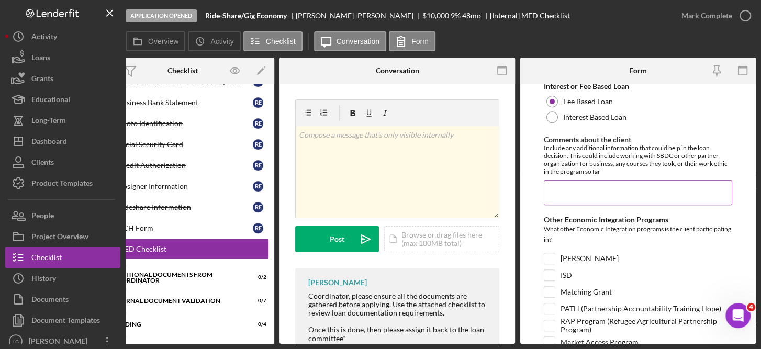
click at [559, 190] on input "Comments about the client" at bounding box center [638, 192] width 188 height 25
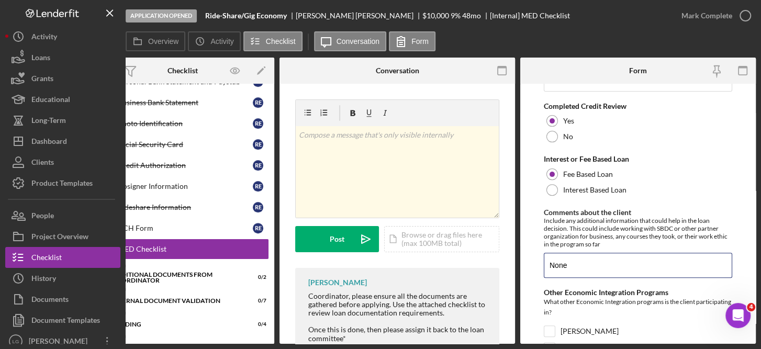
scroll to position [424, 0]
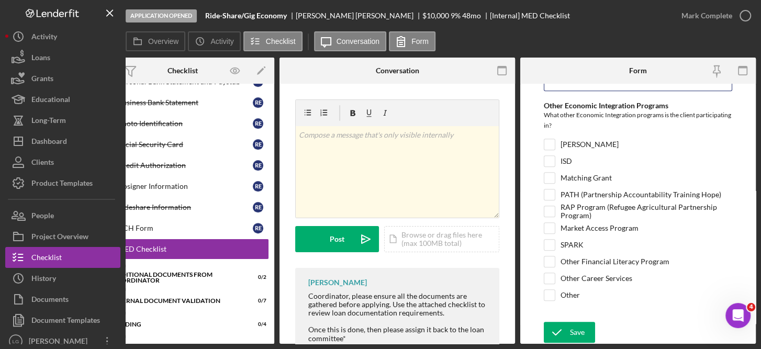
type input "None"
click at [574, 324] on div "Save" at bounding box center [577, 332] width 15 height 21
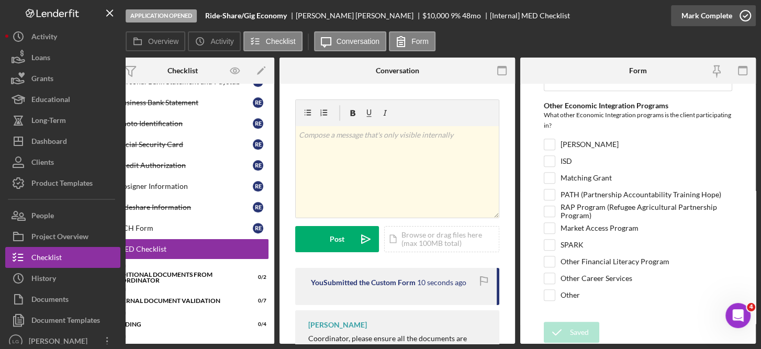
click at [737, 21] on icon "button" at bounding box center [745, 16] width 26 height 26
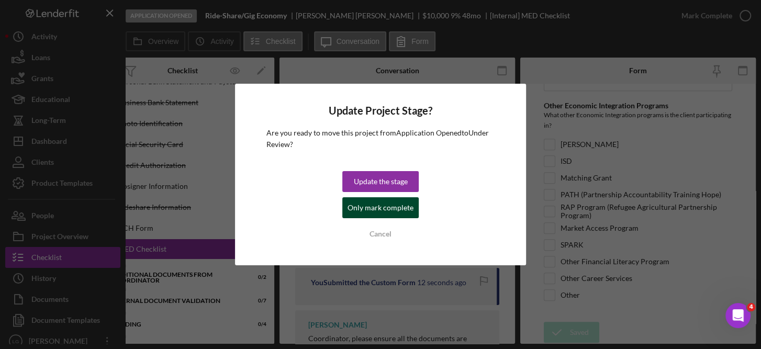
click at [391, 215] on div "Only mark complete" at bounding box center [380, 207] width 66 height 21
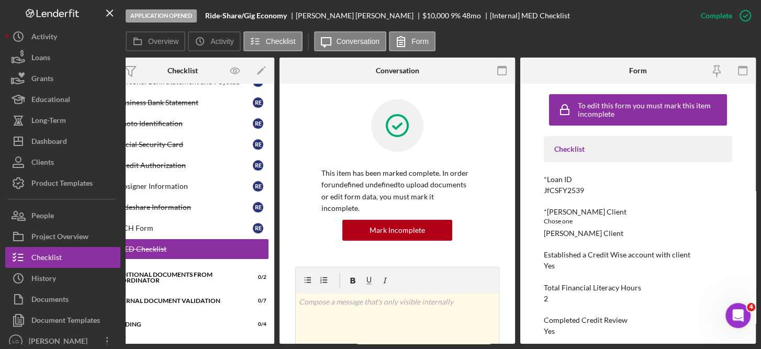
scroll to position [0, 0]
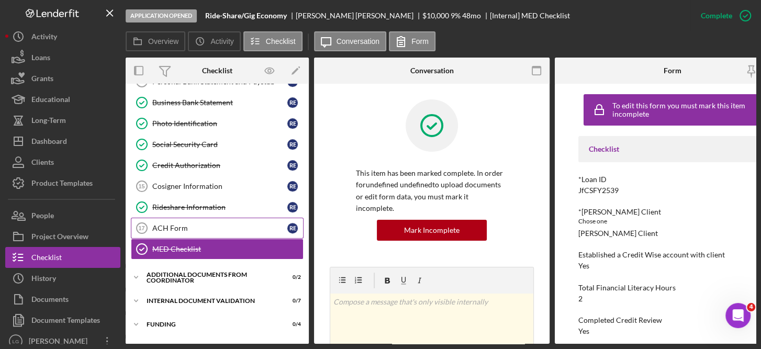
click at [188, 224] on div "ACH Form" at bounding box center [219, 228] width 135 height 8
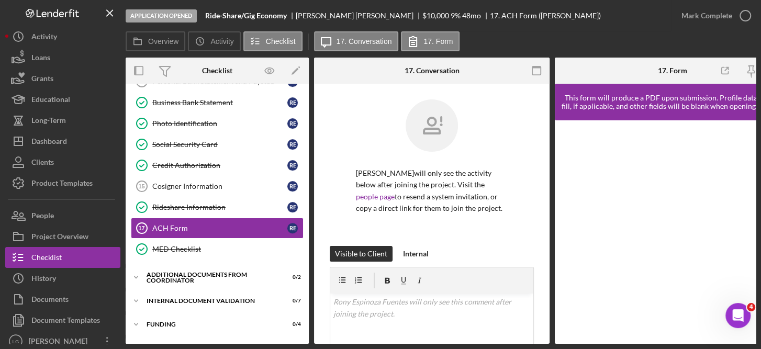
scroll to position [0, 35]
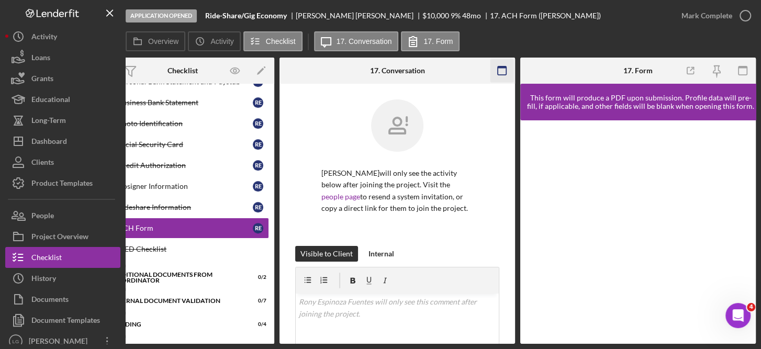
click at [499, 67] on rect "button" at bounding box center [502, 67] width 8 height 2
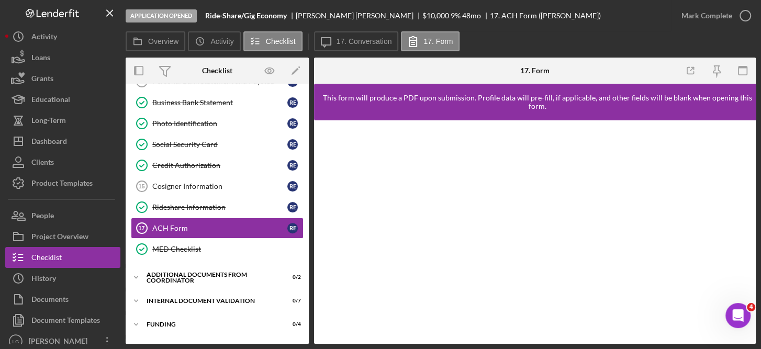
click at [740, 333] on div at bounding box center [535, 231] width 442 height 223
click at [742, 22] on icon "button" at bounding box center [745, 16] width 26 height 26
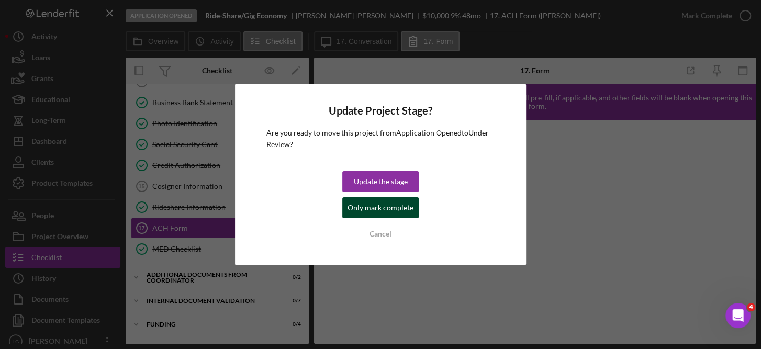
click at [397, 216] on div "Only mark complete" at bounding box center [380, 207] width 66 height 21
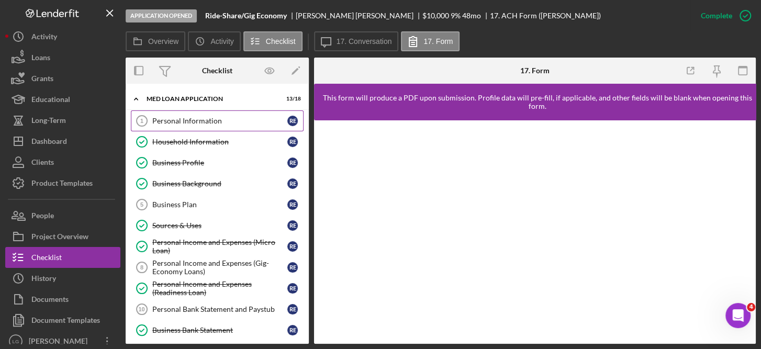
click at [184, 118] on div "Personal Information" at bounding box center [219, 121] width 135 height 8
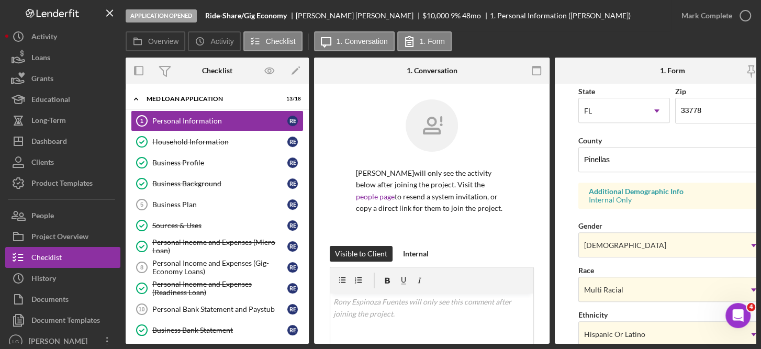
scroll to position [439, 0]
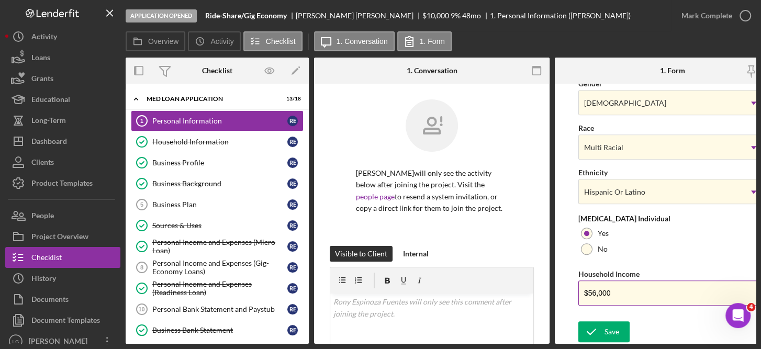
click at [628, 294] on input "$56,000" at bounding box center [672, 292] width 188 height 25
type input "$5"
type input "$6"
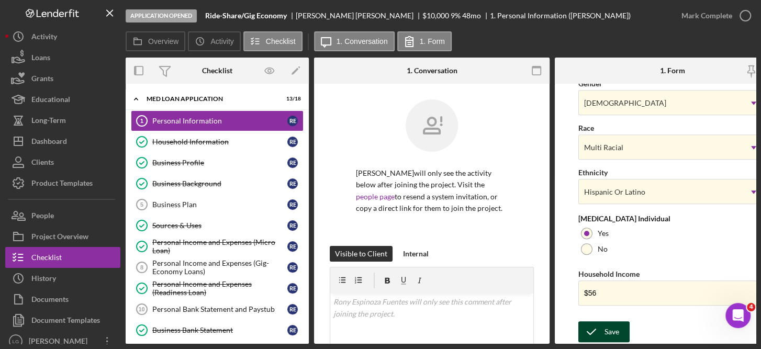
click at [615, 331] on div "Save" at bounding box center [611, 331] width 15 height 21
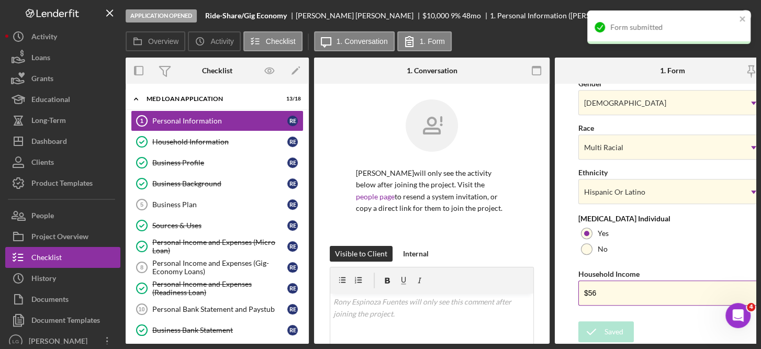
click at [623, 298] on input "$56" at bounding box center [672, 292] width 188 height 25
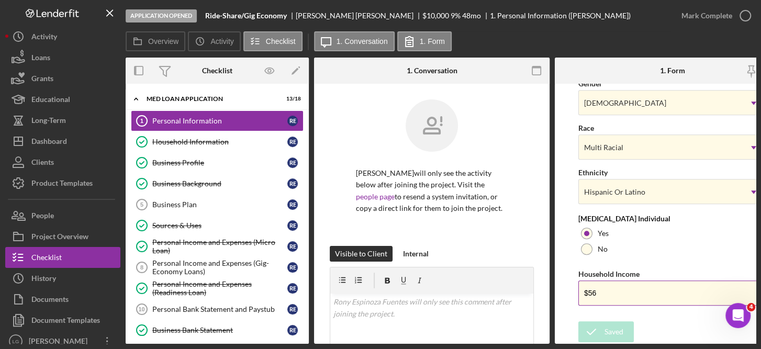
click at [621, 293] on input "$56" at bounding box center [672, 292] width 188 height 25
type input "$56,000"
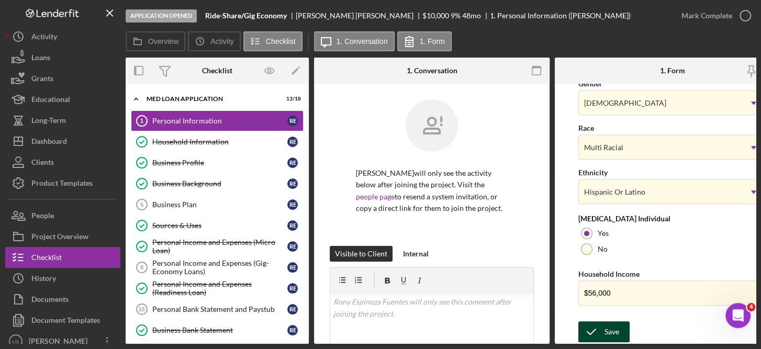
click at [609, 326] on div "Save" at bounding box center [611, 331] width 15 height 21
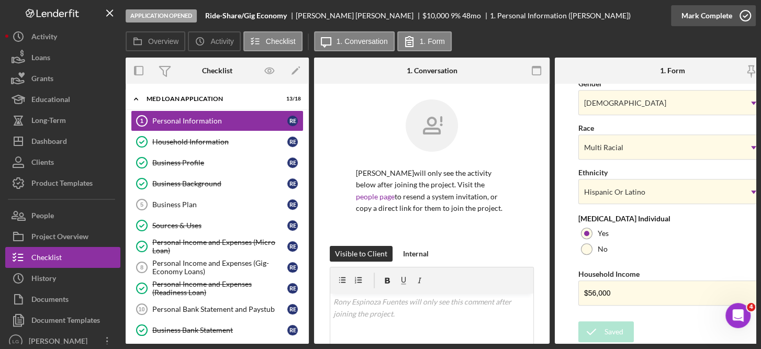
click at [747, 15] on icon "button" at bounding box center [745, 16] width 26 height 26
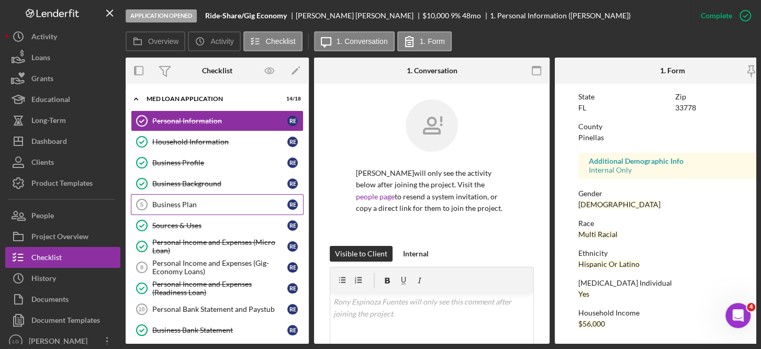
click at [185, 208] on link "Business Plan 5 Business Plan R E" at bounding box center [217, 204] width 173 height 21
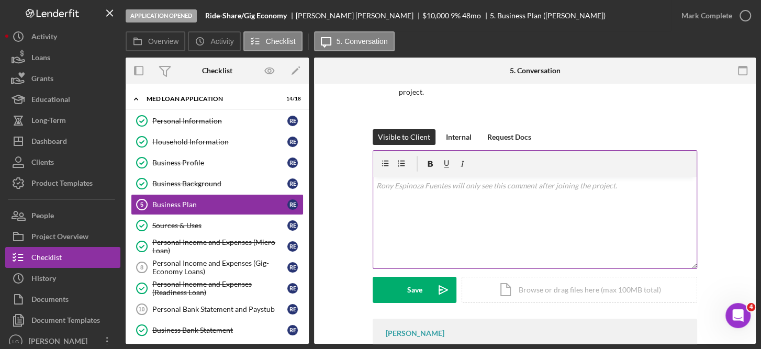
scroll to position [167, 0]
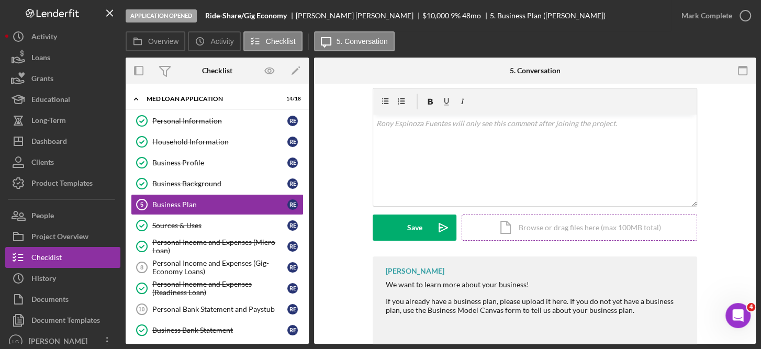
click at [576, 232] on div "Icon/Document Browse or drag files here (max 100MB total) Tap to choose files o…" at bounding box center [579, 228] width 235 height 26
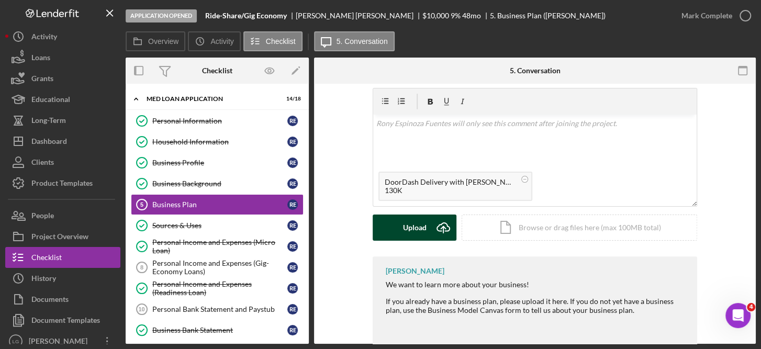
click at [421, 228] on div "Upload" at bounding box center [415, 228] width 24 height 26
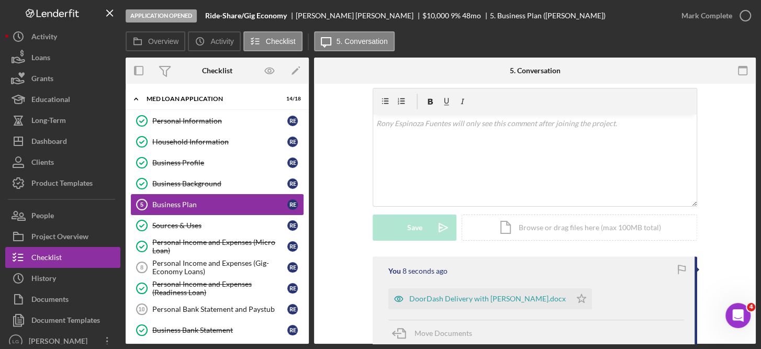
click at [197, 200] on div "Business Plan" at bounding box center [219, 204] width 135 height 8
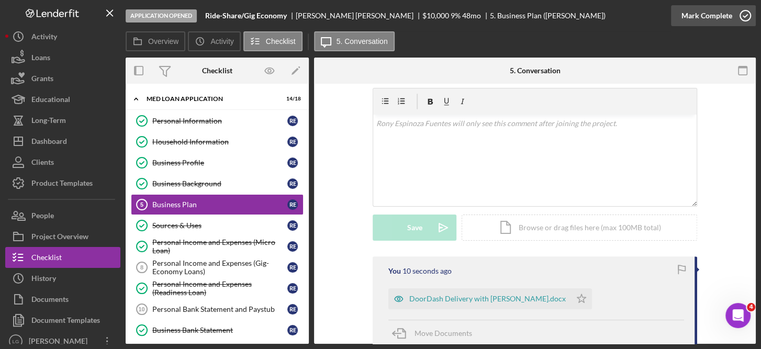
click at [743, 11] on icon "button" at bounding box center [745, 16] width 26 height 26
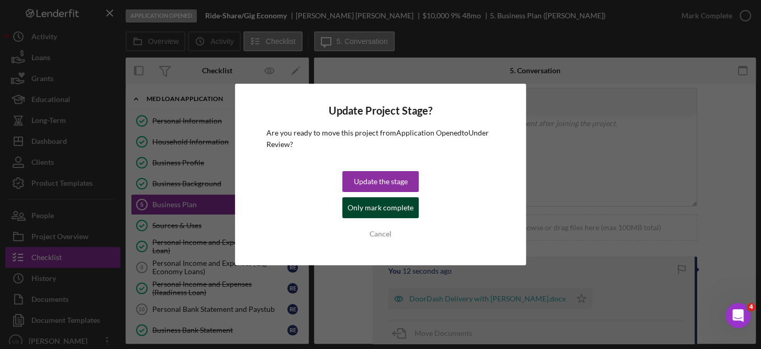
click at [407, 208] on div "Only mark complete" at bounding box center [380, 207] width 66 height 21
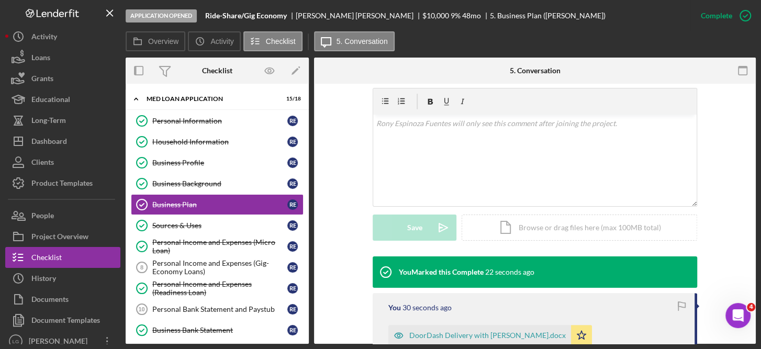
click at [755, 290] on div "Application Opened Ride-Share/Gig Economy [PERSON_NAME] $10,000 $10,000 9 % 48 …" at bounding box center [380, 174] width 761 height 349
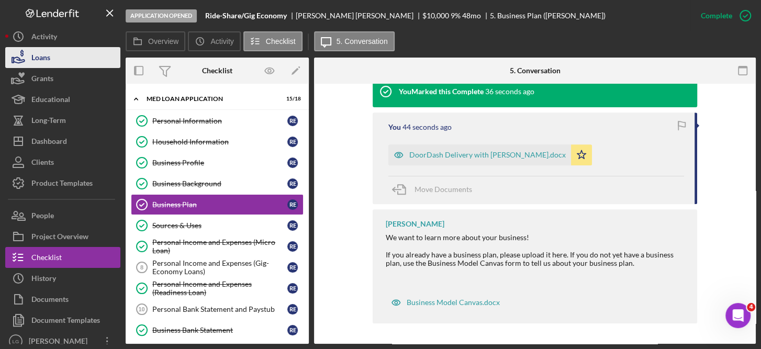
click at [41, 59] on div "Loans" at bounding box center [40, 59] width 19 height 24
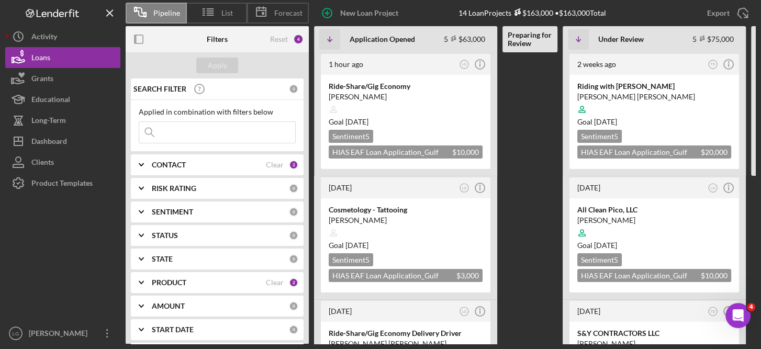
drag, startPoint x: 755, startPoint y: 156, endPoint x: 762, endPoint y: 182, distance: 26.7
click at [760, 182] on html "Pipeline List Forecast New Loan Project 14 Loan Projects $163,000 • $163,000 To…" at bounding box center [380, 174] width 761 height 349
drag, startPoint x: 762, startPoint y: 182, endPoint x: 754, endPoint y: 227, distance: 45.8
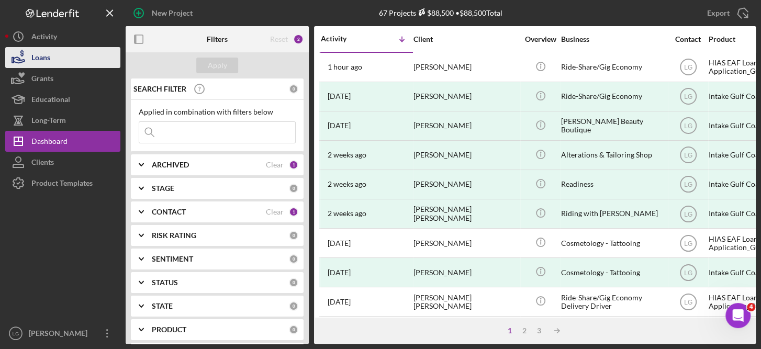
click at [43, 58] on div "Loans" at bounding box center [40, 59] width 19 height 24
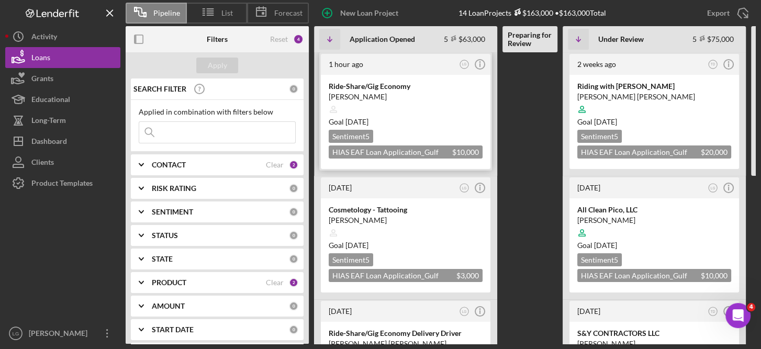
click at [457, 117] on div "Goal [DATE]" at bounding box center [406, 122] width 154 height 10
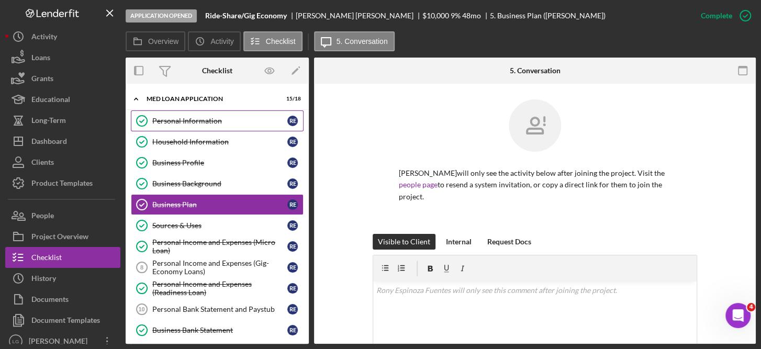
click at [204, 118] on div "Personal Information" at bounding box center [219, 121] width 135 height 8
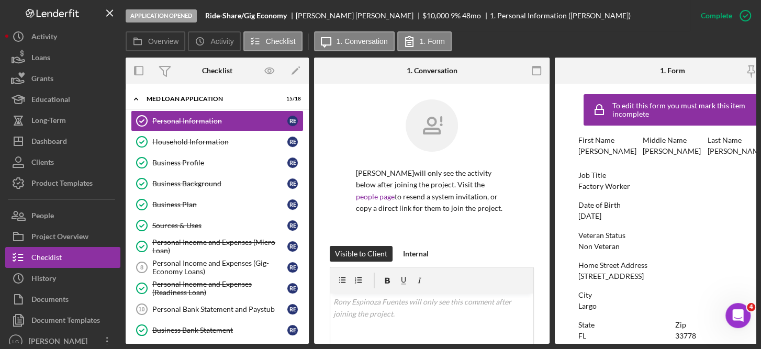
scroll to position [0, 35]
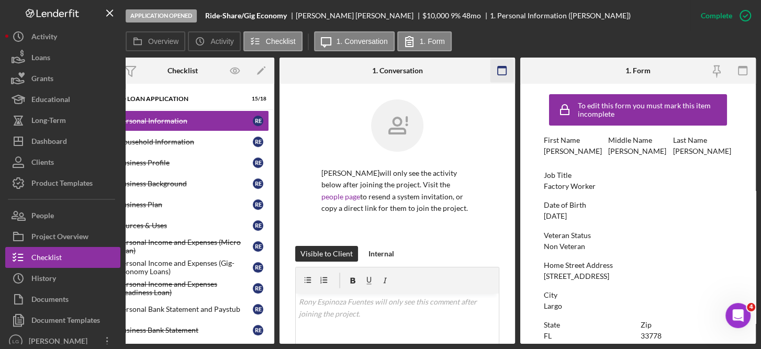
click at [502, 77] on icon "button" at bounding box center [502, 71] width 24 height 24
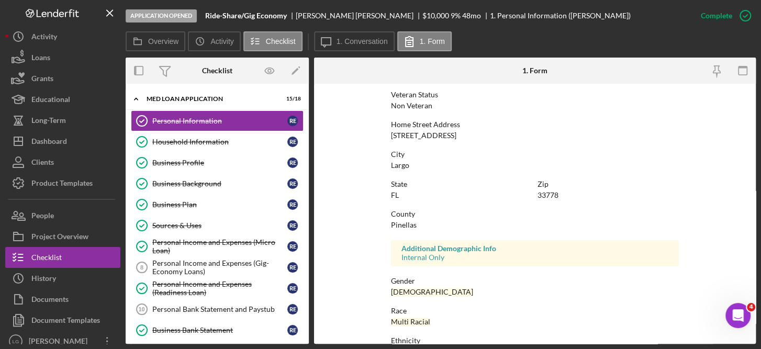
scroll to position [228, 0]
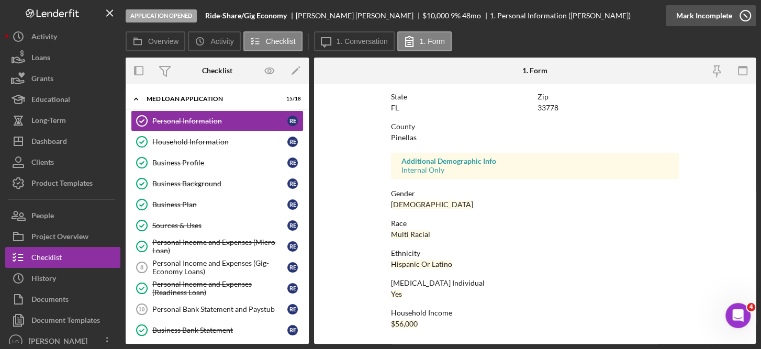
click at [747, 13] on icon "button" at bounding box center [745, 16] width 26 height 26
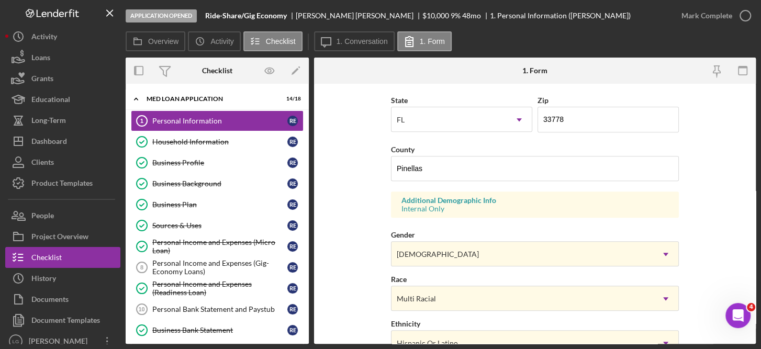
scroll to position [436, 0]
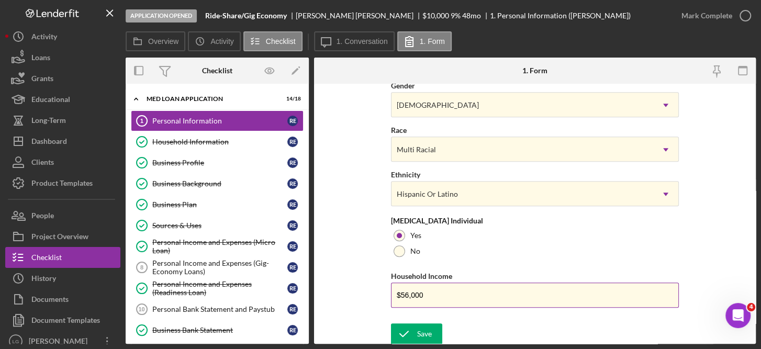
click at [433, 297] on input "$56,000" at bounding box center [535, 295] width 288 height 25
type input "$5"
type input "$67,300"
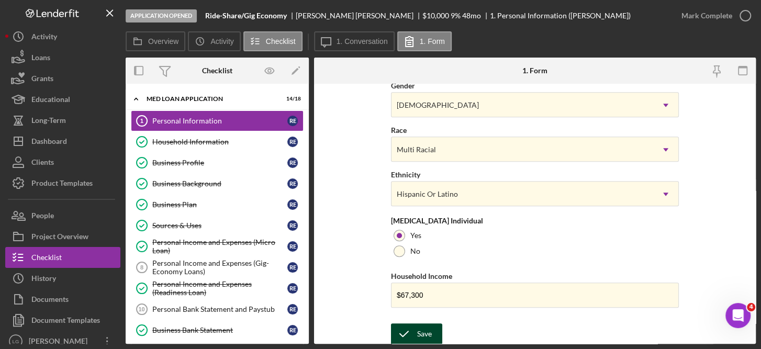
click at [414, 329] on icon "submit" at bounding box center [404, 334] width 26 height 26
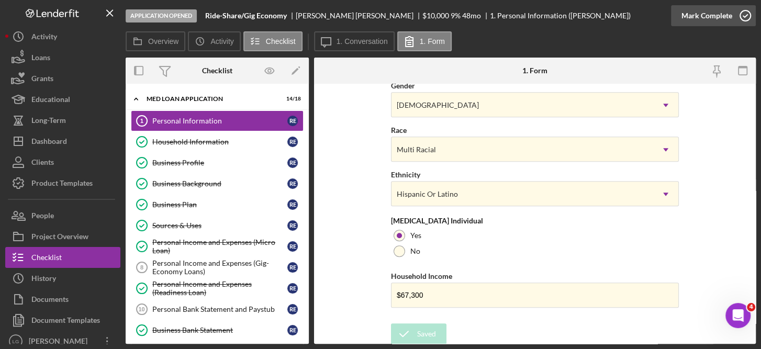
click at [745, 12] on icon "button" at bounding box center [745, 16] width 26 height 26
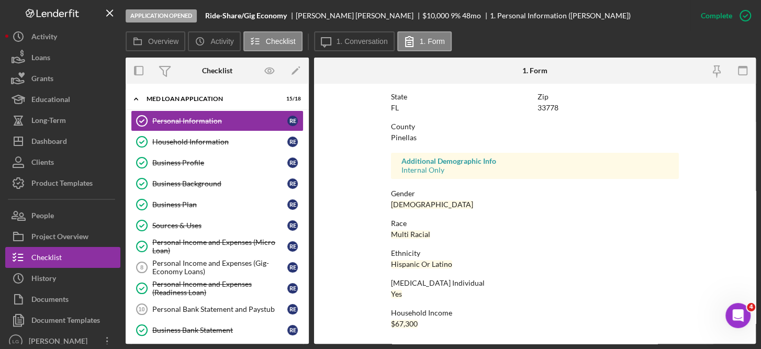
scroll to position [228, 0]
click at [199, 162] on div "Business Profile" at bounding box center [219, 163] width 135 height 8
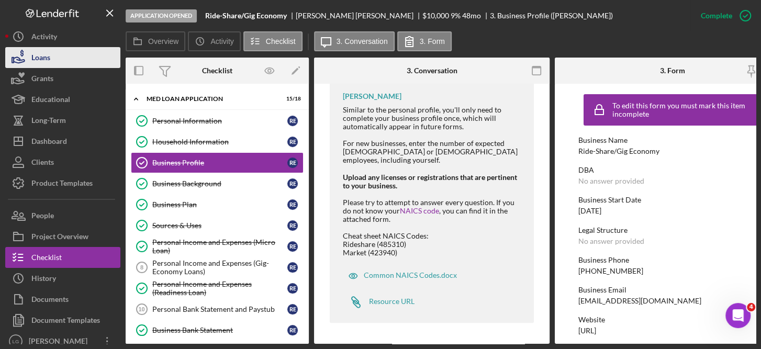
click at [58, 54] on button "Loans" at bounding box center [62, 57] width 115 height 21
